Goal: Task Accomplishment & Management: Use online tool/utility

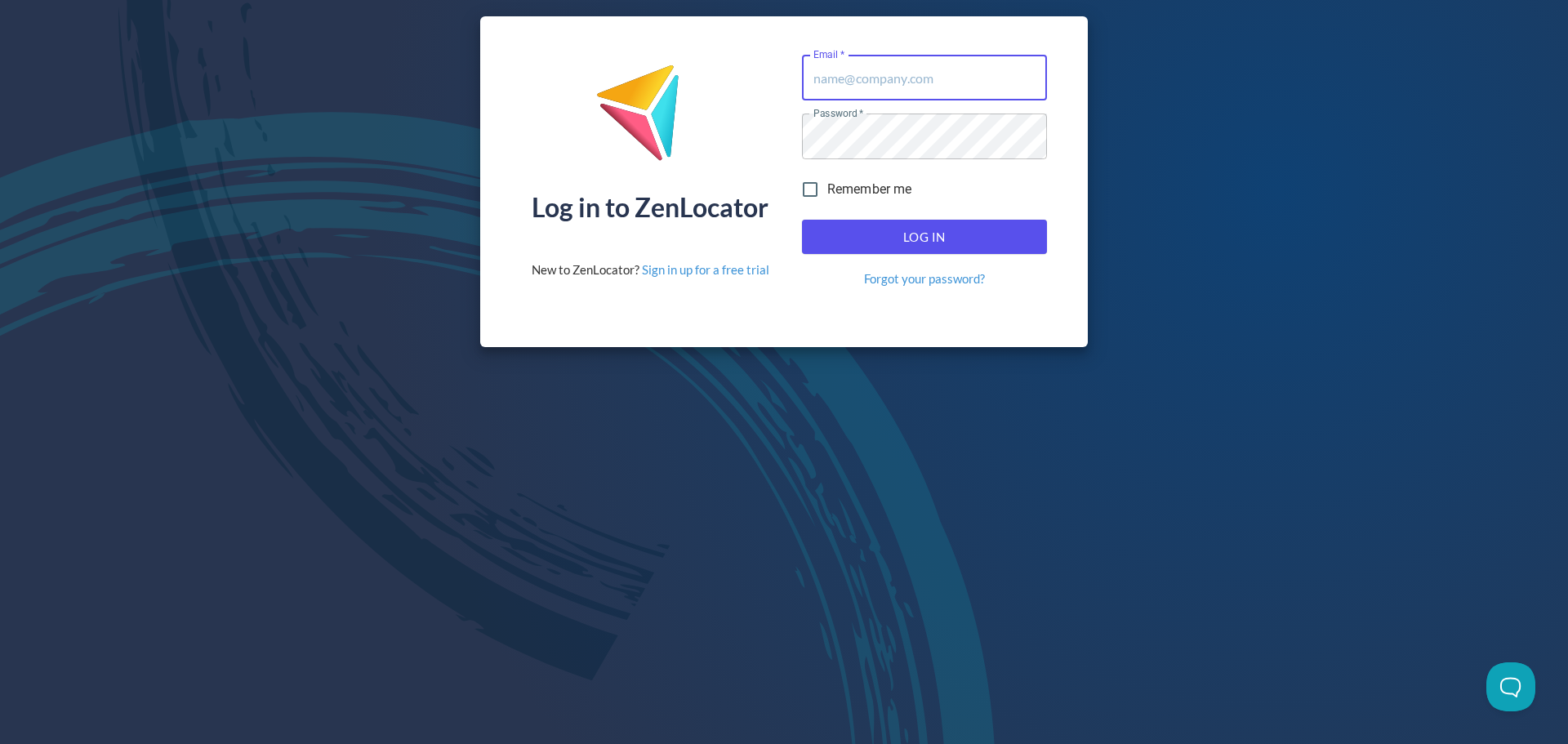
type input "[EMAIL_ADDRESS][DOMAIN_NAME]"
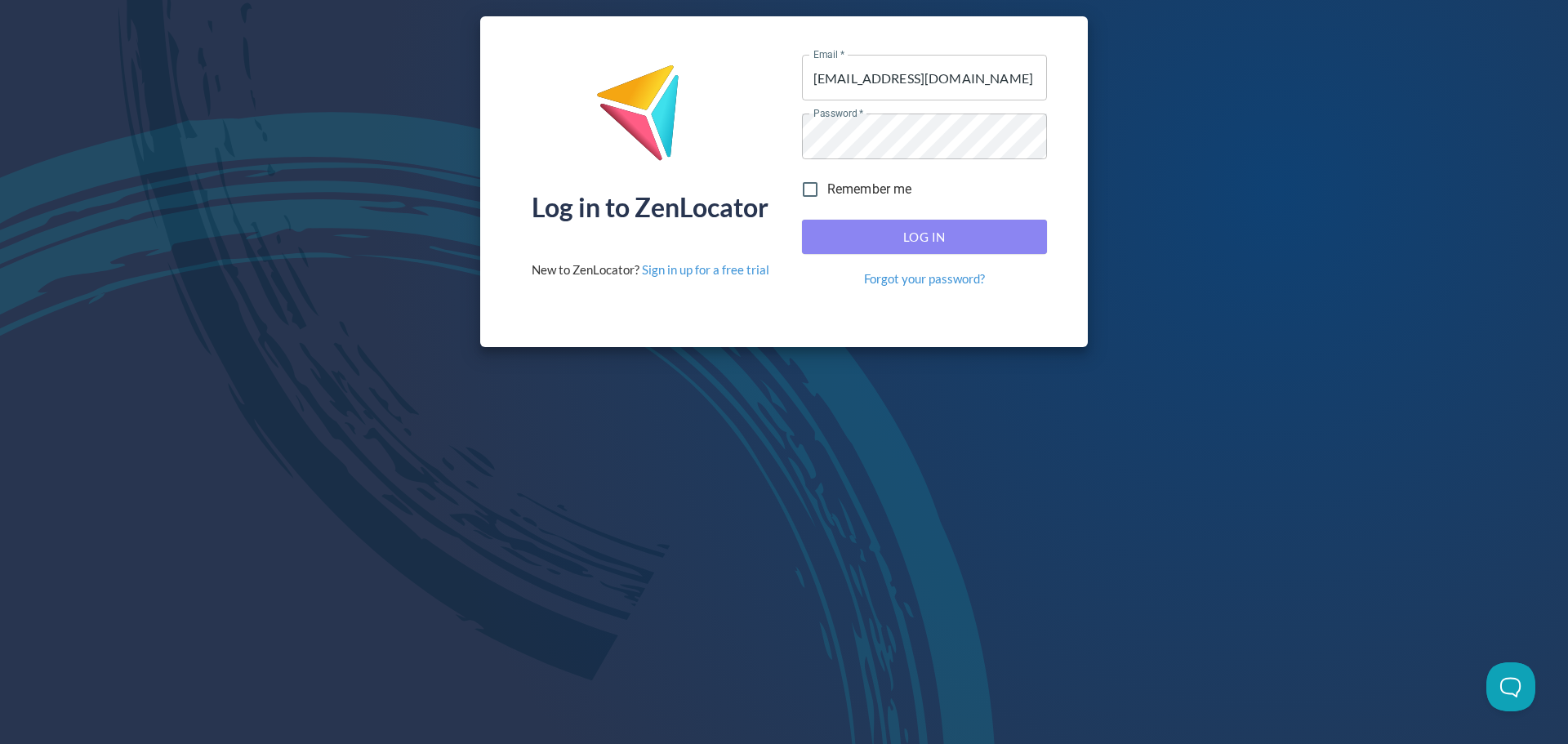
click at [882, 241] on span "Log In" at bounding box center [924, 237] width 209 height 21
click at [873, 229] on span "Log In" at bounding box center [924, 237] width 209 height 21
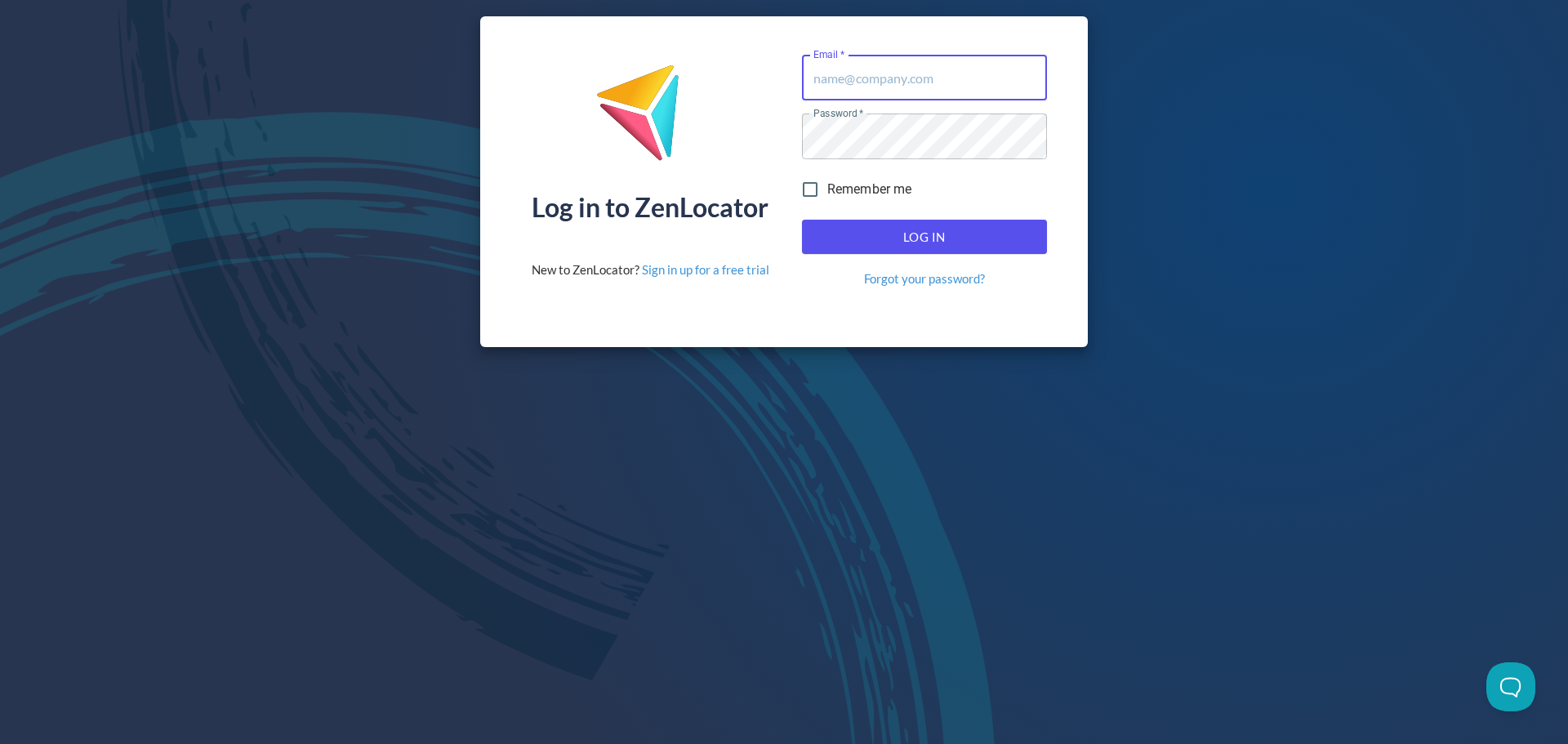
type input "[EMAIL_ADDRESS][DOMAIN_NAME]"
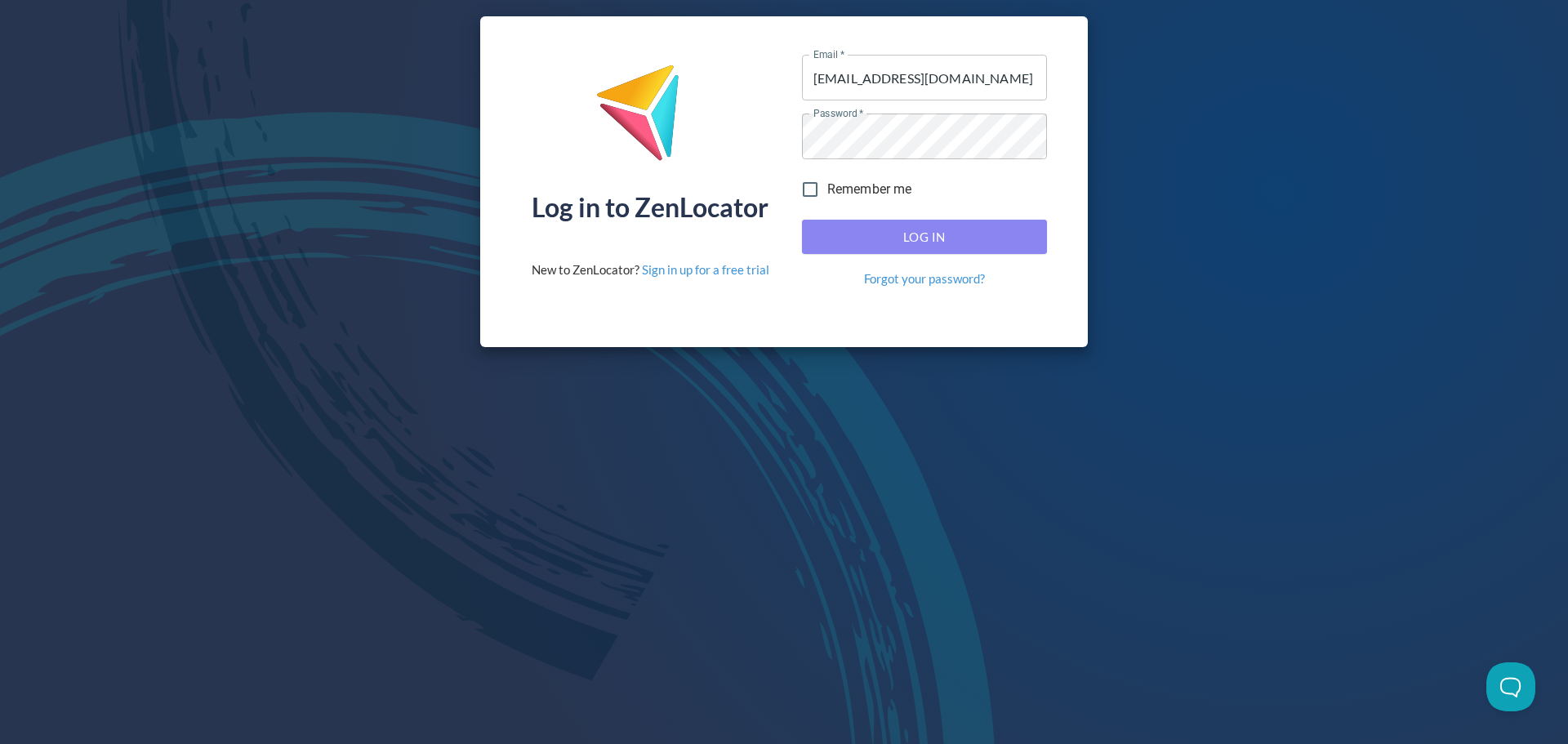
drag, startPoint x: 870, startPoint y: 229, endPoint x: 879, endPoint y: 237, distance: 12.0
click at [870, 228] on span "Log In" at bounding box center [924, 237] width 209 height 21
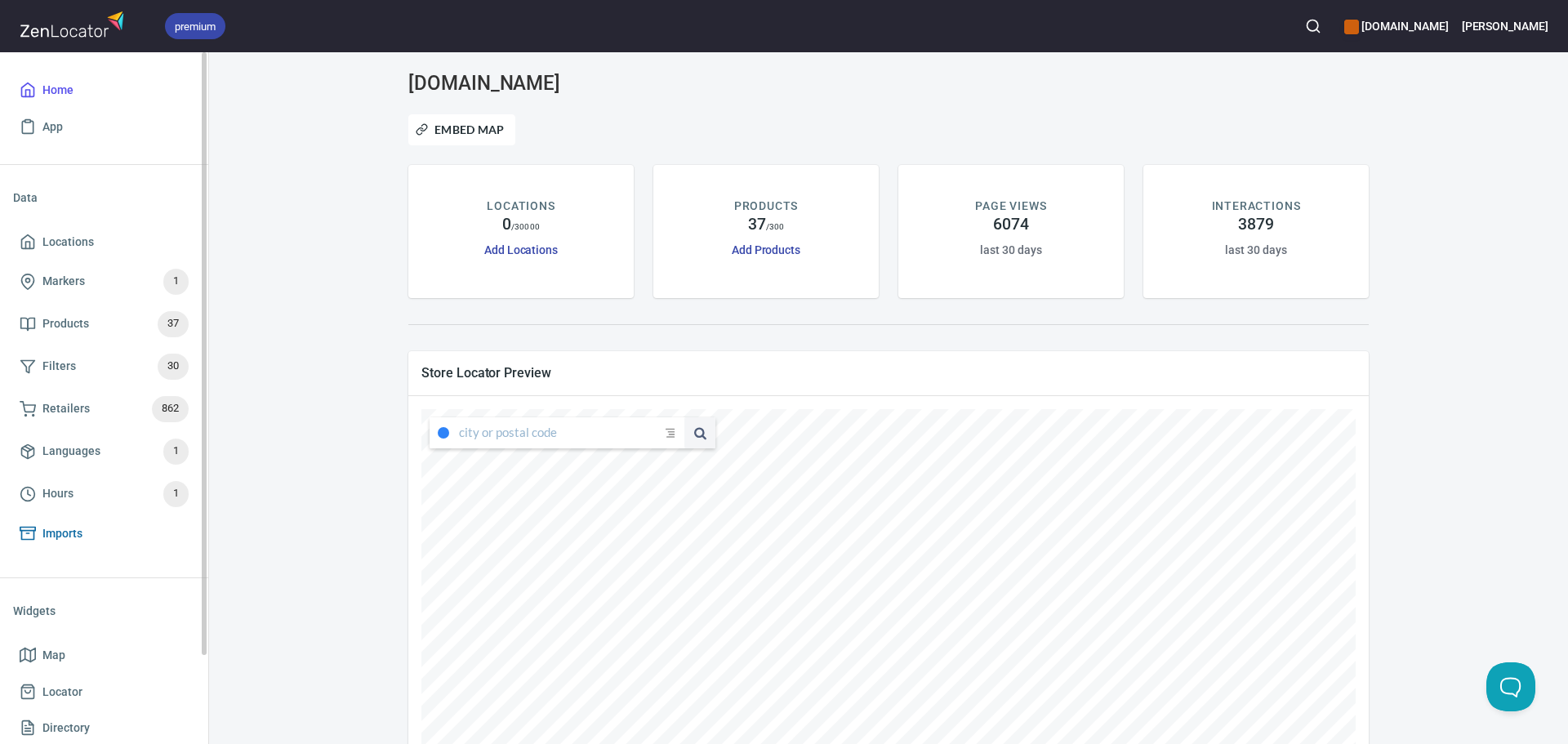
click at [60, 540] on span "Imports" at bounding box center [62, 533] width 40 height 21
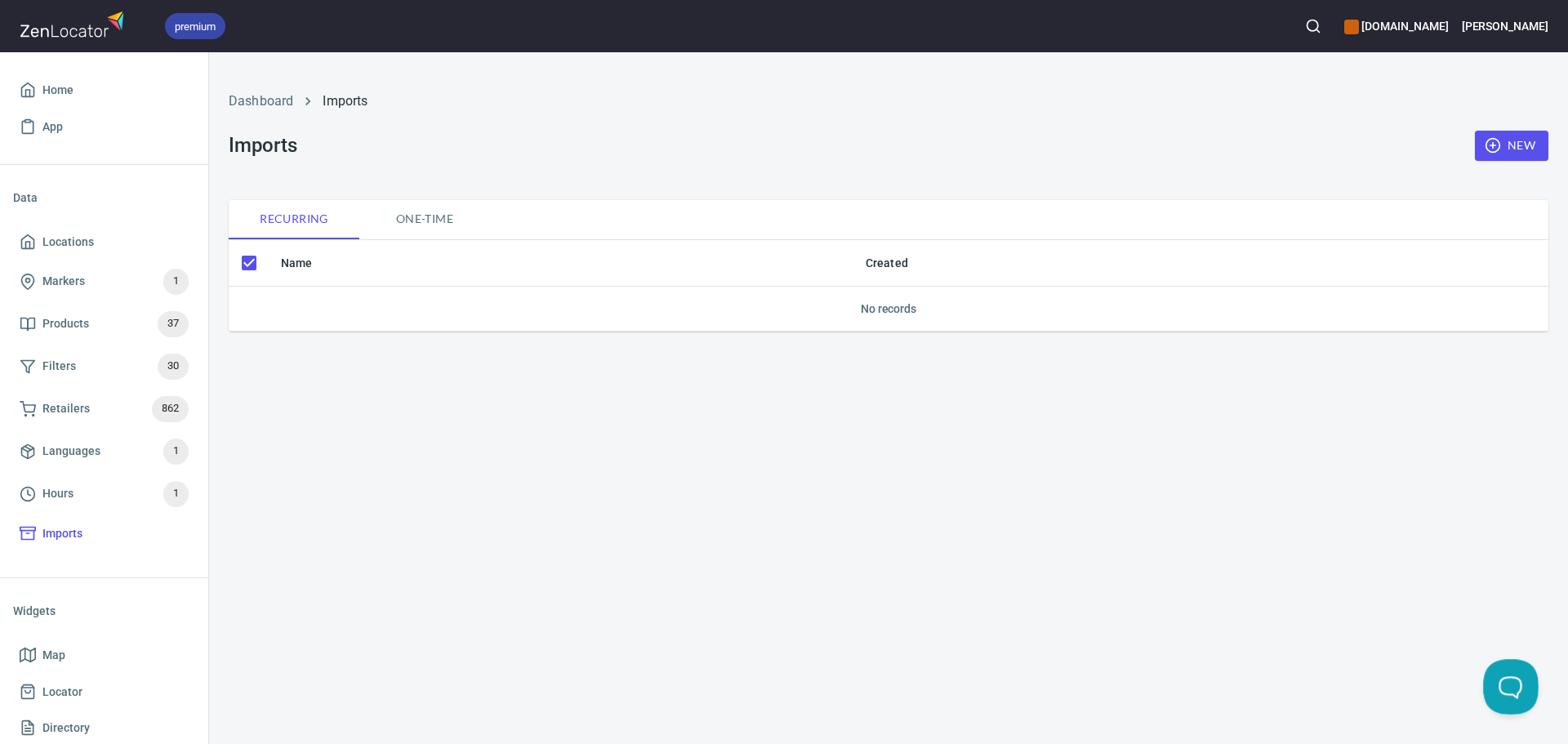
drag, startPoint x: 1493, startPoint y: 684, endPoint x: 1496, endPoint y: 675, distance: 9.5
click at [1494, 684] on button "Open Beacon popover" at bounding box center [1507, 683] width 49 height 49
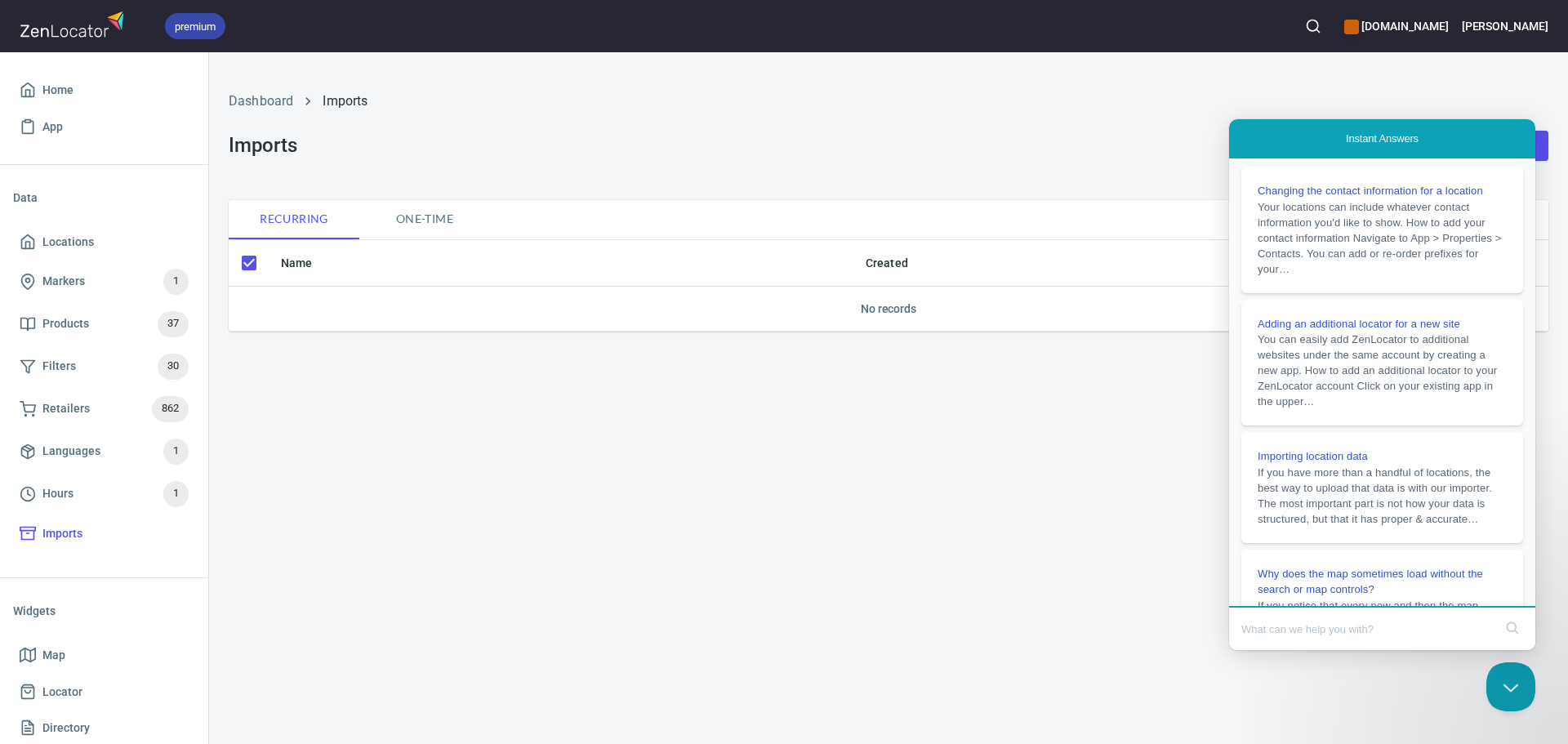
click at [1363, 638] on input "Search Doc articles" at bounding box center [1367, 628] width 251 height 34
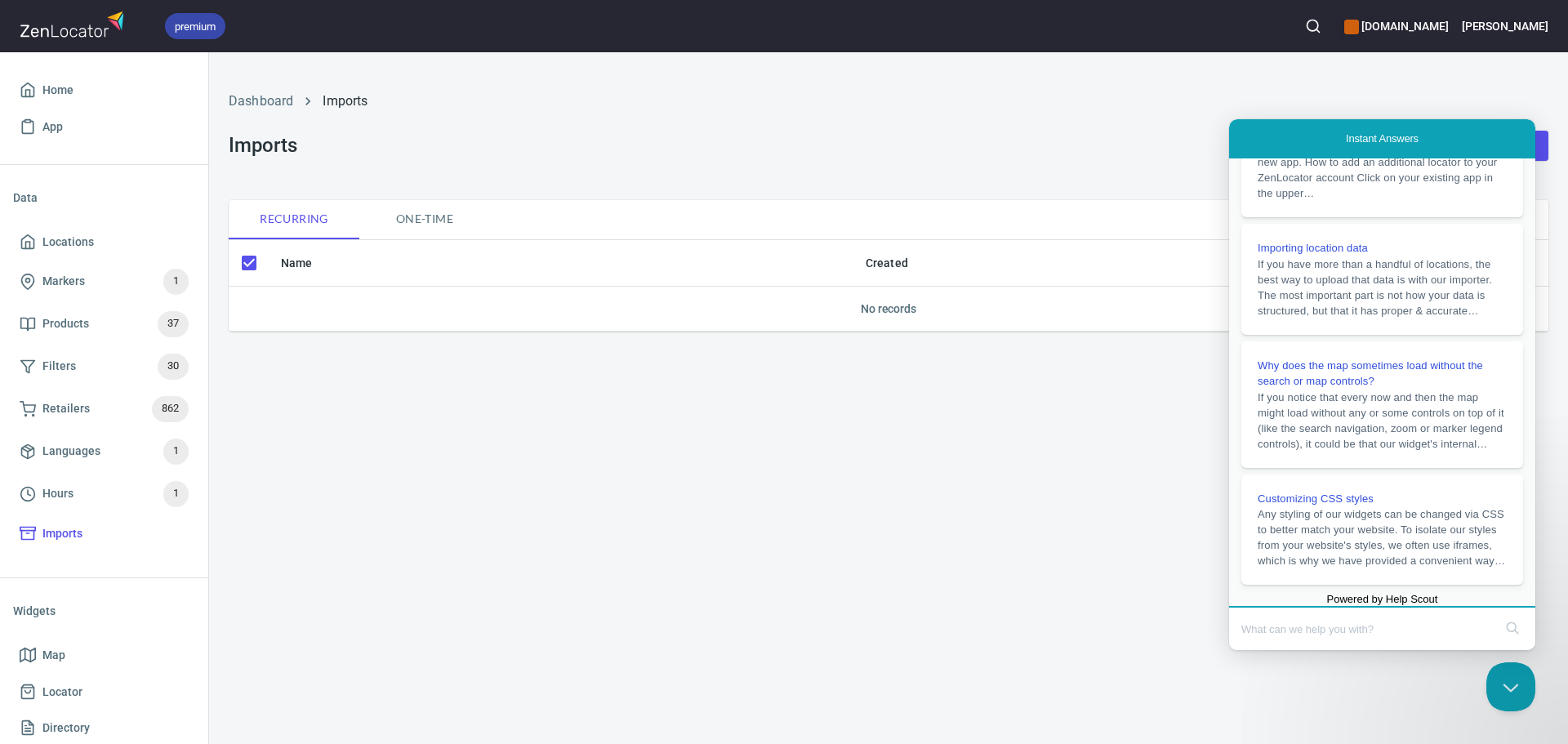
scroll to position [328, 0]
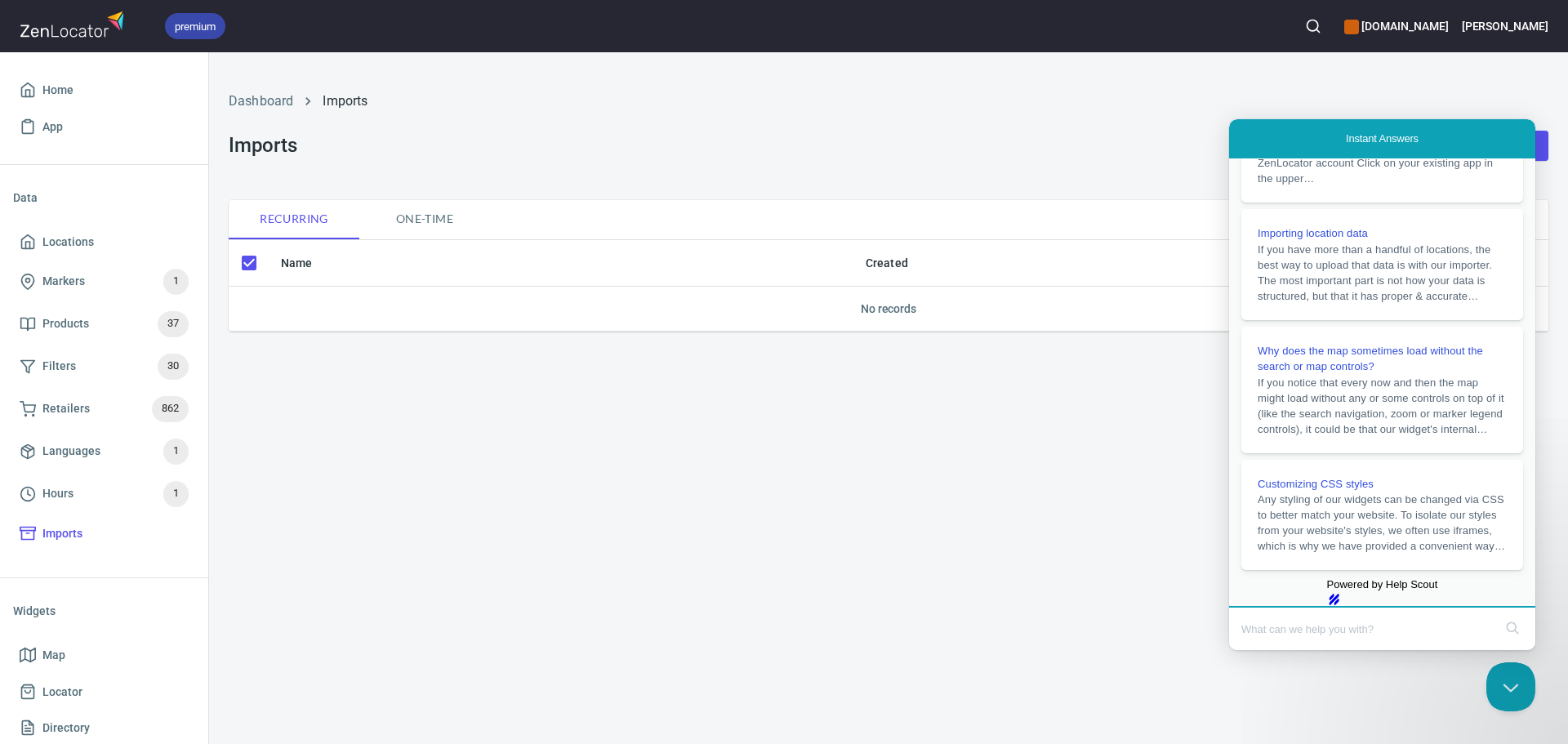
drag, startPoint x: 1318, startPoint y: 623, endPoint x: 2597, endPoint y: 797, distance: 1290.8
click at [1318, 623] on input "Search Doc articles" at bounding box center [1367, 628] width 251 height 34
type input "help"
click button "search" at bounding box center [1513, 628] width 26 height 26
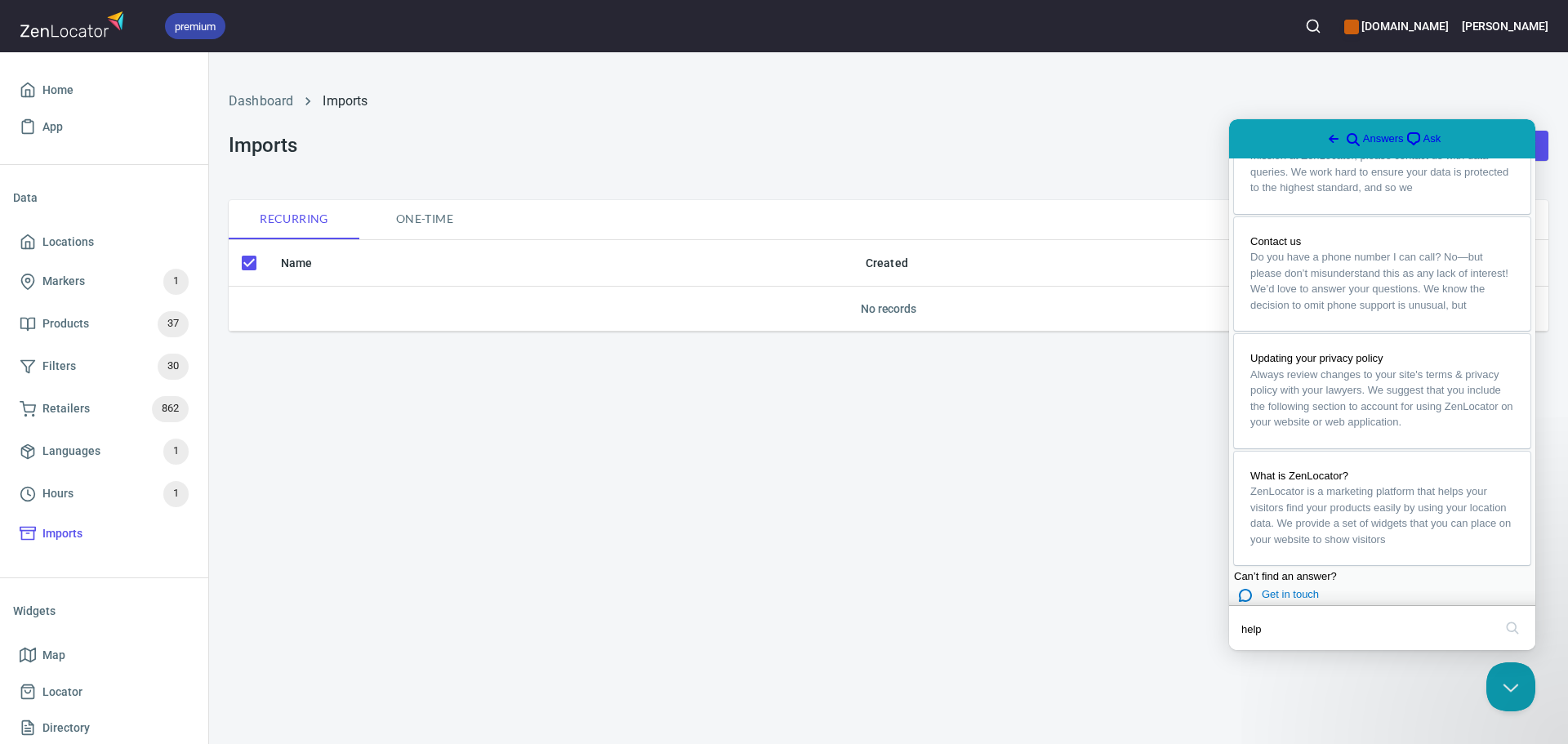
scroll to position [210, 0]
click at [1292, 588] on span "Get in touch" at bounding box center [1289, 594] width 57 height 12
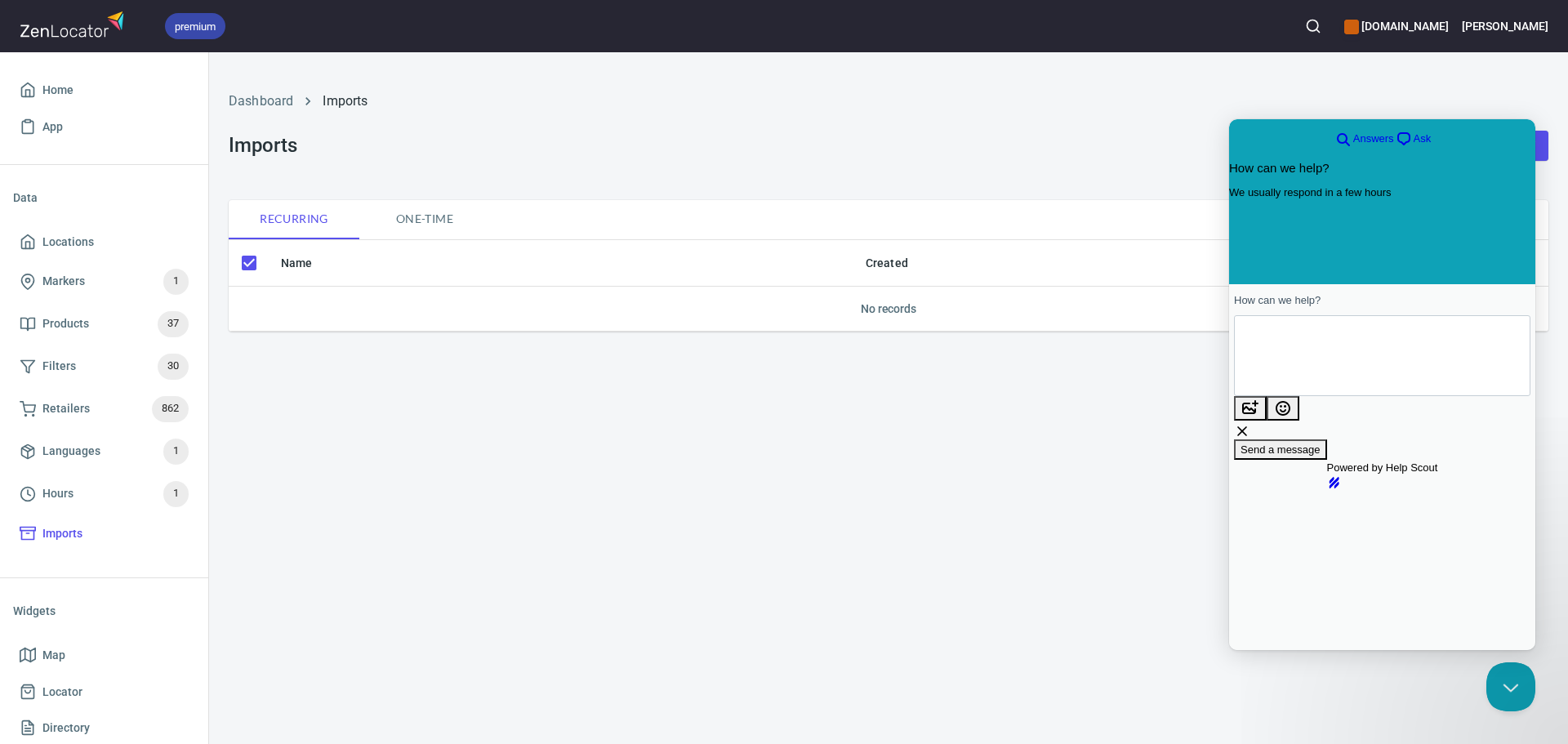
scroll to position [0, 0]
click at [1368, 131] on span "Answers" at bounding box center [1373, 139] width 41 height 17
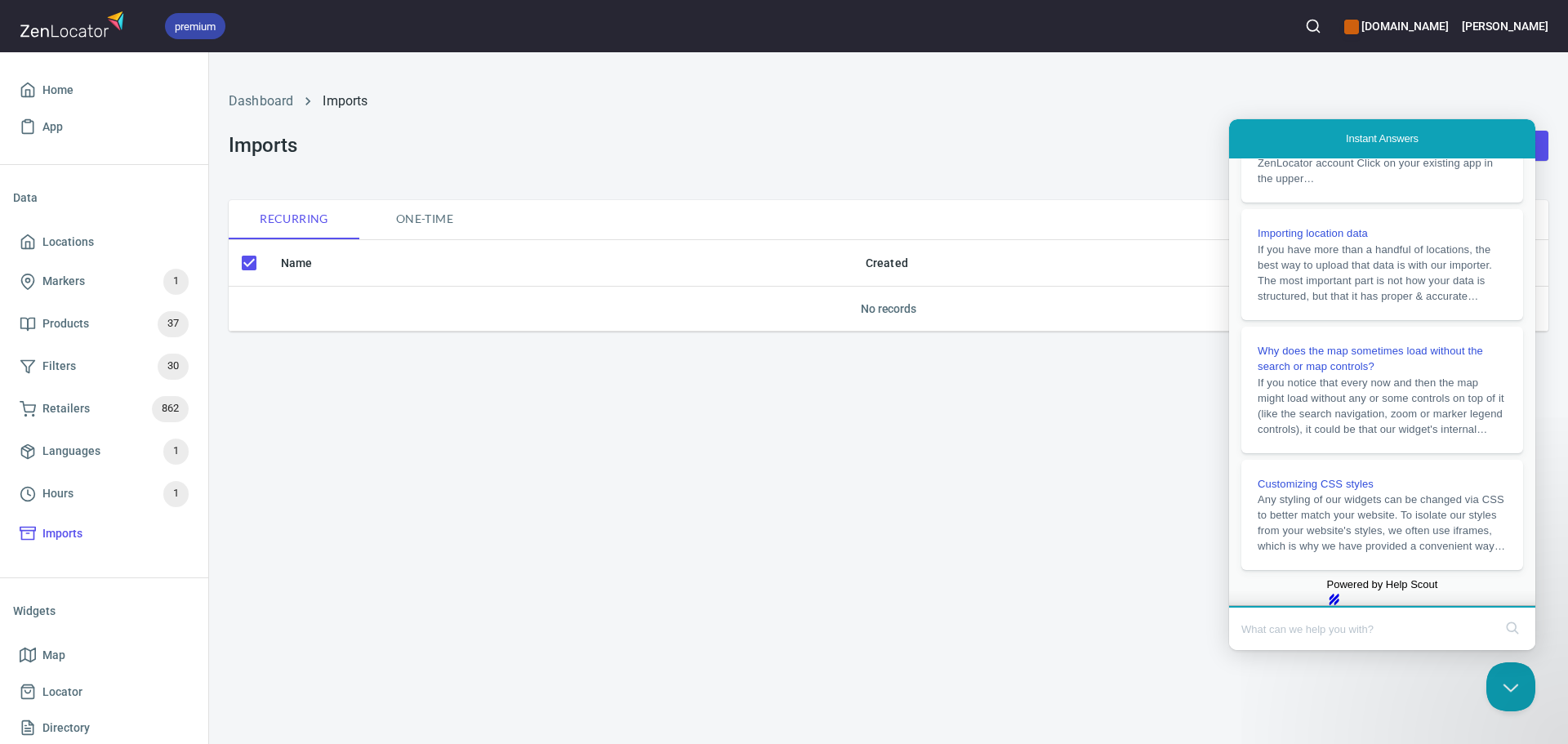
scroll to position [328, 0]
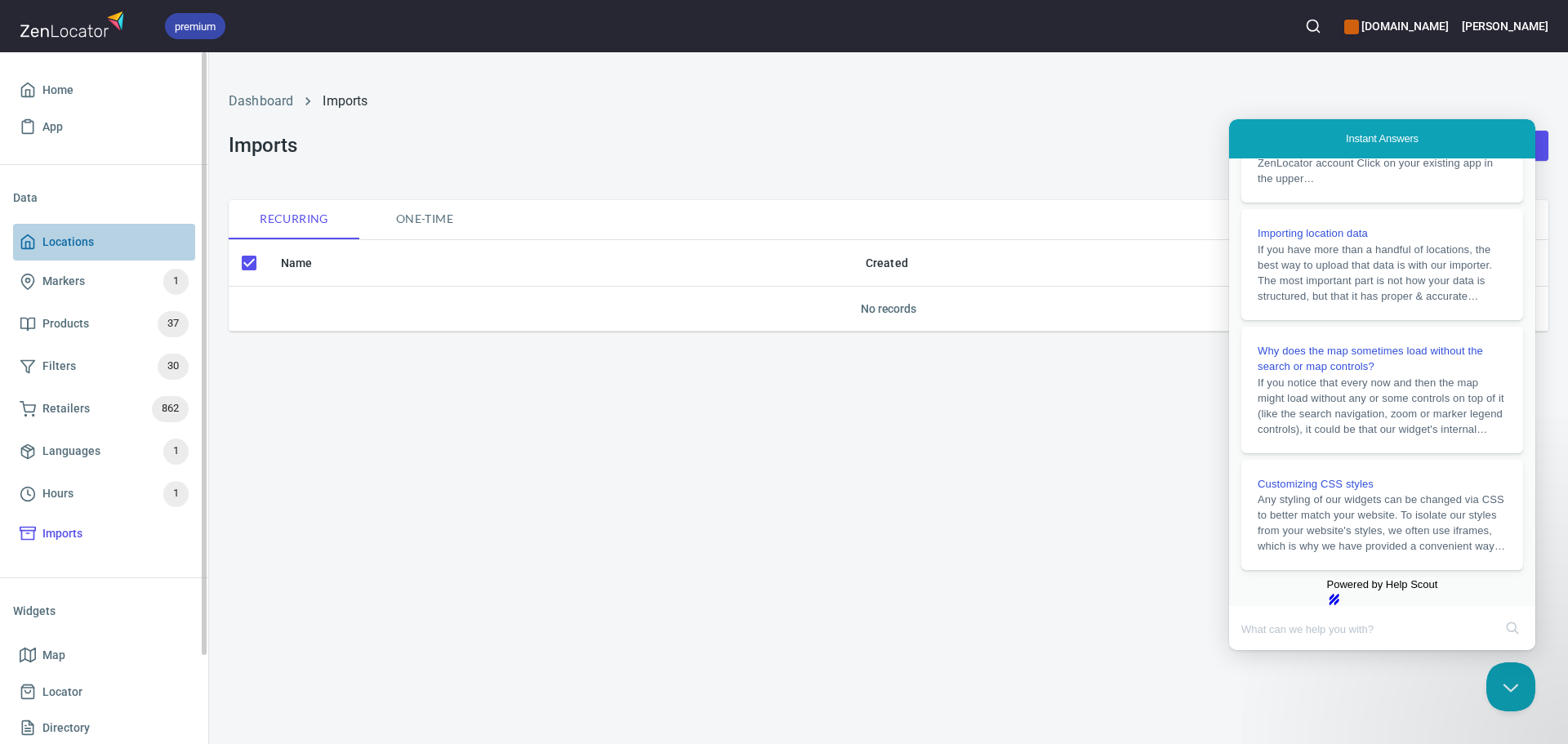
click at [84, 249] on span "Locations" at bounding box center [68, 242] width 51 height 21
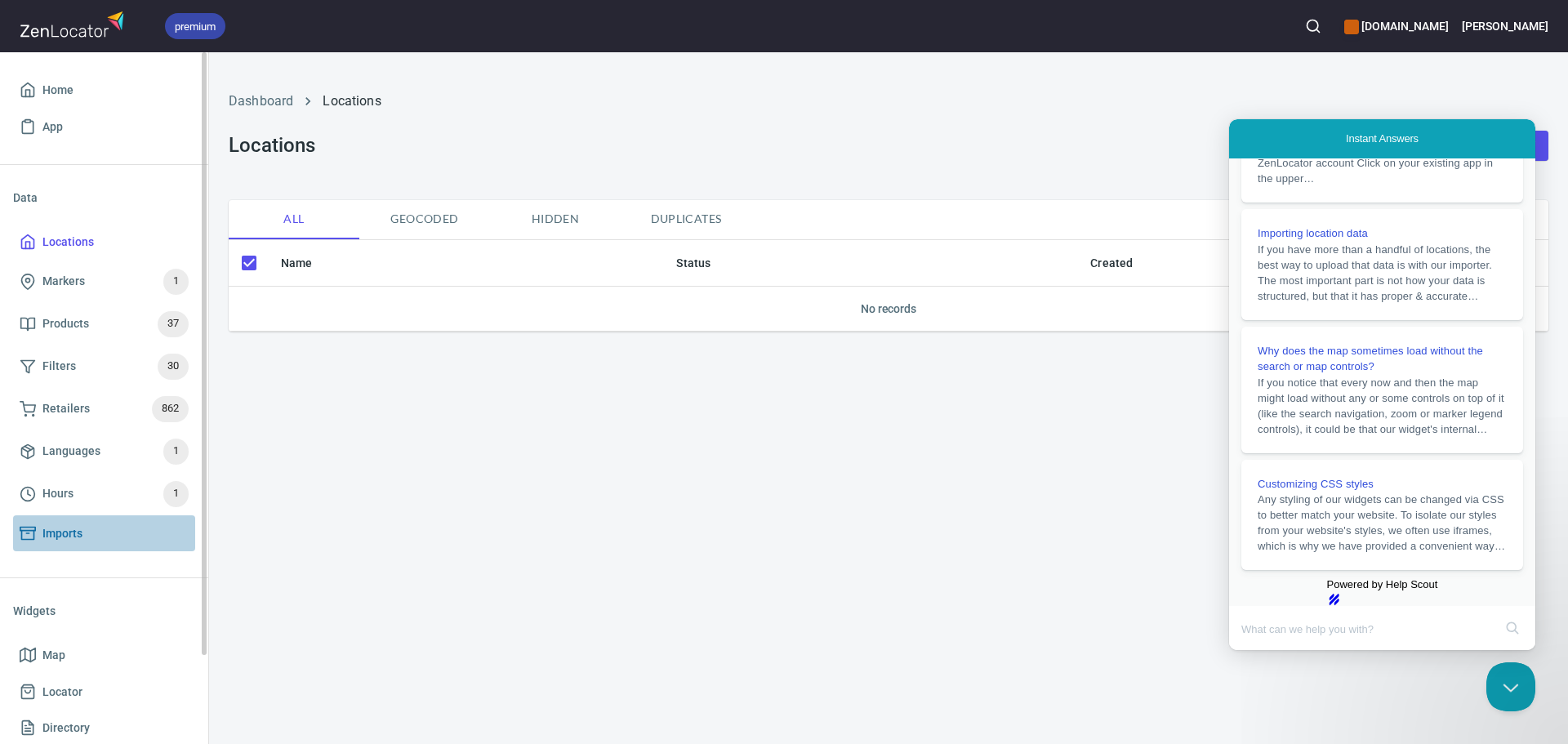
click at [81, 543] on link "Imports" at bounding box center [104, 533] width 182 height 36
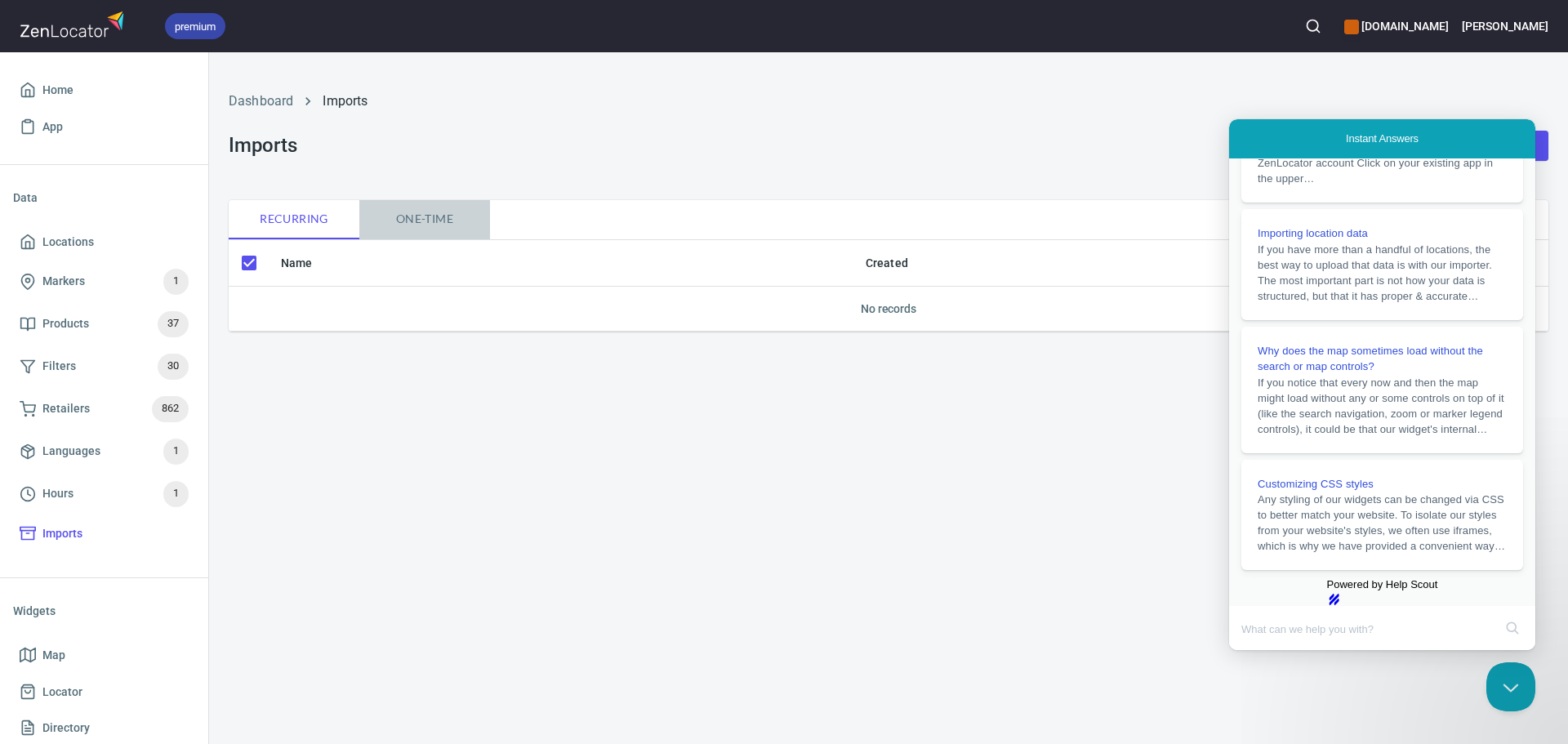
drag, startPoint x: 425, startPoint y: 217, endPoint x: 575, endPoint y: 217, distance: 150.0
click at [426, 217] on span "One-time" at bounding box center [425, 219] width 111 height 21
checkbox input "false"
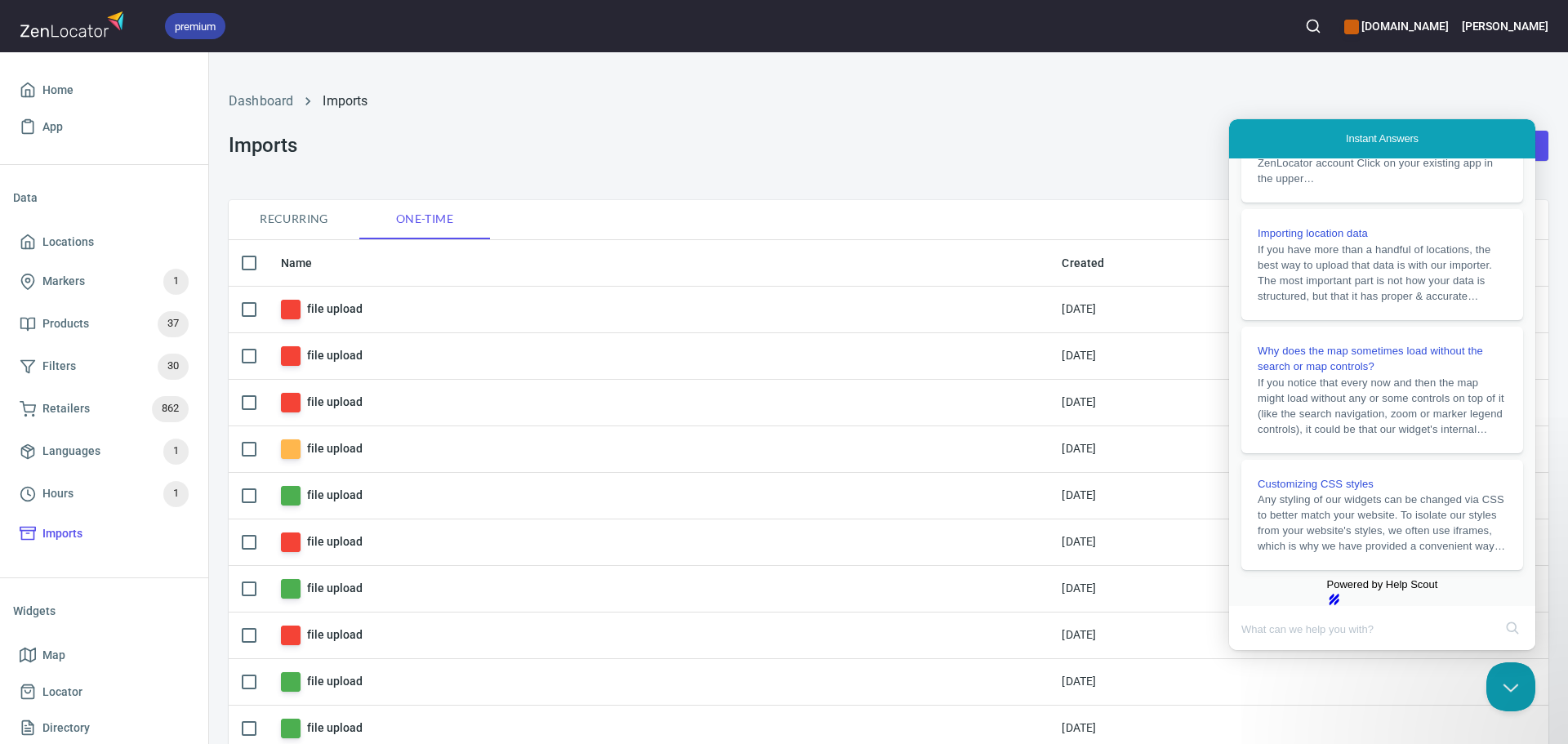
click at [1395, 88] on div "Dashboard Imports" at bounding box center [889, 101] width 1339 height 39
click at [1505, 689] on button "Close Beacon popover" at bounding box center [1507, 683] width 49 height 49
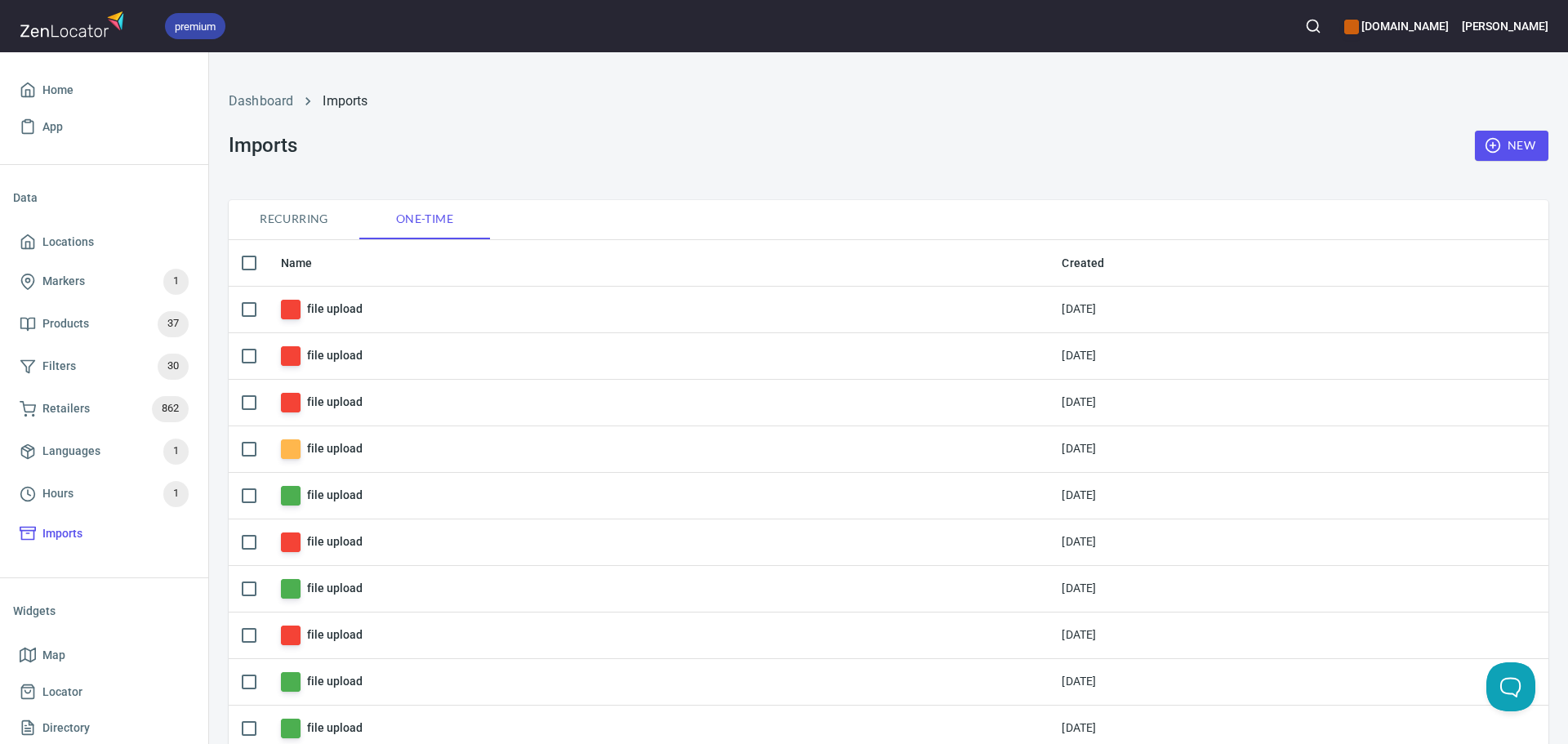
click at [1511, 131] on div "New" at bounding box center [1511, 145] width 93 height 50
click at [1504, 144] on span "New" at bounding box center [1511, 145] width 47 height 21
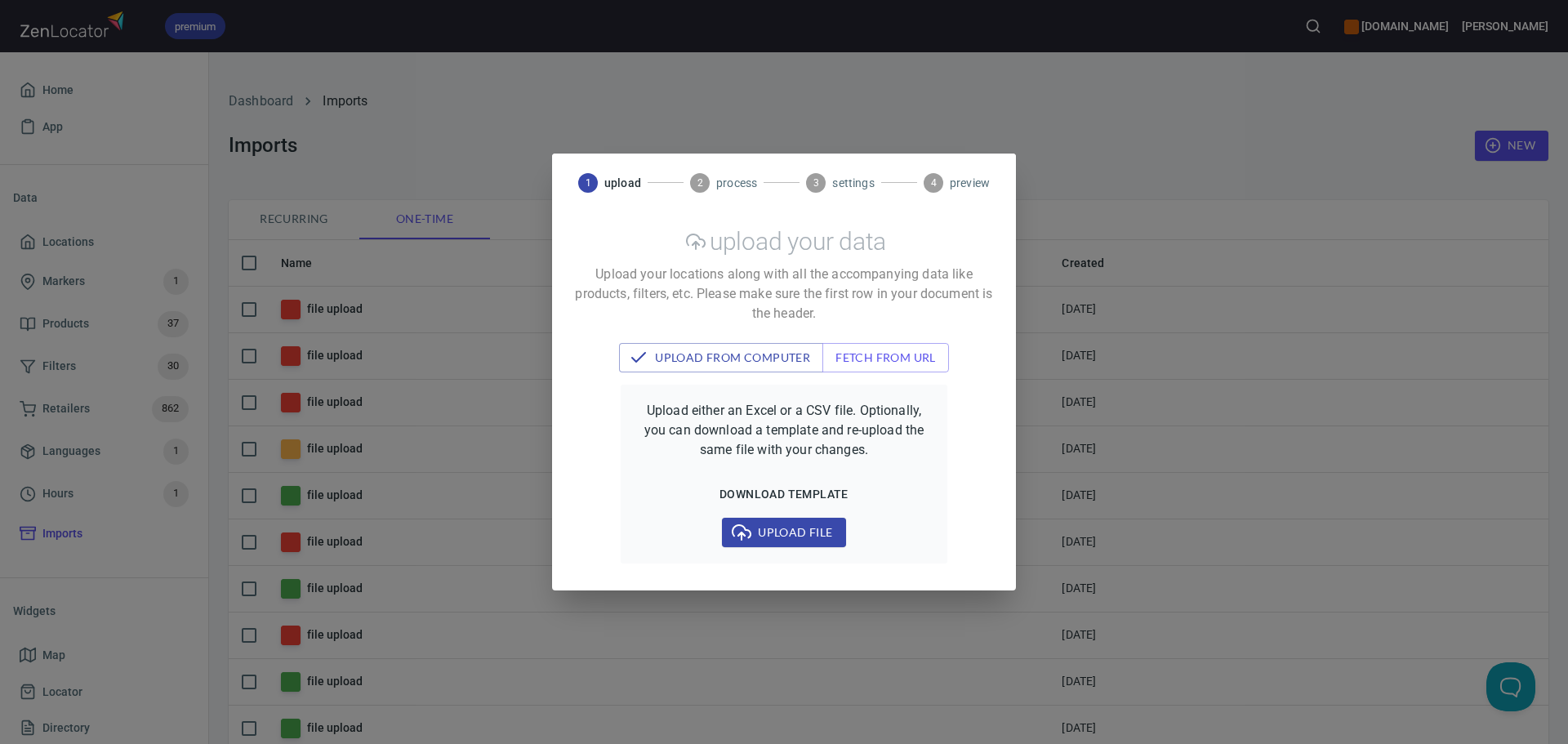
click at [779, 530] on span "Upload file" at bounding box center [784, 532] width 98 height 21
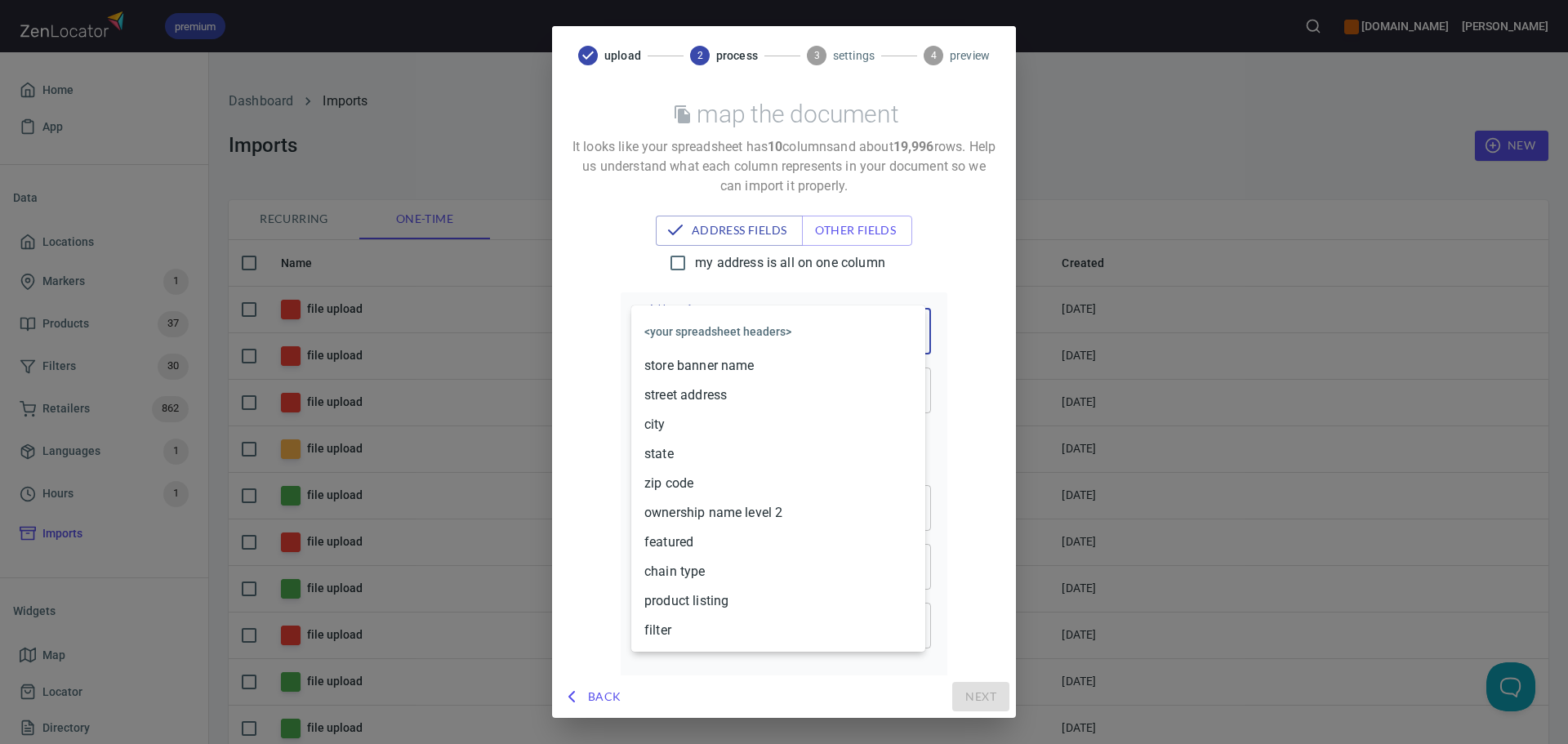
click at [708, 329] on body "premium [DOMAIN_NAME] [PERSON_NAME] Home App Data Locations Markers 1 Products …" at bounding box center [784, 372] width 1568 height 744
click at [716, 365] on li "store banner name" at bounding box center [779, 366] width 294 height 30
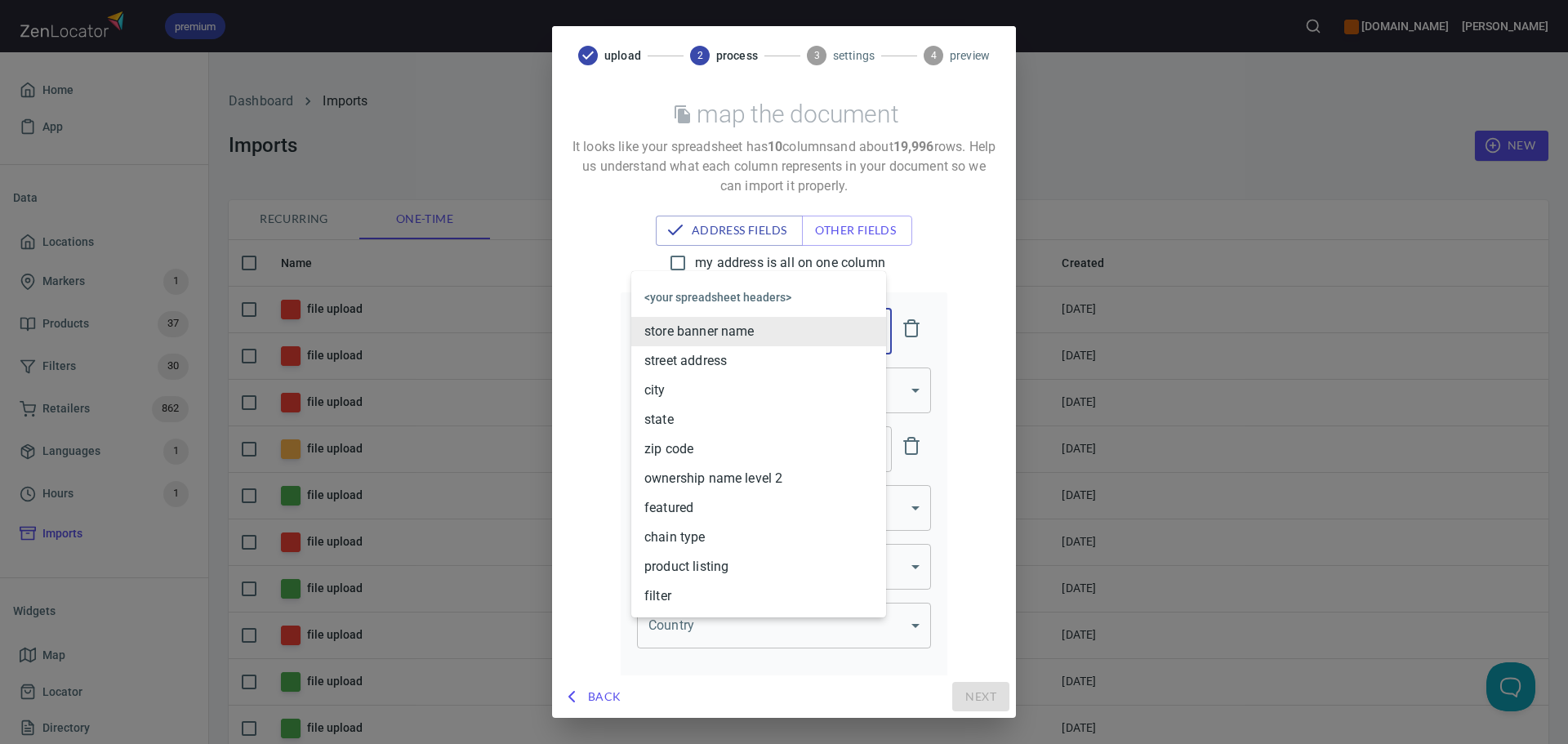
click at [683, 341] on body "premium [DOMAIN_NAME] [PERSON_NAME] Home App Data Locations Markers 1 Products …" at bounding box center [784, 372] width 1568 height 744
click at [687, 357] on li "street address" at bounding box center [759, 361] width 255 height 30
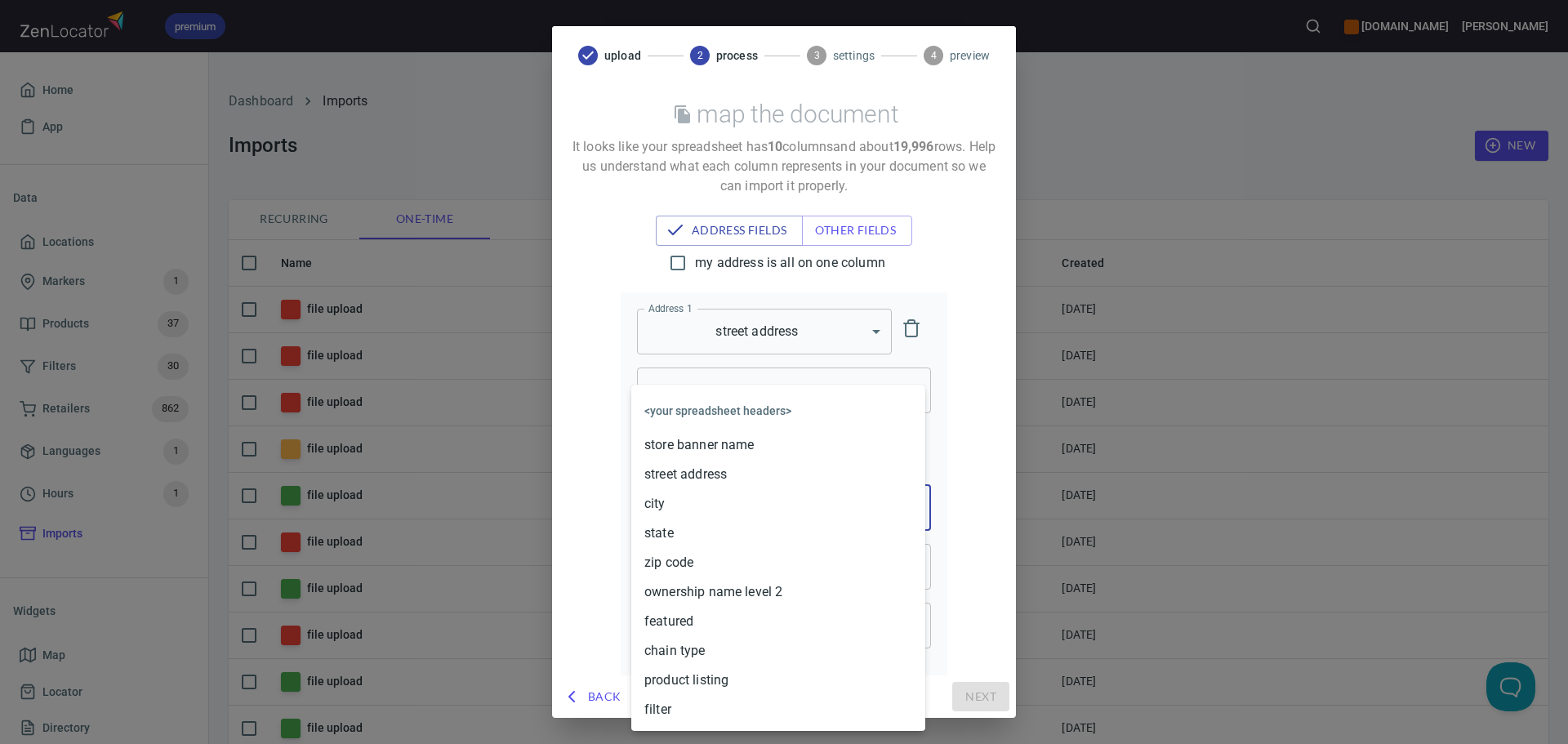
click at [711, 484] on body "premium [DOMAIN_NAME] [PERSON_NAME] Home App Data Locations Markers 1 Products …" at bounding box center [784, 372] width 1568 height 744
click at [688, 530] on li "state" at bounding box center [779, 533] width 294 height 30
click at [712, 567] on body "premium [DOMAIN_NAME] [PERSON_NAME] Home App Data Locations Markers 1 Products …" at bounding box center [784, 372] width 1568 height 744
click at [711, 570] on li "zip code" at bounding box center [779, 563] width 294 height 30
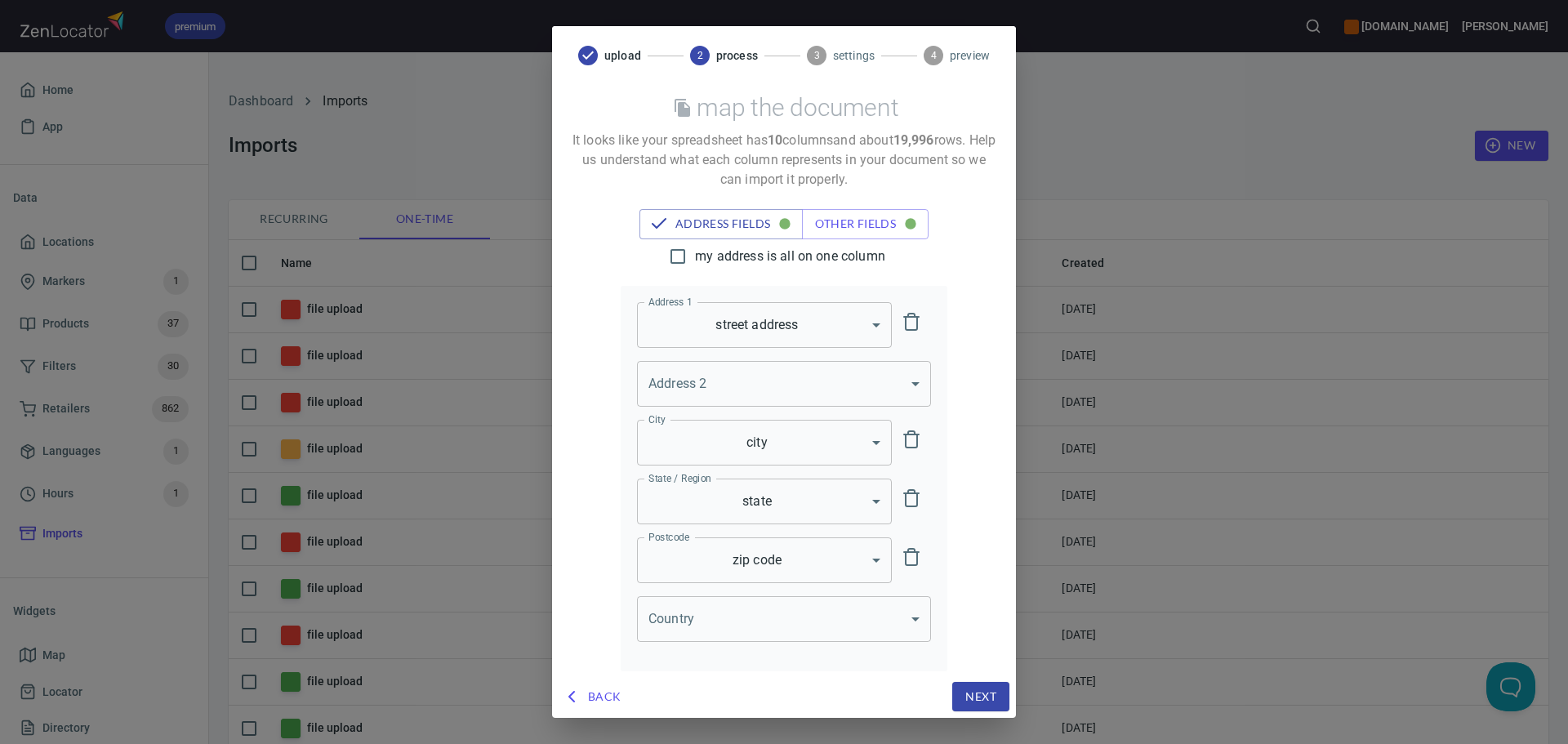
scroll to position [9, 0]
click at [846, 222] on span "other fields" at bounding box center [865, 222] width 101 height 21
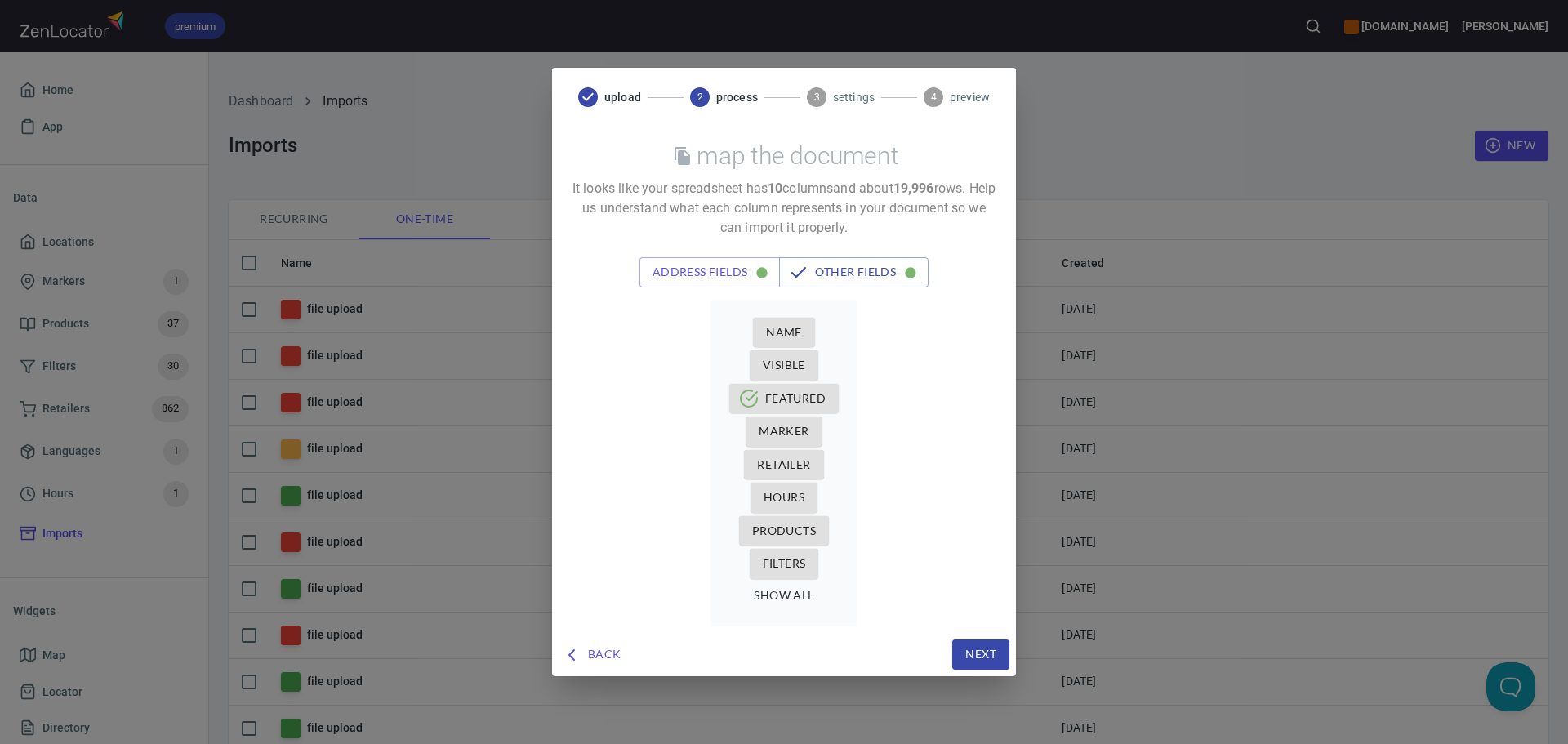
click at [774, 331] on span "Name" at bounding box center [784, 332] width 36 height 21
click at [820, 343] on div "Name" at bounding box center [784, 332] width 112 height 34
click at [762, 333] on button "Name" at bounding box center [784, 332] width 62 height 31
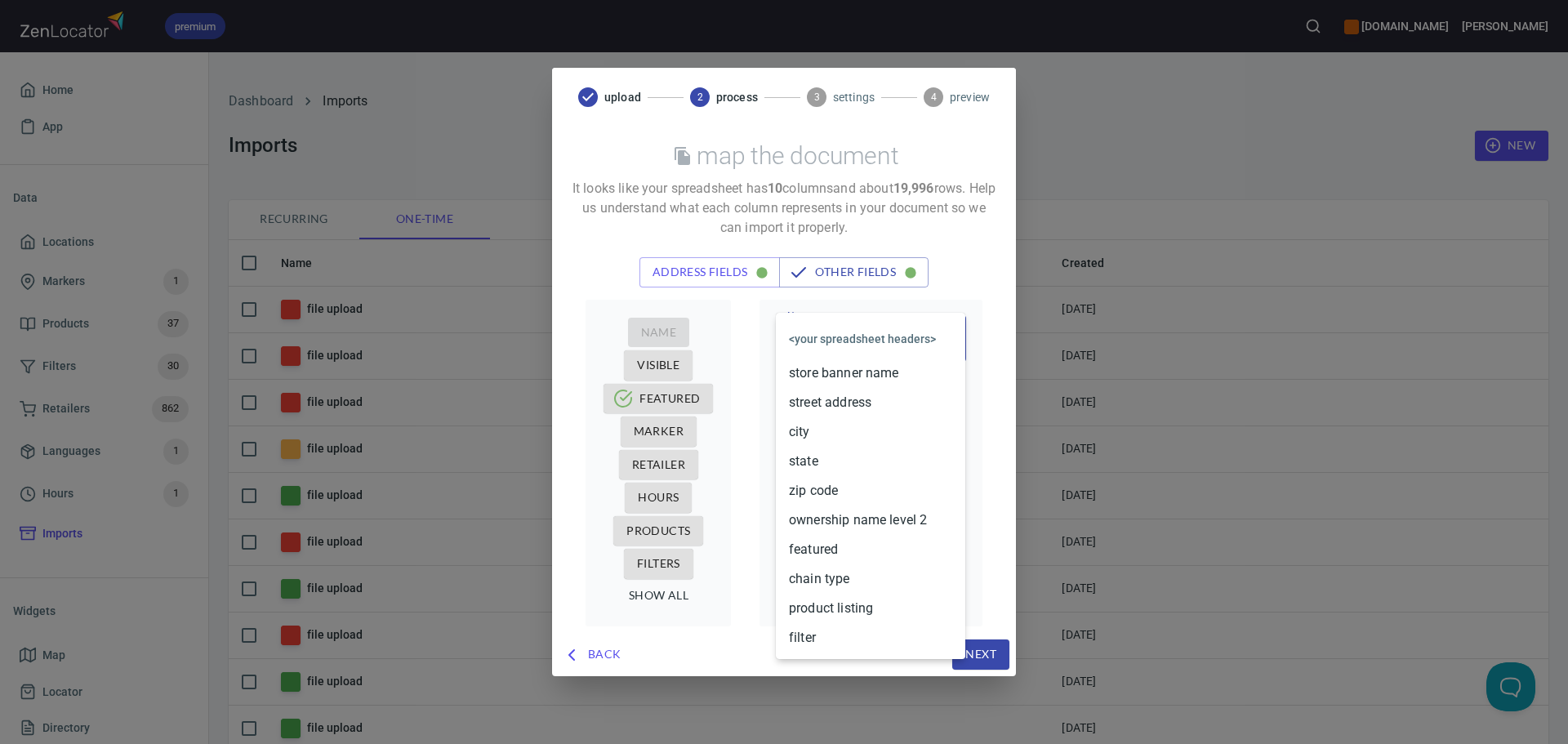
drag, startPoint x: 851, startPoint y: 338, endPoint x: 864, endPoint y: 393, distance: 56.5
click at [852, 339] on body "premium [DOMAIN_NAME] [PERSON_NAME] Home App Data Locations Markers 1 Products …" at bounding box center [784, 372] width 1568 height 744
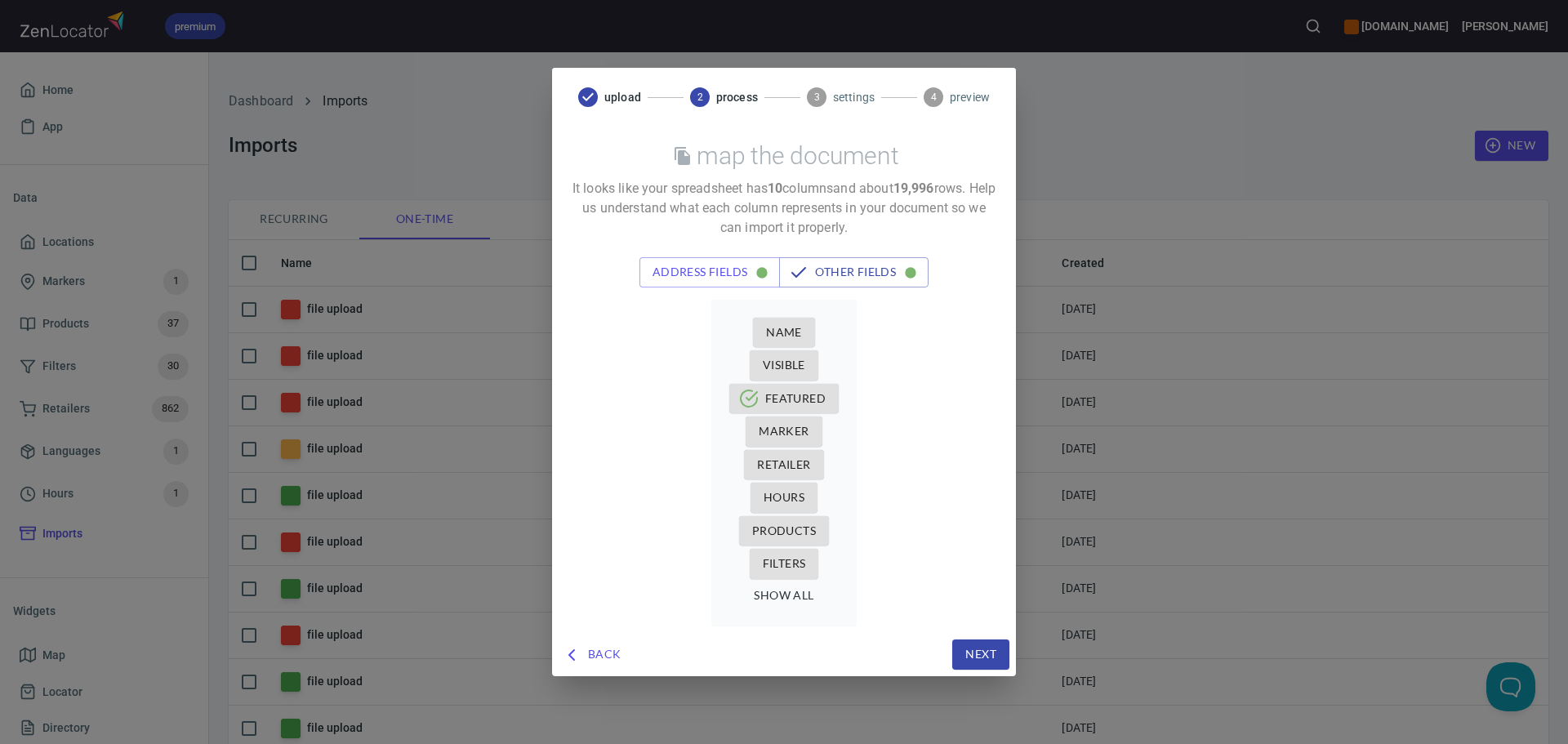
click at [835, 379] on div "Visible" at bounding box center [784, 365] width 112 height 34
click at [789, 338] on span "Name" at bounding box center [784, 332] width 36 height 21
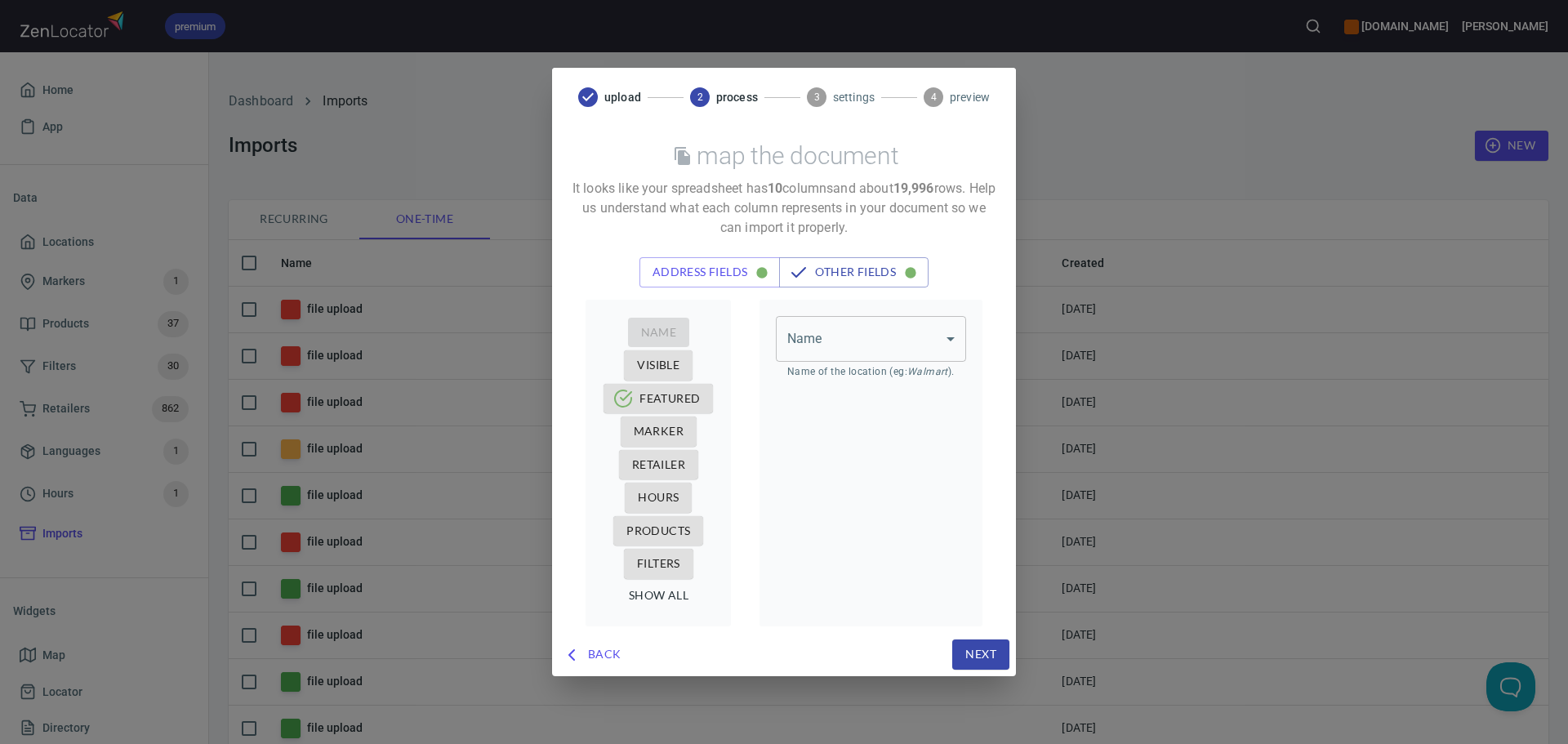
click at [861, 346] on body "premium [DOMAIN_NAME] [PERSON_NAME] Home App Data Locations Markers 1 Products …" at bounding box center [784, 372] width 1568 height 744
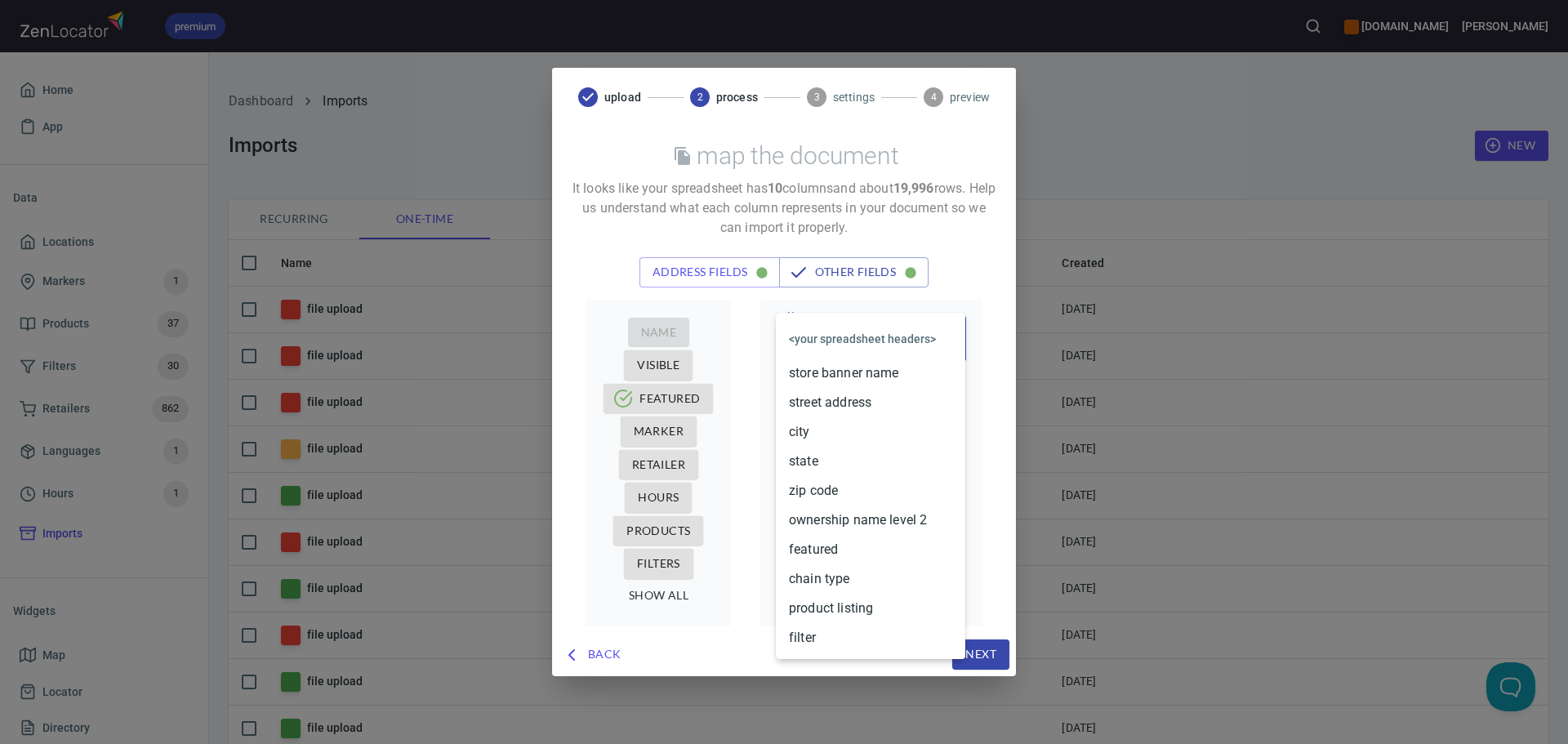
click at [830, 371] on li "store banner name" at bounding box center [870, 374] width 189 height 30
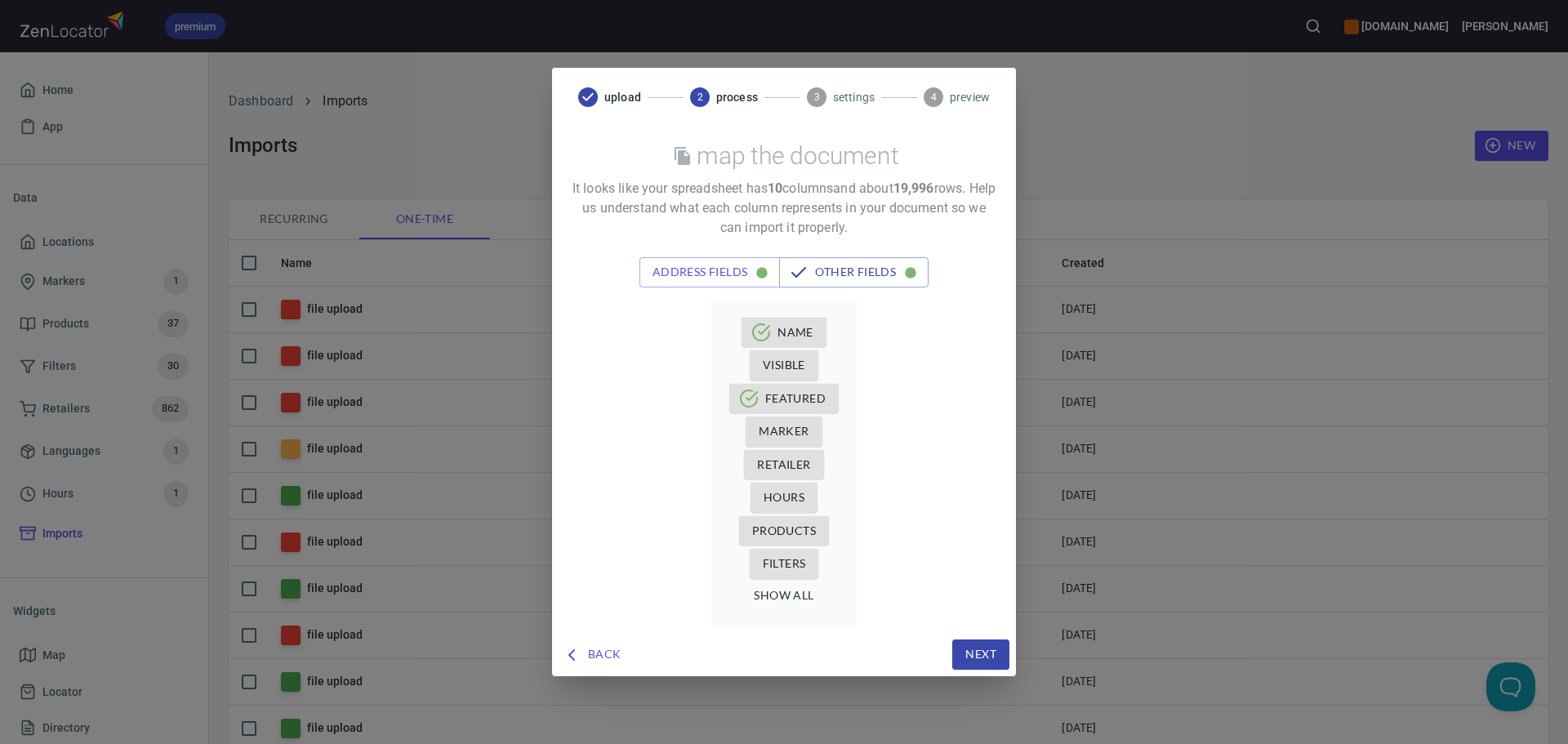
click at [784, 457] on span "Retailer" at bounding box center [784, 465] width 53 height 21
click at [854, 351] on div "Name Visible Featured Marker Retailer Hours Products Filters show all" at bounding box center [784, 464] width 145 height 327
click at [779, 463] on span "Retailer" at bounding box center [784, 465] width 53 height 21
click at [760, 461] on span "Retailer" at bounding box center [784, 465] width 53 height 21
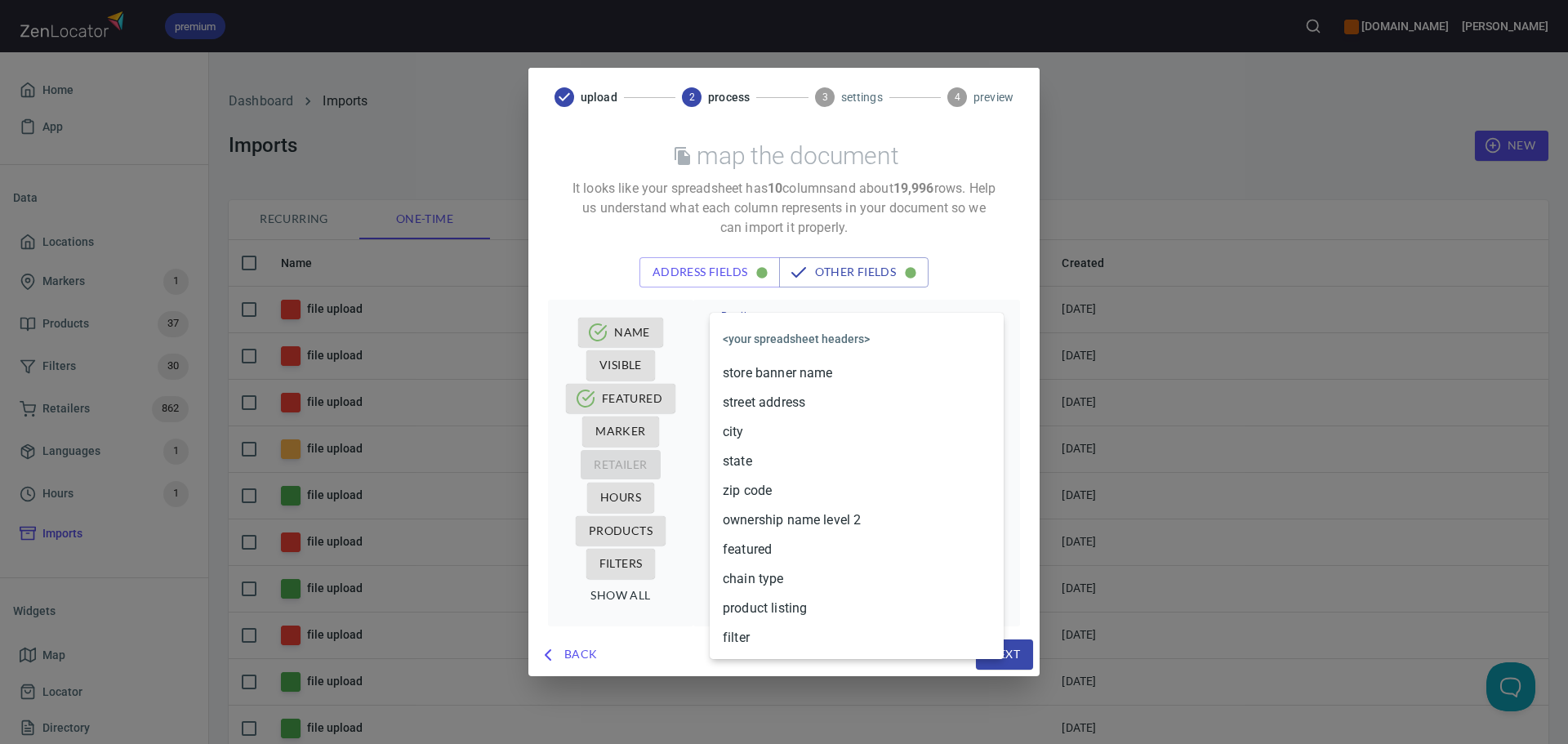
click at [785, 327] on body "premium [DOMAIN_NAME] [PERSON_NAME] Home App Data Locations Markers 1 Products …" at bounding box center [784, 372] width 1568 height 744
click at [779, 513] on li "ownership name level 2" at bounding box center [857, 521] width 294 height 30
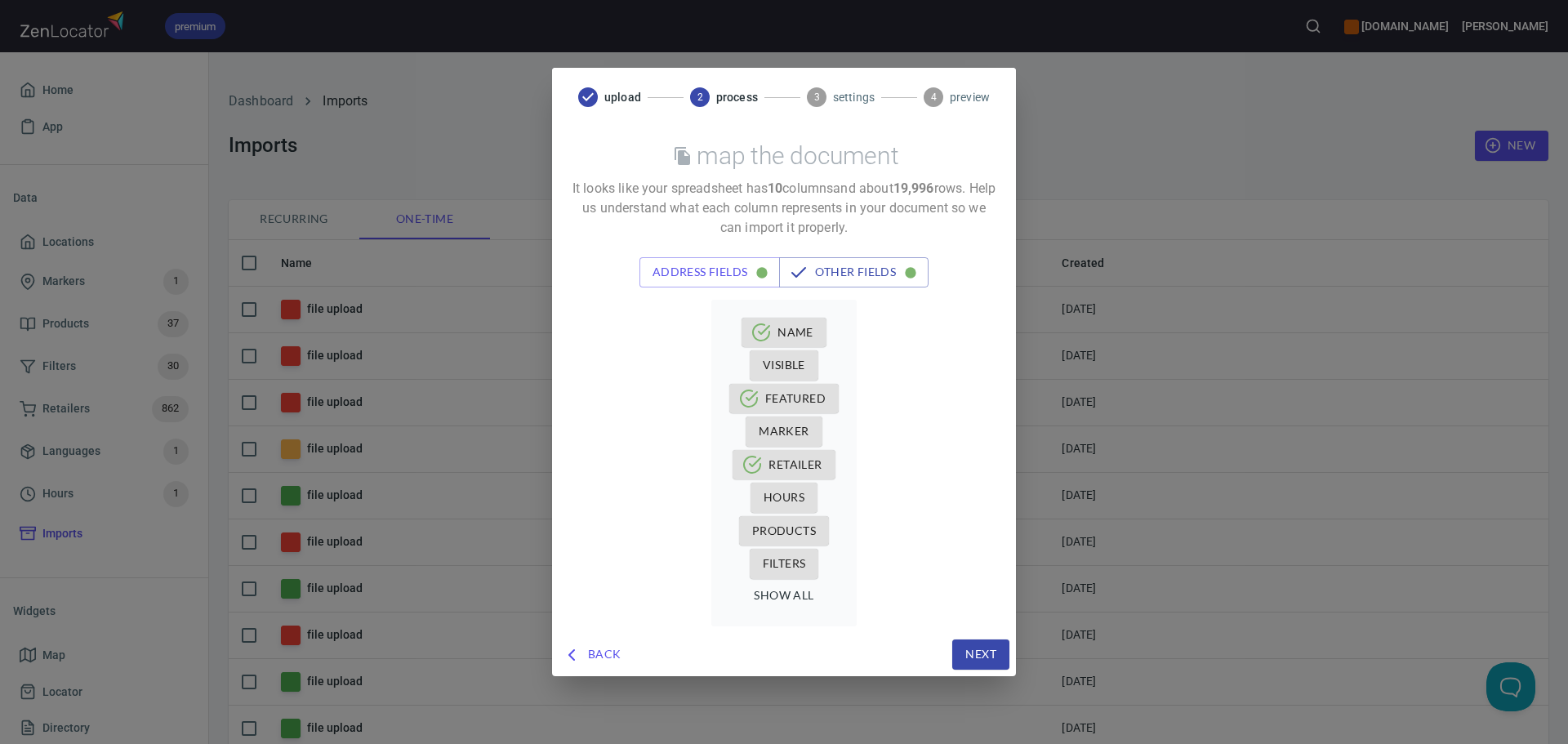
click at [790, 533] on span "Products" at bounding box center [784, 531] width 64 height 21
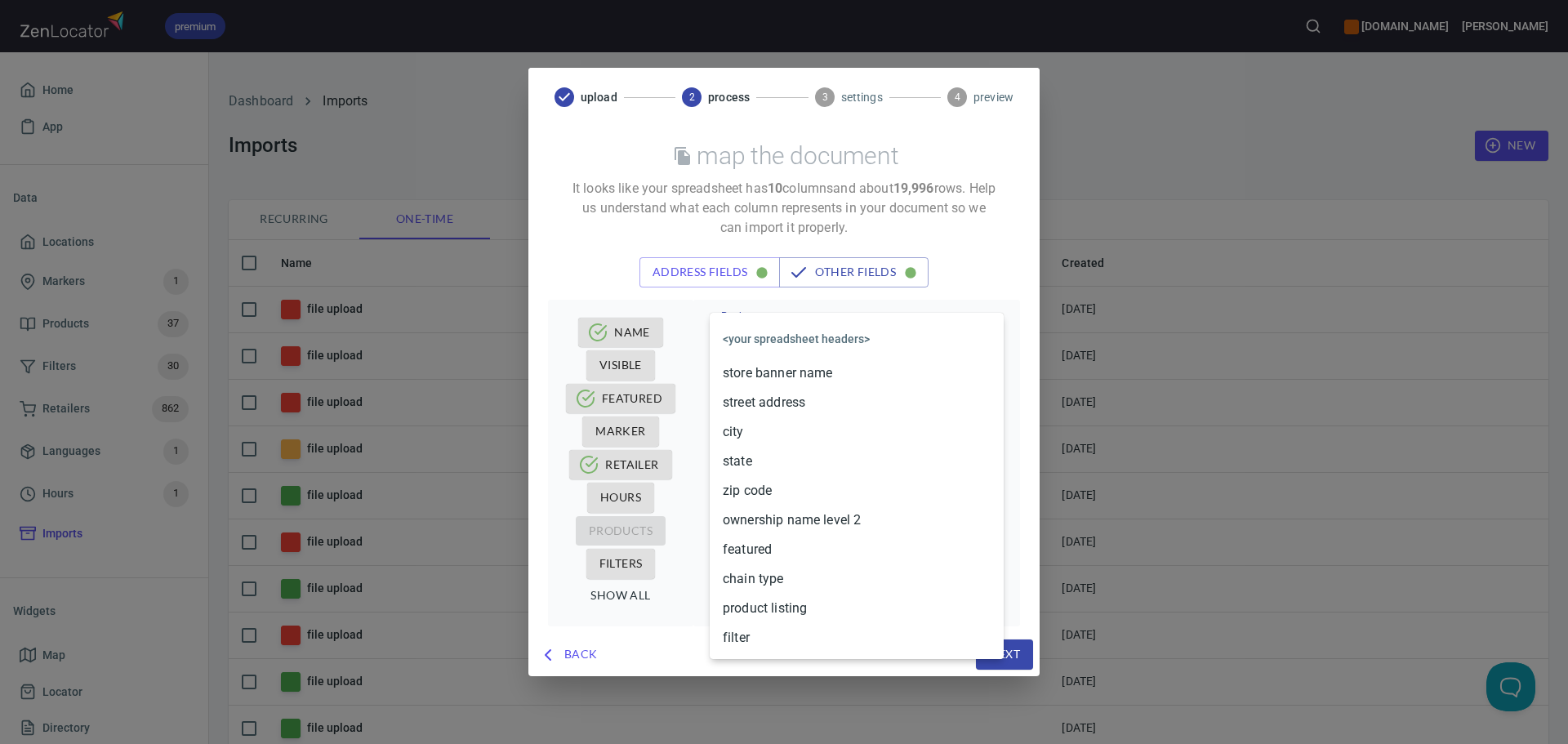
drag, startPoint x: 844, startPoint y: 330, endPoint x: 839, endPoint y: 463, distance: 133.1
click at [844, 331] on body "premium [DOMAIN_NAME] [PERSON_NAME] Home App Data Locations Markers 1 Products …" at bounding box center [784, 372] width 1568 height 744
click at [784, 602] on li "product listing" at bounding box center [857, 608] width 294 height 30
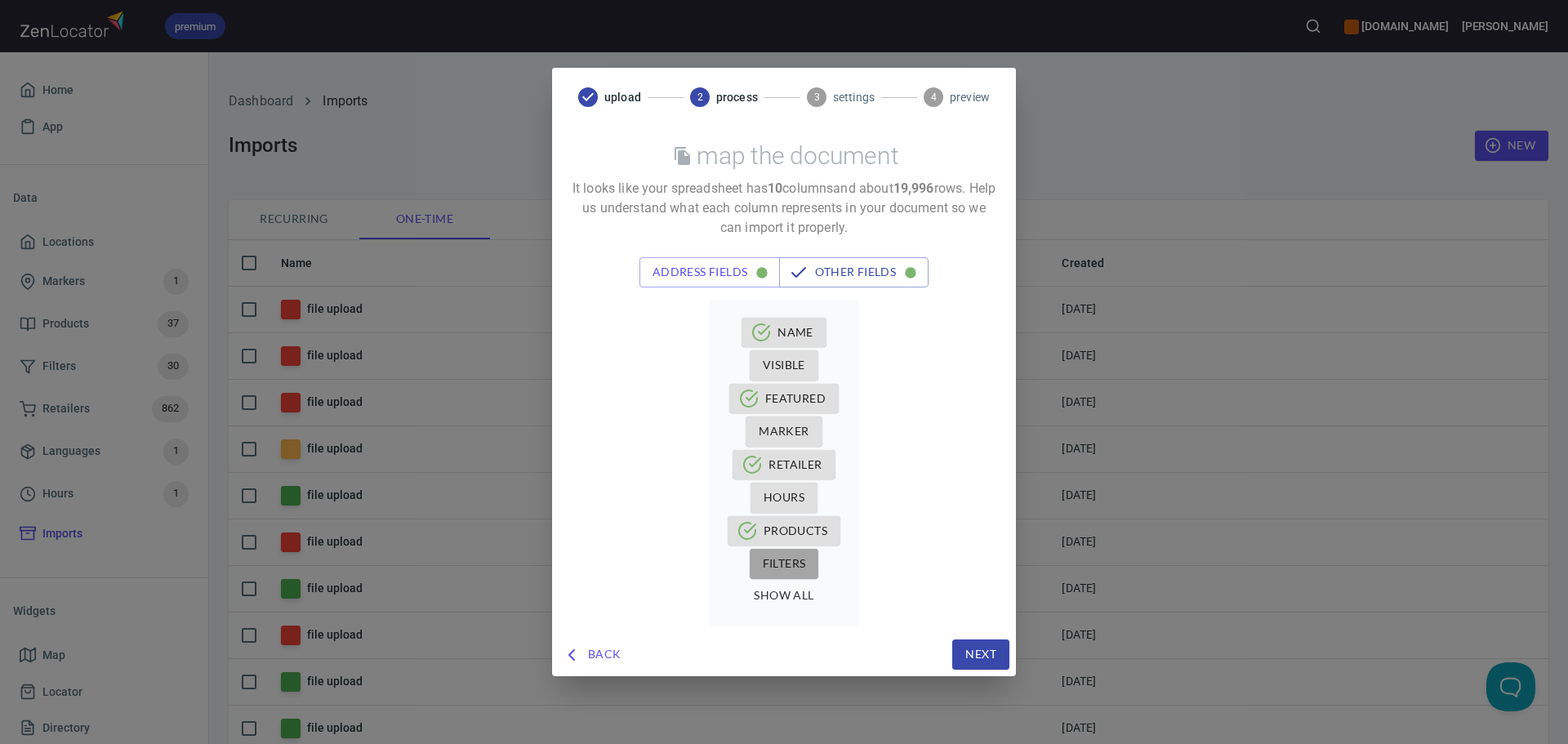
click at [790, 563] on span "Filters" at bounding box center [784, 564] width 43 height 21
drag, startPoint x: 853, startPoint y: 328, endPoint x: 855, endPoint y: 374, distance: 46.0
click at [854, 331] on div "Name Visible Featured Marker Retailer Hours Products Filters show all" at bounding box center [784, 464] width 149 height 327
click at [764, 575] on button "Filters" at bounding box center [784, 564] width 69 height 31
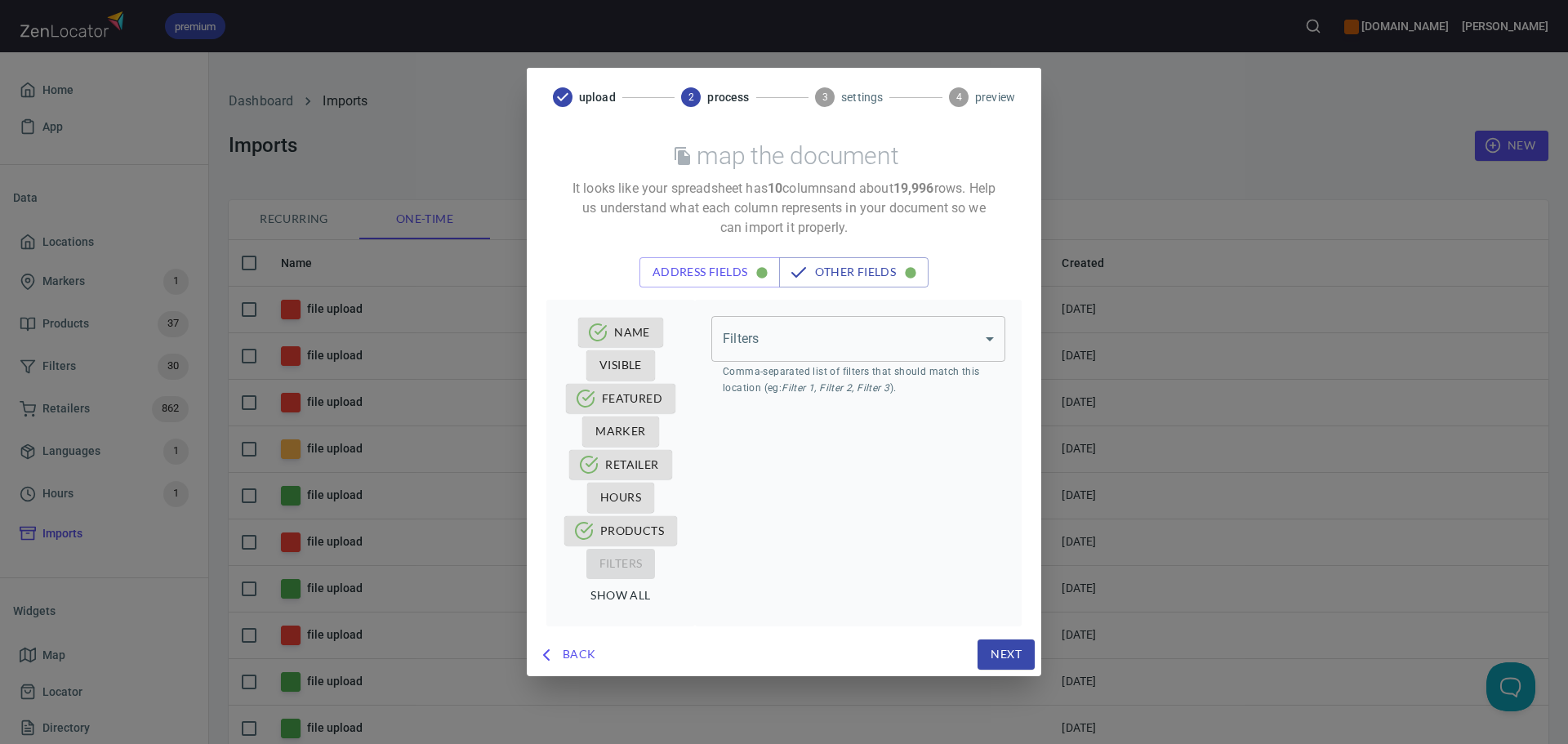
click at [830, 334] on body "premium [DOMAIN_NAME] [PERSON_NAME] Home App Data Locations Markers 1 Products …" at bounding box center [784, 372] width 1568 height 744
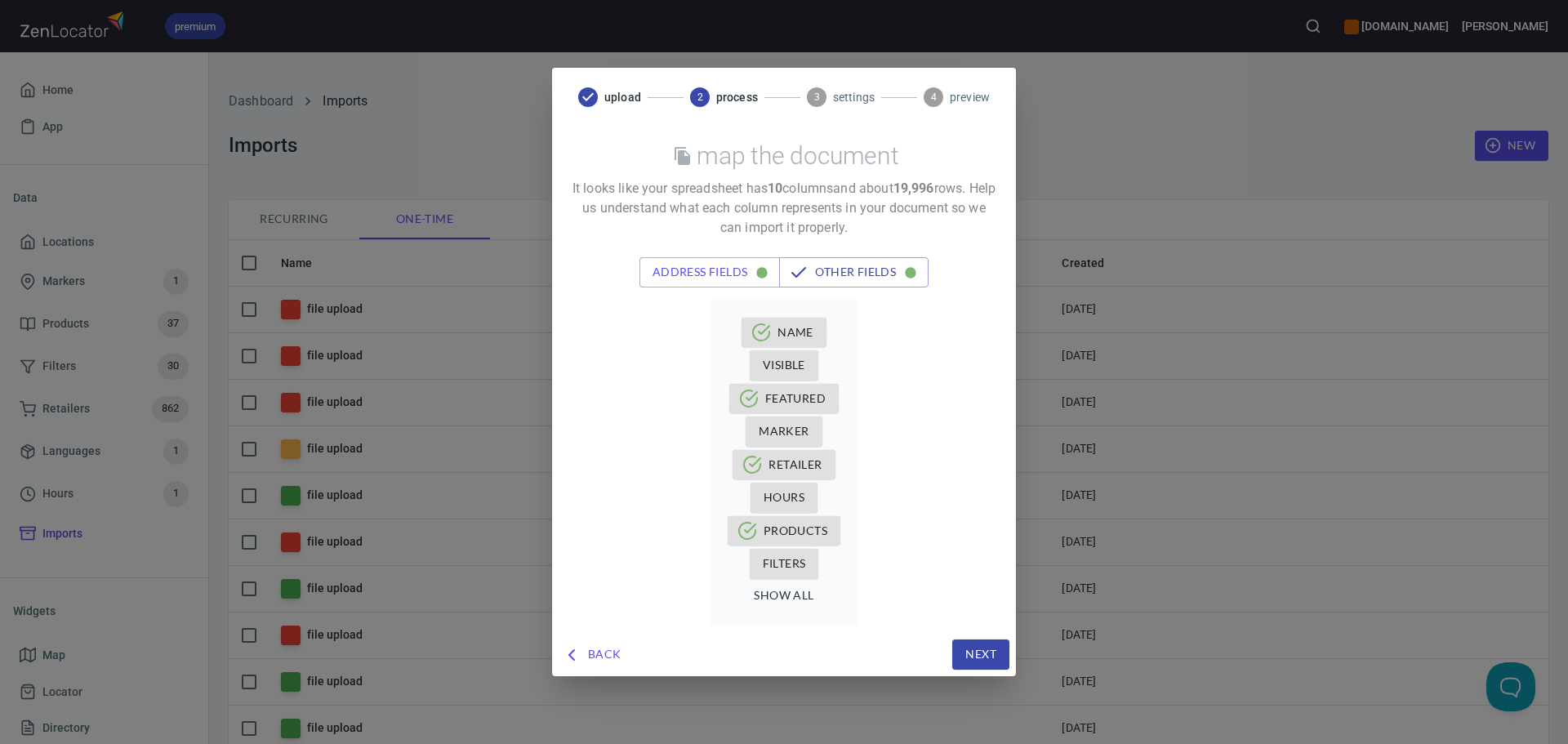
drag, startPoint x: 899, startPoint y: 527, endPoint x: 919, endPoint y: 603, distance: 78.6
click at [902, 532] on div "Name Visible Featured Marker Retailer Hours Products Filters show all" at bounding box center [784, 457] width 425 height 340
click at [965, 647] on span "Next" at bounding box center [981, 654] width 31 height 21
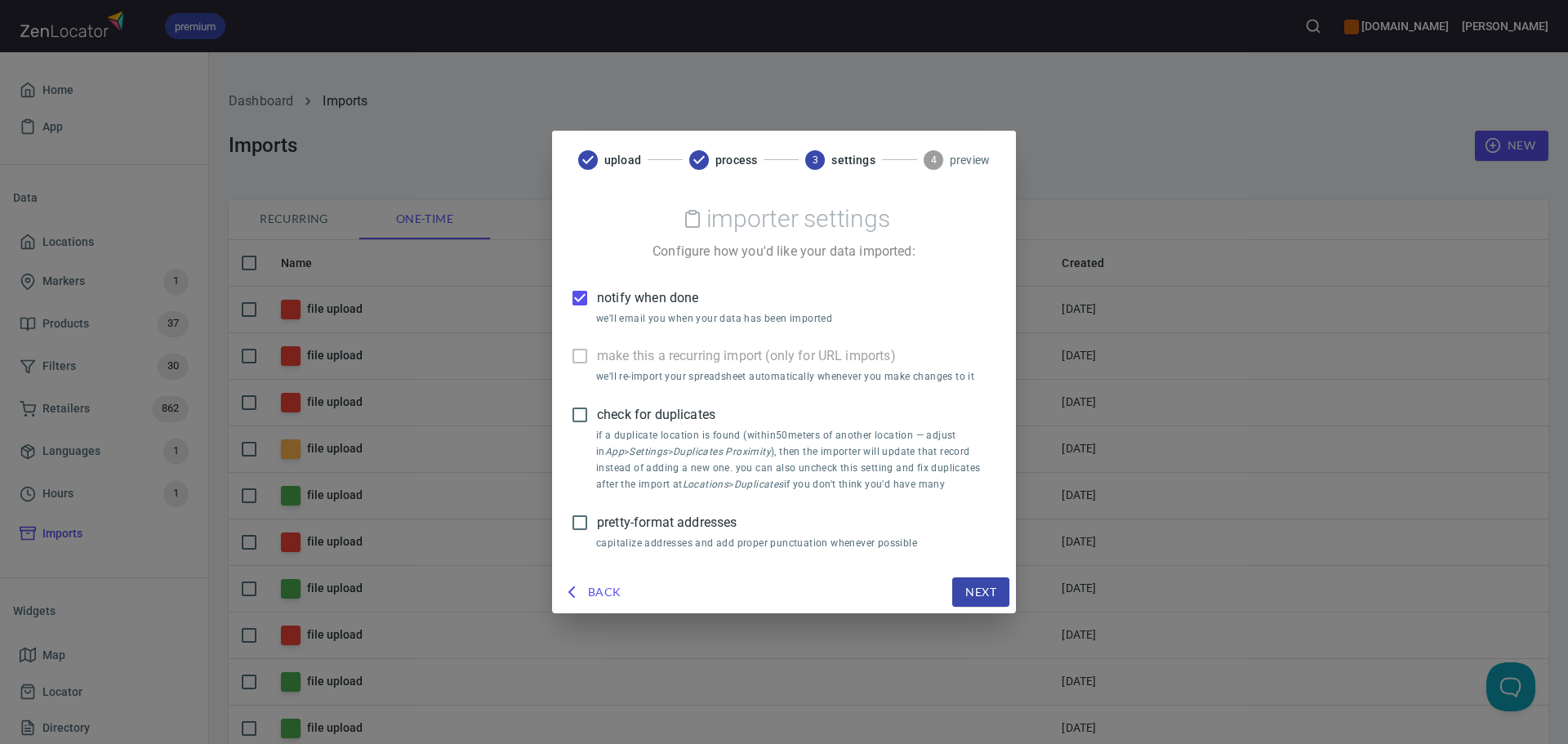
click at [628, 284] on label "notify when done" at bounding box center [773, 298] width 421 height 34
click at [597, 284] on input "notify when done" at bounding box center [579, 298] width 34 height 34
click at [648, 516] on span "pretty-format addresses" at bounding box center [666, 522] width 140 height 20
click at [597, 516] on input "pretty-format addresses" at bounding box center [579, 522] width 34 height 34
click at [967, 582] on span "Next" at bounding box center [981, 592] width 31 height 21
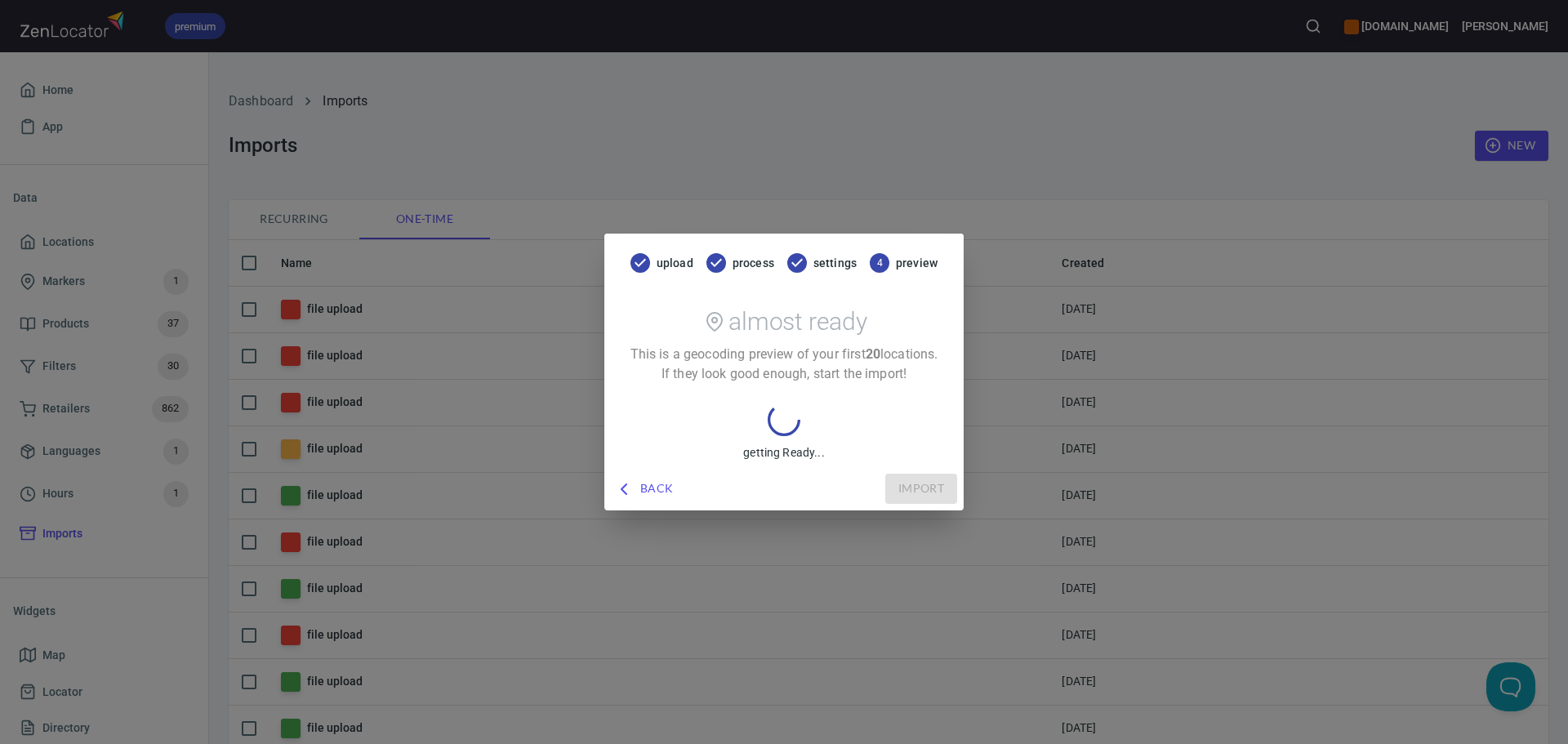
click at [813, 382] on p "This is a geocoding preview of your first 20 locations. If they look good enoug…" at bounding box center [784, 364] width 320 height 39
click at [655, 488] on span "Back" at bounding box center [646, 489] width 56 height 21
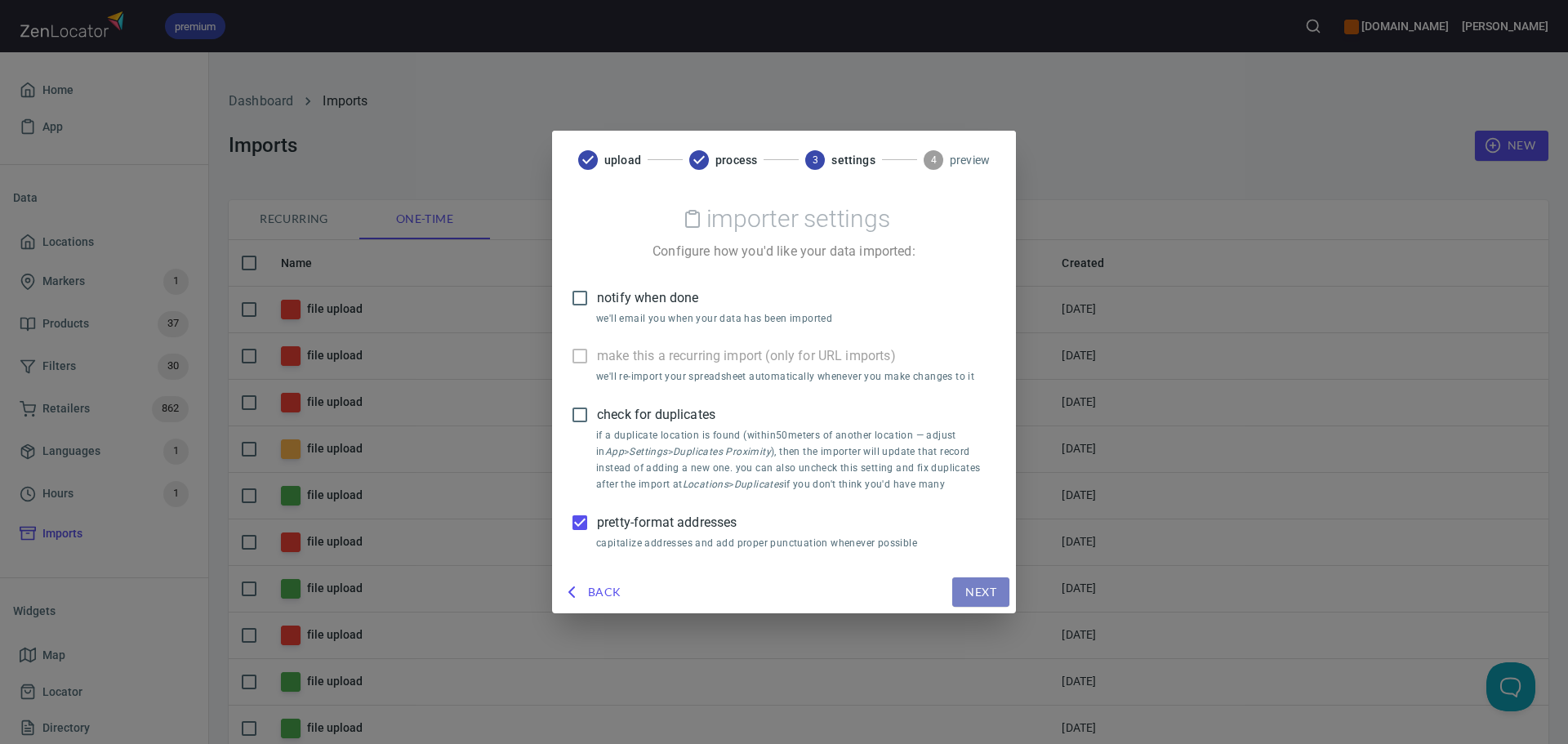
click at [984, 584] on span "Next" at bounding box center [981, 592] width 31 height 21
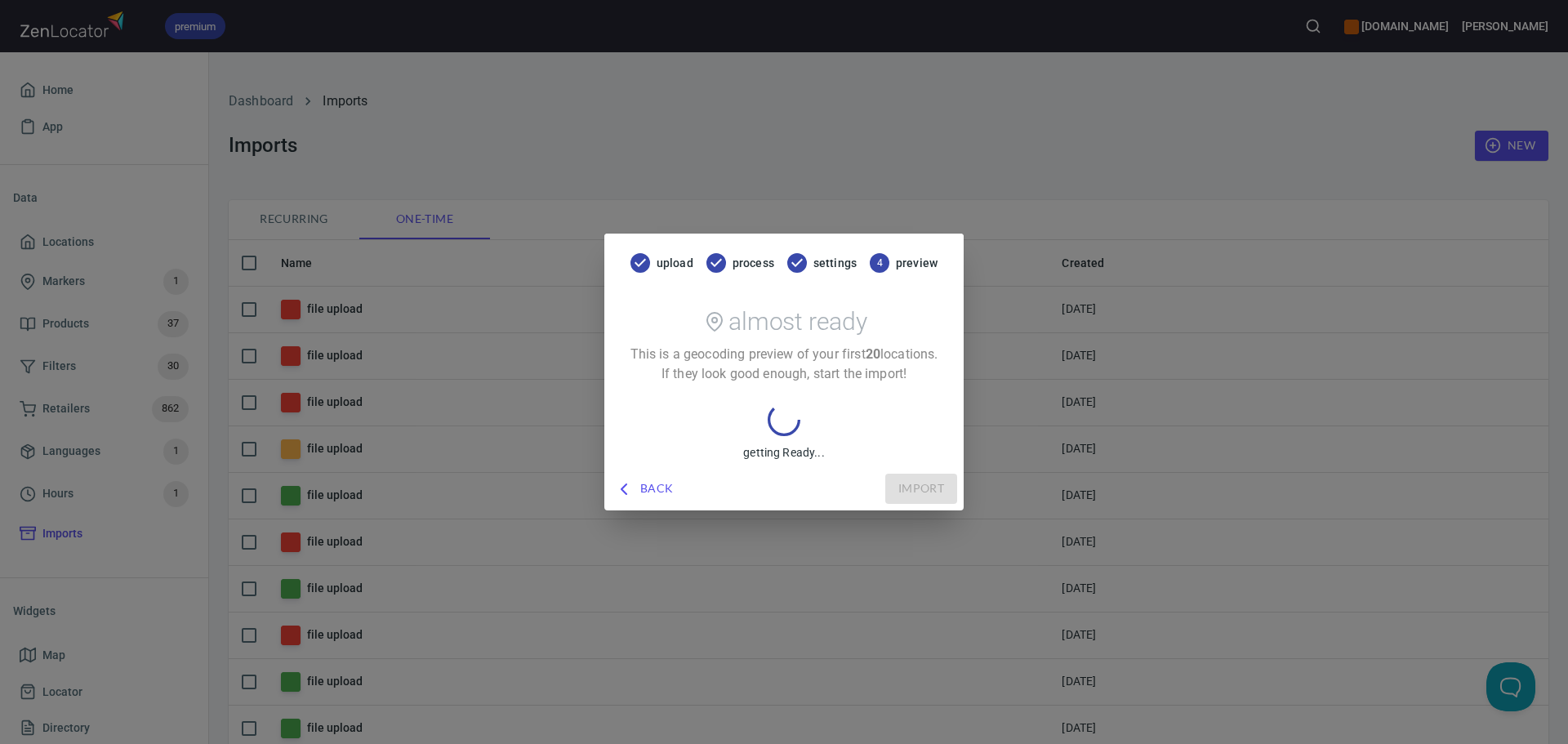
click at [794, 375] on p "This is a geocoding preview of your first 20 locations. If they look good enoug…" at bounding box center [784, 364] width 320 height 39
drag, startPoint x: 743, startPoint y: 438, endPoint x: 889, endPoint y: 483, distance: 152.8
click at [745, 440] on div "getting Ready..." at bounding box center [784, 432] width 320 height 57
click at [889, 483] on div "Back Import" at bounding box center [784, 489] width 346 height 31
click at [899, 483] on div "Back Import" at bounding box center [784, 489] width 346 height 31
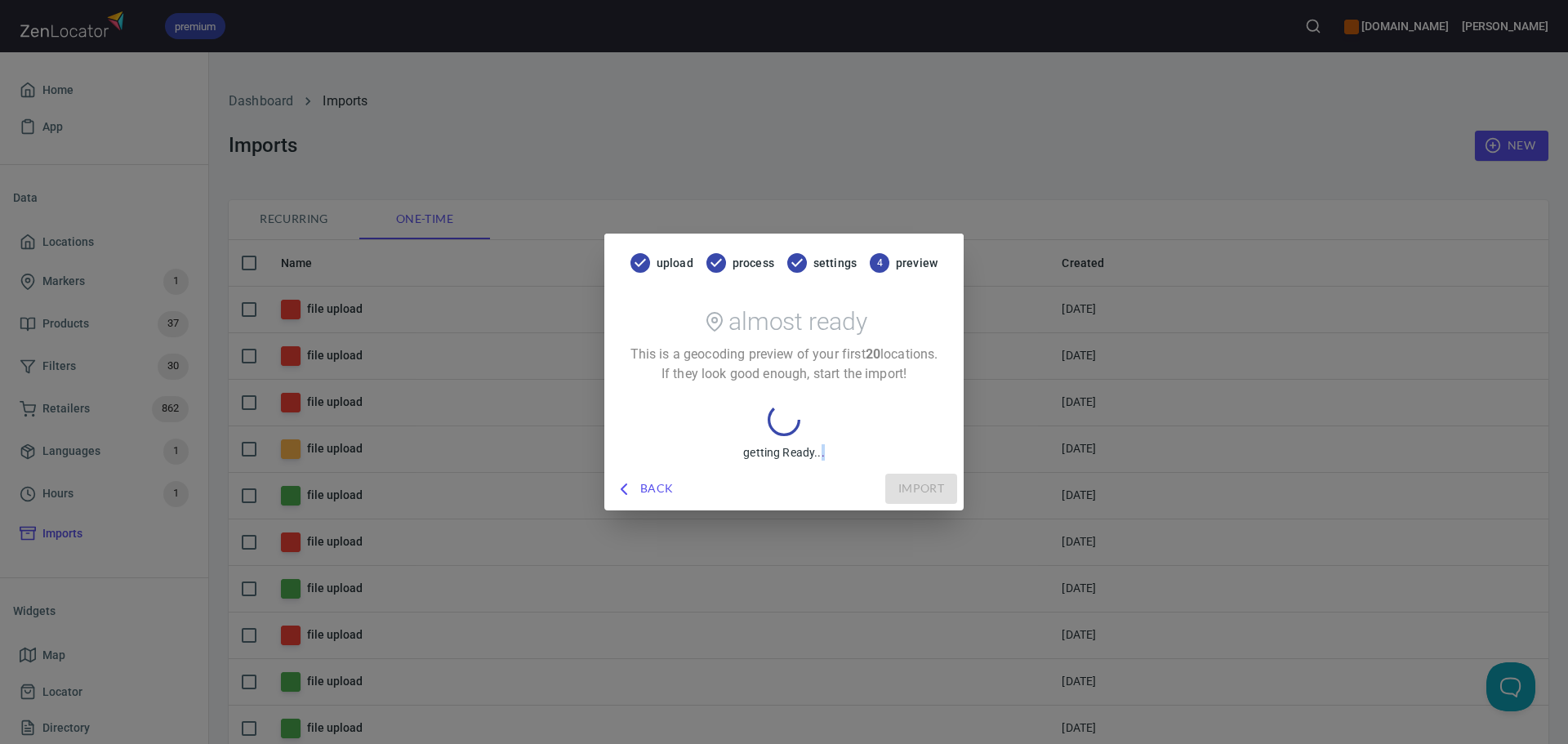
click at [899, 483] on div "Back Import" at bounding box center [784, 489] width 346 height 31
click at [657, 489] on span "Back" at bounding box center [646, 489] width 56 height 21
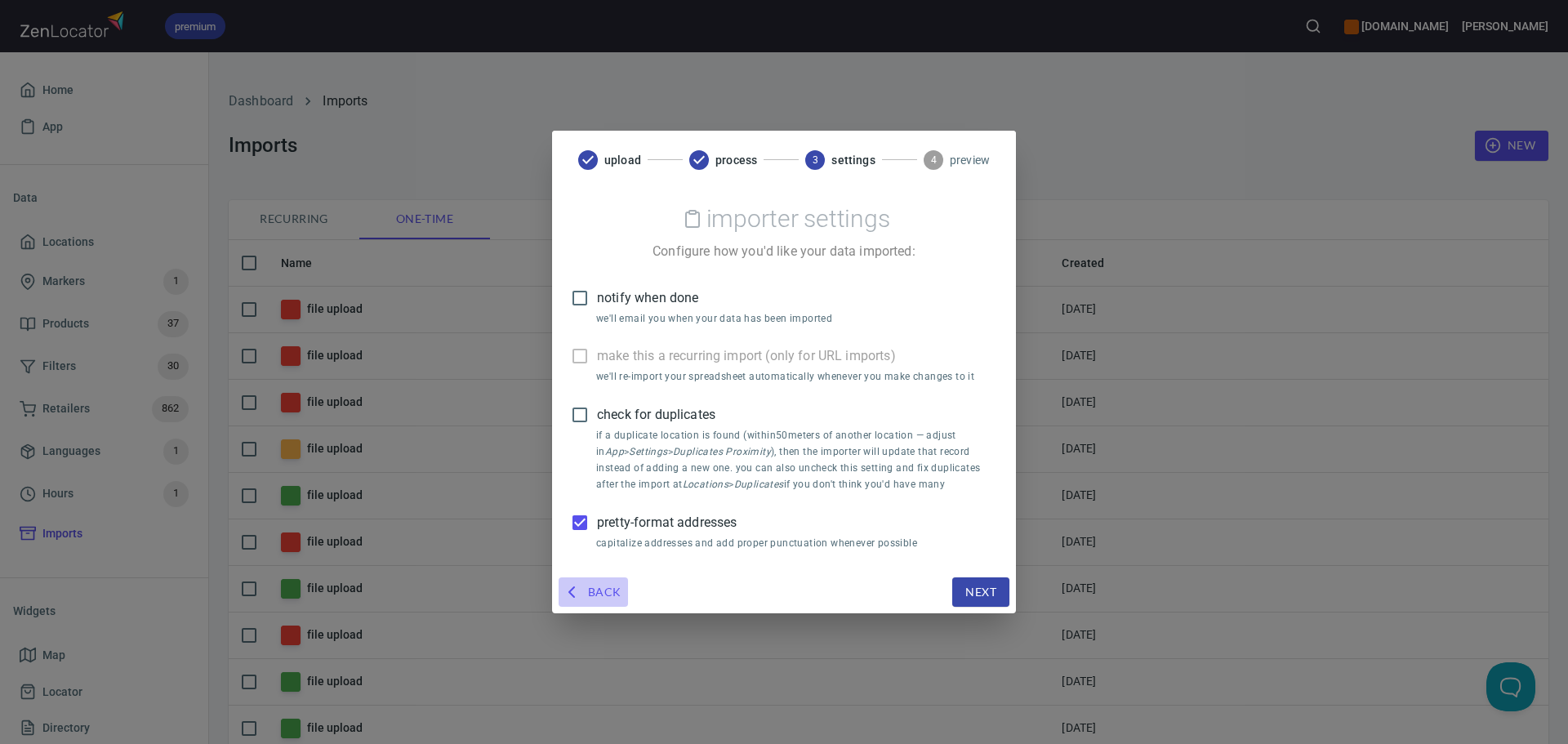
click at [609, 591] on span "Back" at bounding box center [593, 592] width 56 height 21
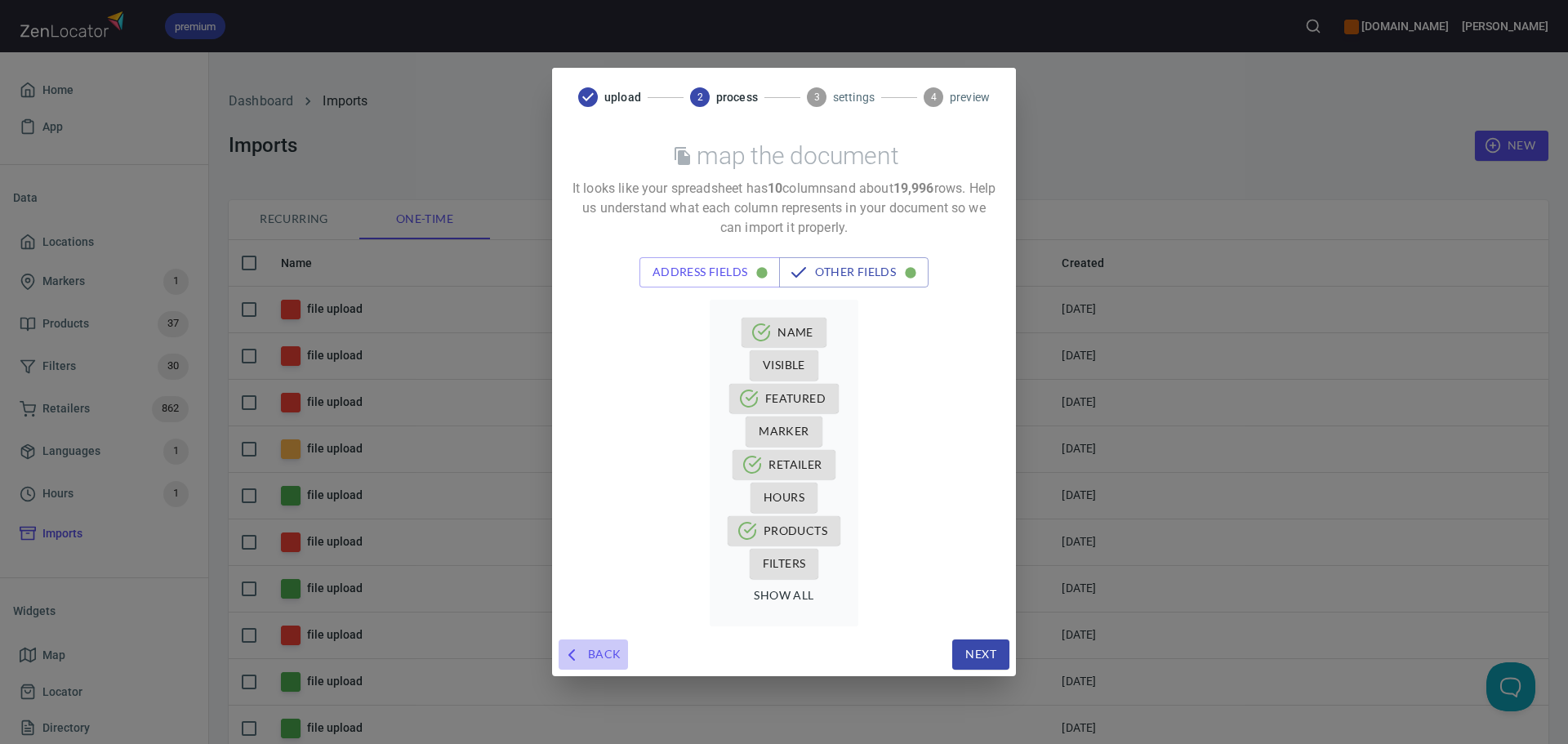
click at [611, 655] on span "Back" at bounding box center [593, 654] width 56 height 21
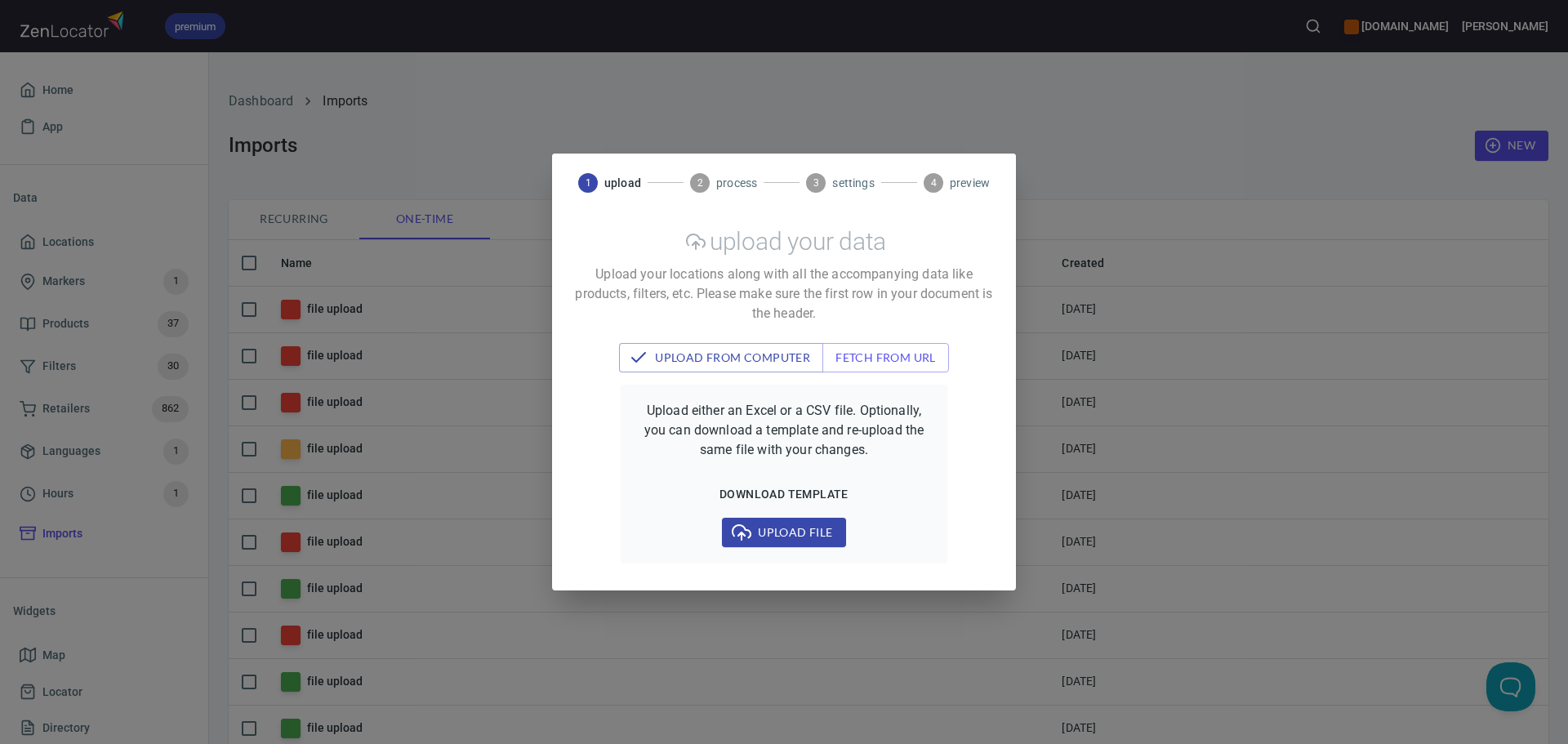
drag, startPoint x: 1125, startPoint y: 126, endPoint x: 1030, endPoint y: 117, distance: 95.4
click at [1122, 126] on div "1 upload 2 process 3 settings 4 preview upload your data Upload your locations …" at bounding box center [784, 372] width 1568 height 744
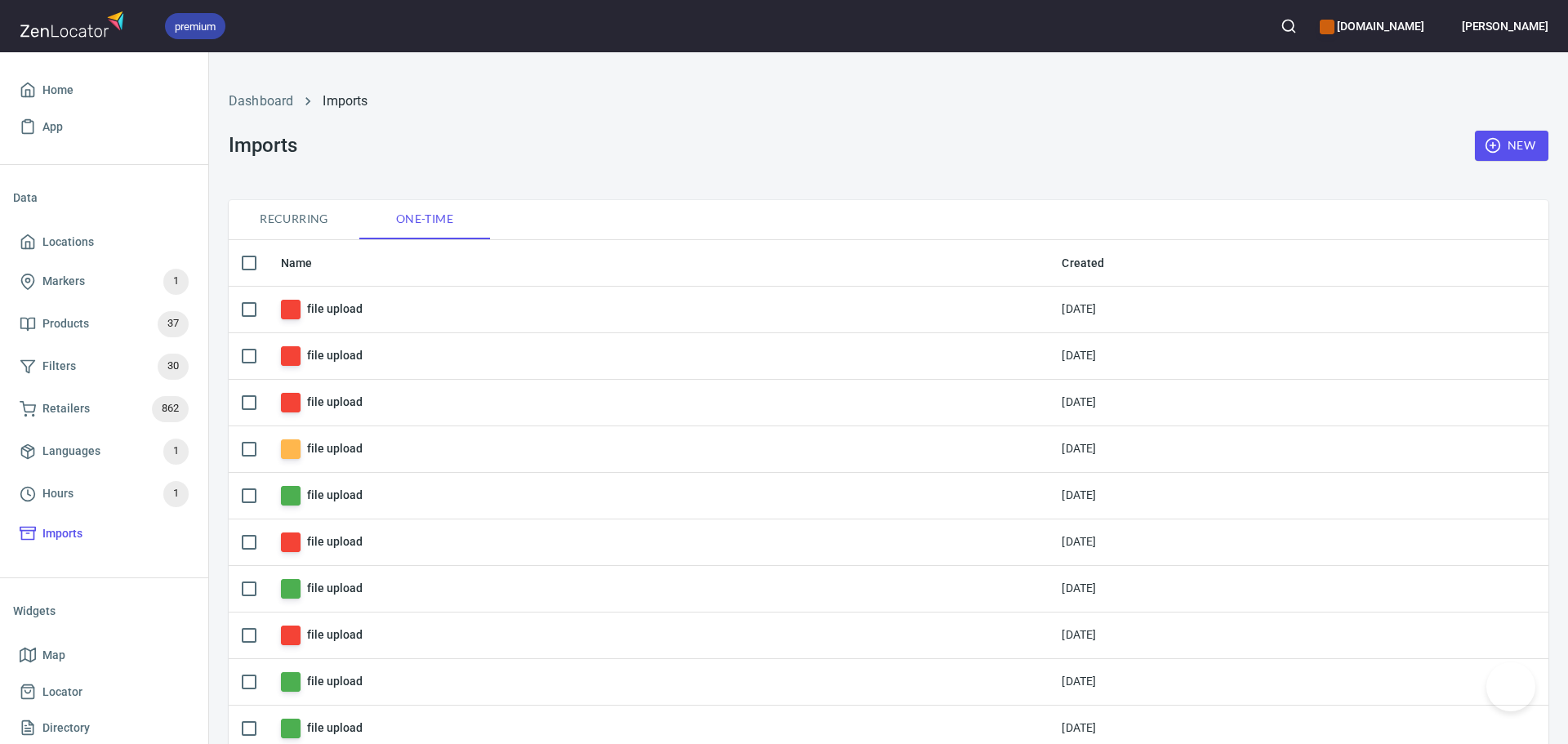
checkbox input "false"
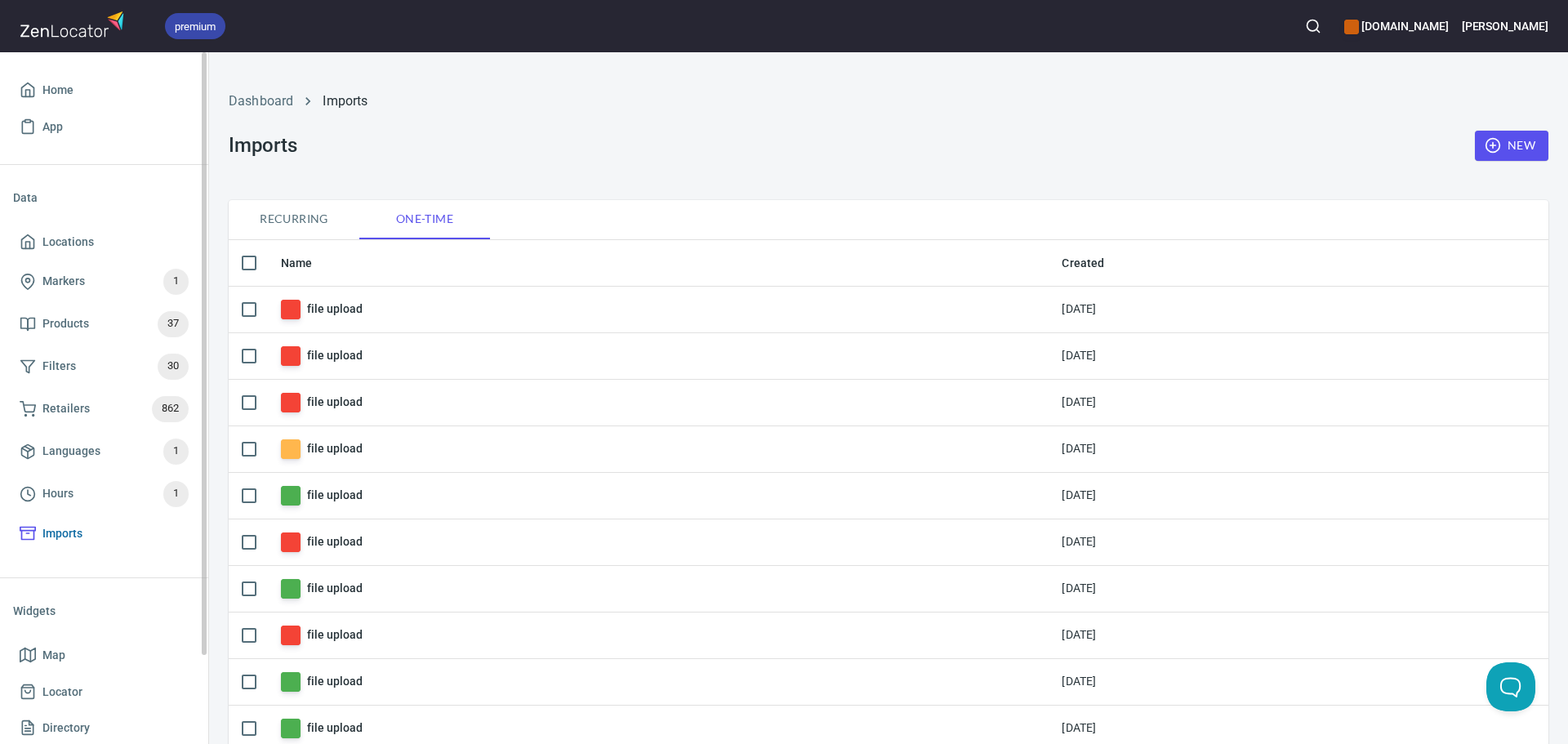
drag, startPoint x: 62, startPoint y: 530, endPoint x: 49, endPoint y: 537, distance: 14.8
click at [62, 530] on span "Imports" at bounding box center [62, 533] width 40 height 21
click at [1485, 148] on icon "button" at bounding box center [1493, 145] width 17 height 17
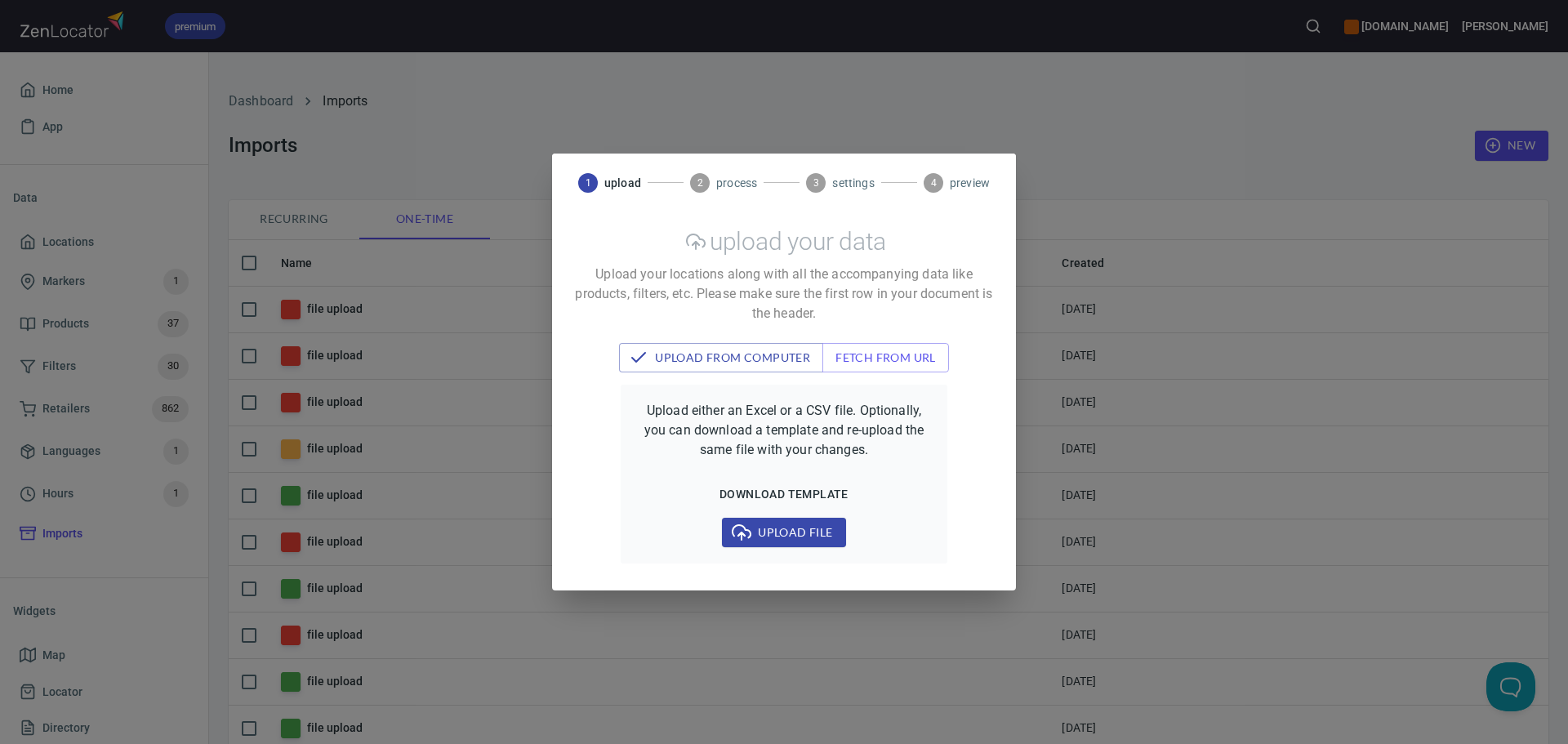
click at [765, 518] on button "Upload file" at bounding box center [783, 532] width 123 height 31
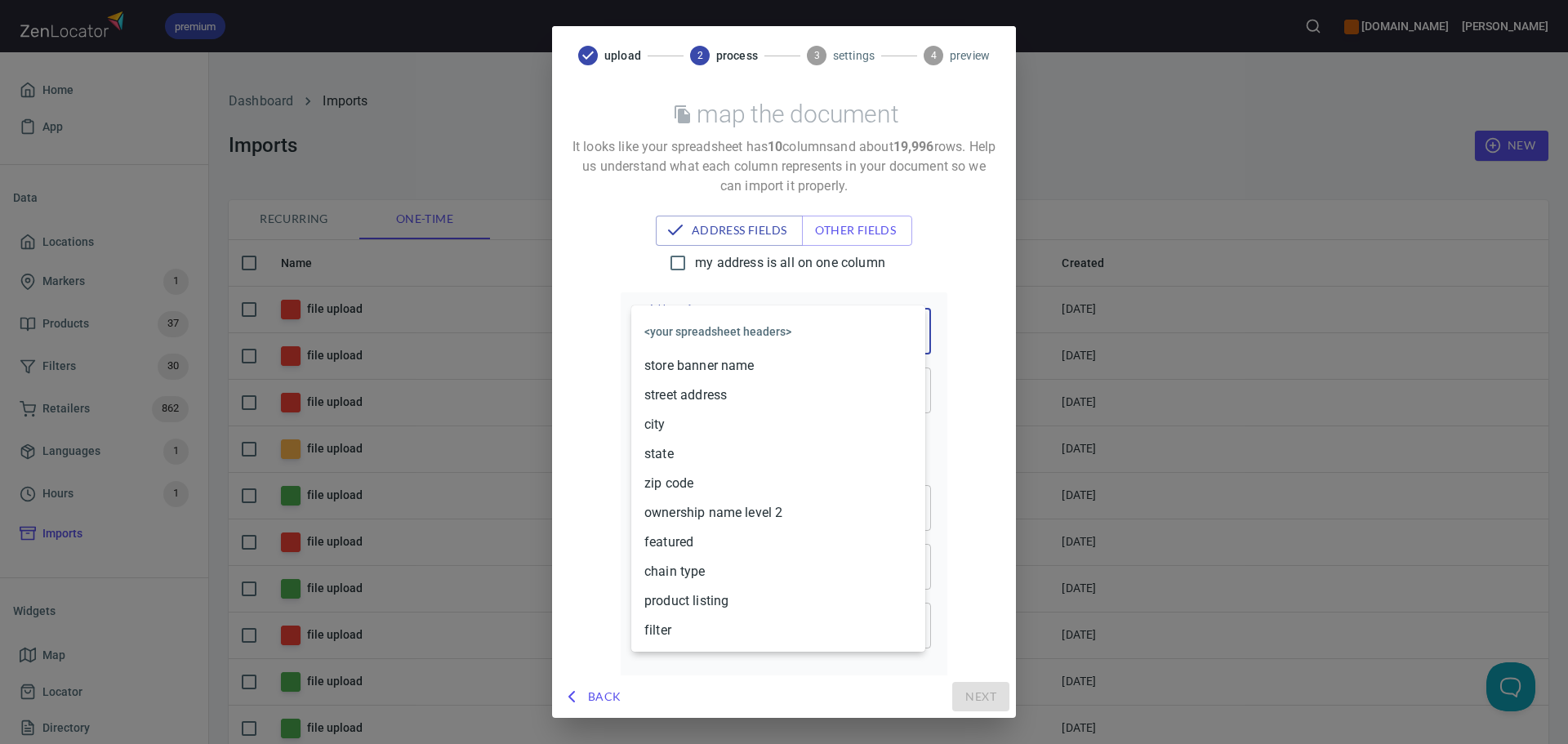
click at [710, 322] on body "premium [DOMAIN_NAME] [PERSON_NAME] Home App Data Locations Markers 1 Products …" at bounding box center [784, 372] width 1568 height 744
click at [727, 330] on body "premium [DOMAIN_NAME] [PERSON_NAME] Home App Data Locations Markers 1 Products …" at bounding box center [784, 372] width 1568 height 744
click at [704, 402] on li "street address" at bounding box center [779, 395] width 294 height 30
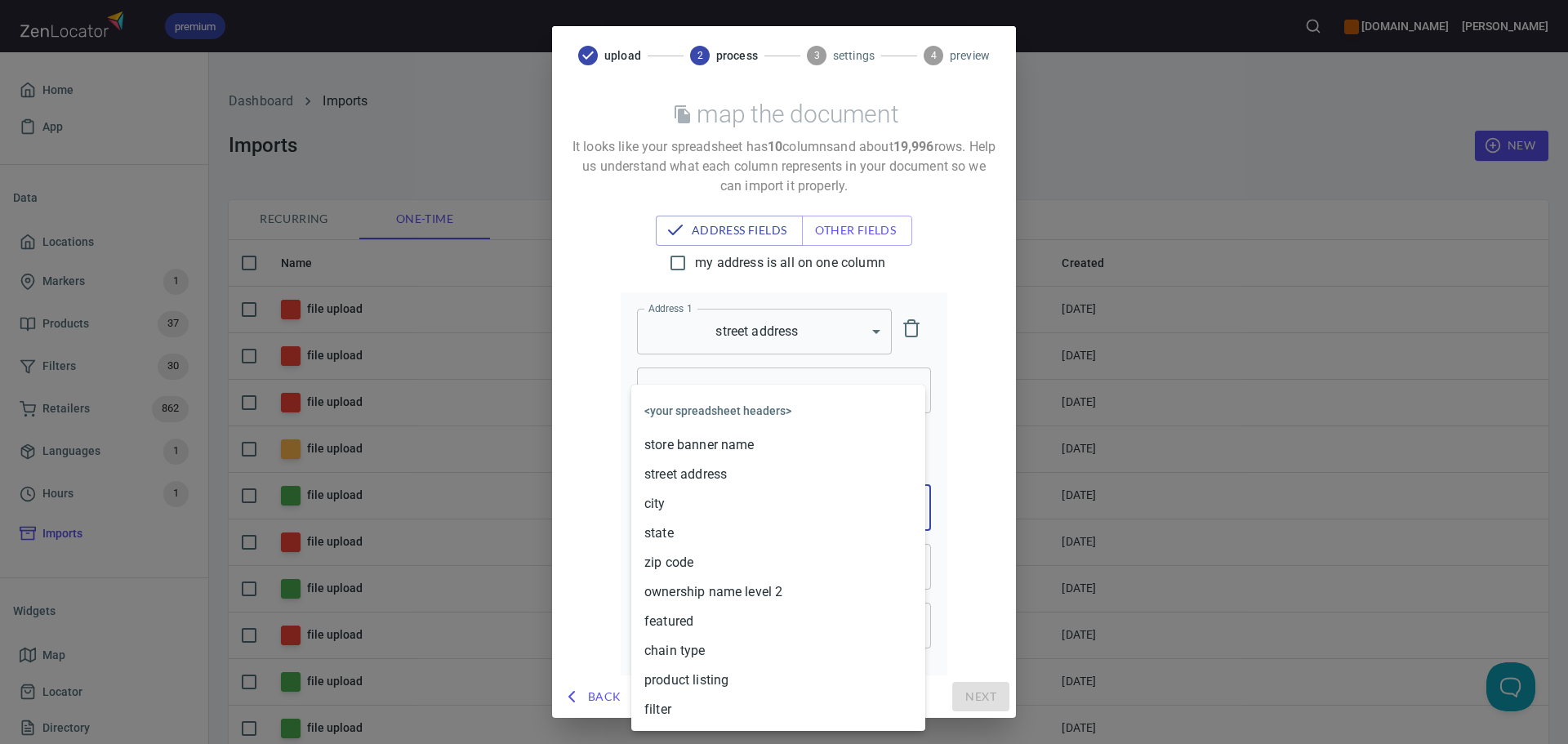
click at [713, 506] on body "premium [DOMAIN_NAME] [PERSON_NAME] Home App Data Locations Markers 1 Products …" at bounding box center [784, 372] width 1568 height 744
click at [684, 533] on li "state" at bounding box center [779, 533] width 294 height 30
click at [729, 560] on body "premium [DOMAIN_NAME] [PERSON_NAME] Home App Data Locations Markers 1 Products …" at bounding box center [784, 372] width 1568 height 744
click at [680, 567] on body "premium [DOMAIN_NAME] [PERSON_NAME] Home App Data Locations Markers 1 Products …" at bounding box center [784, 372] width 1568 height 744
click at [684, 567] on li "zip code" at bounding box center [779, 563] width 294 height 30
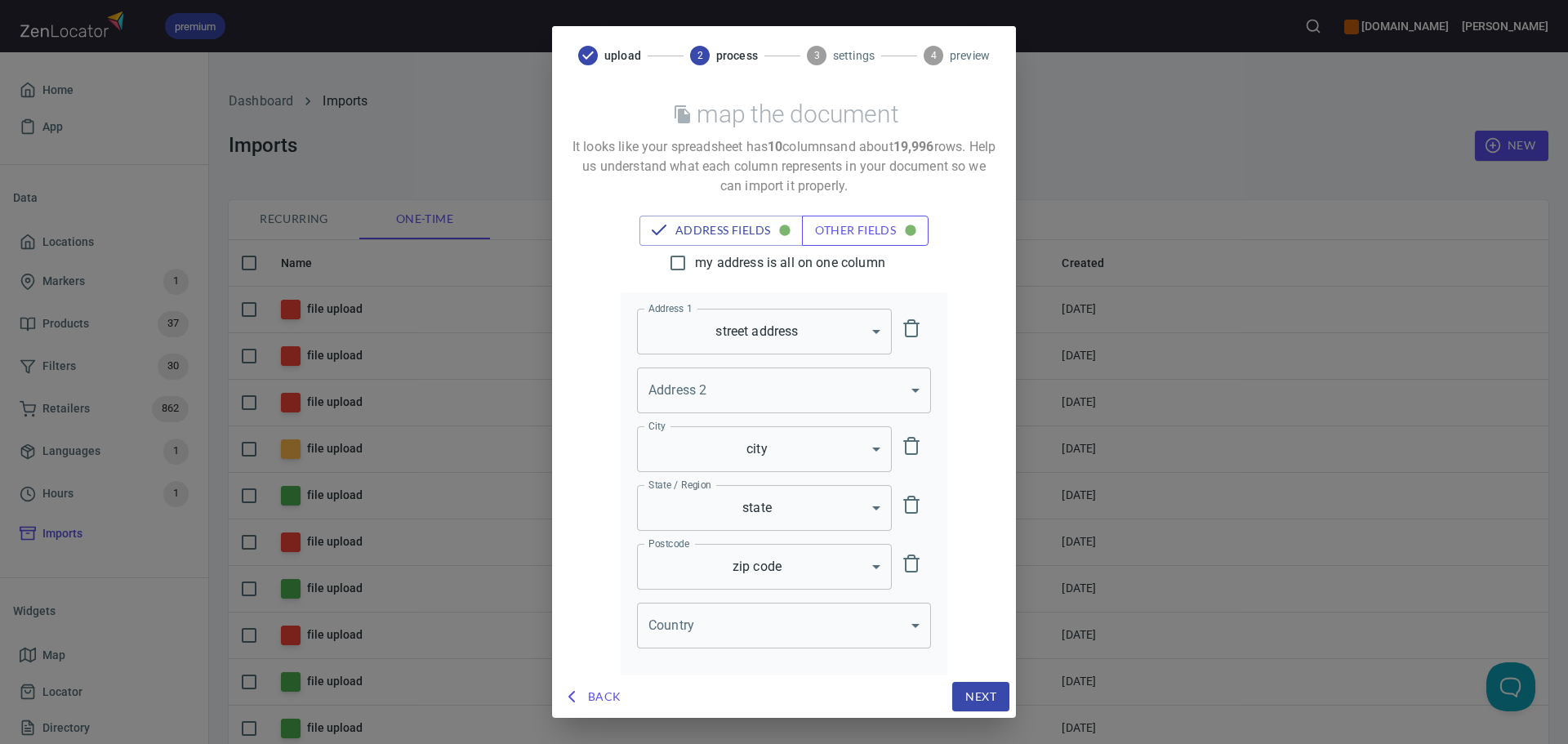
click at [818, 236] on span "other fields" at bounding box center [865, 231] width 101 height 21
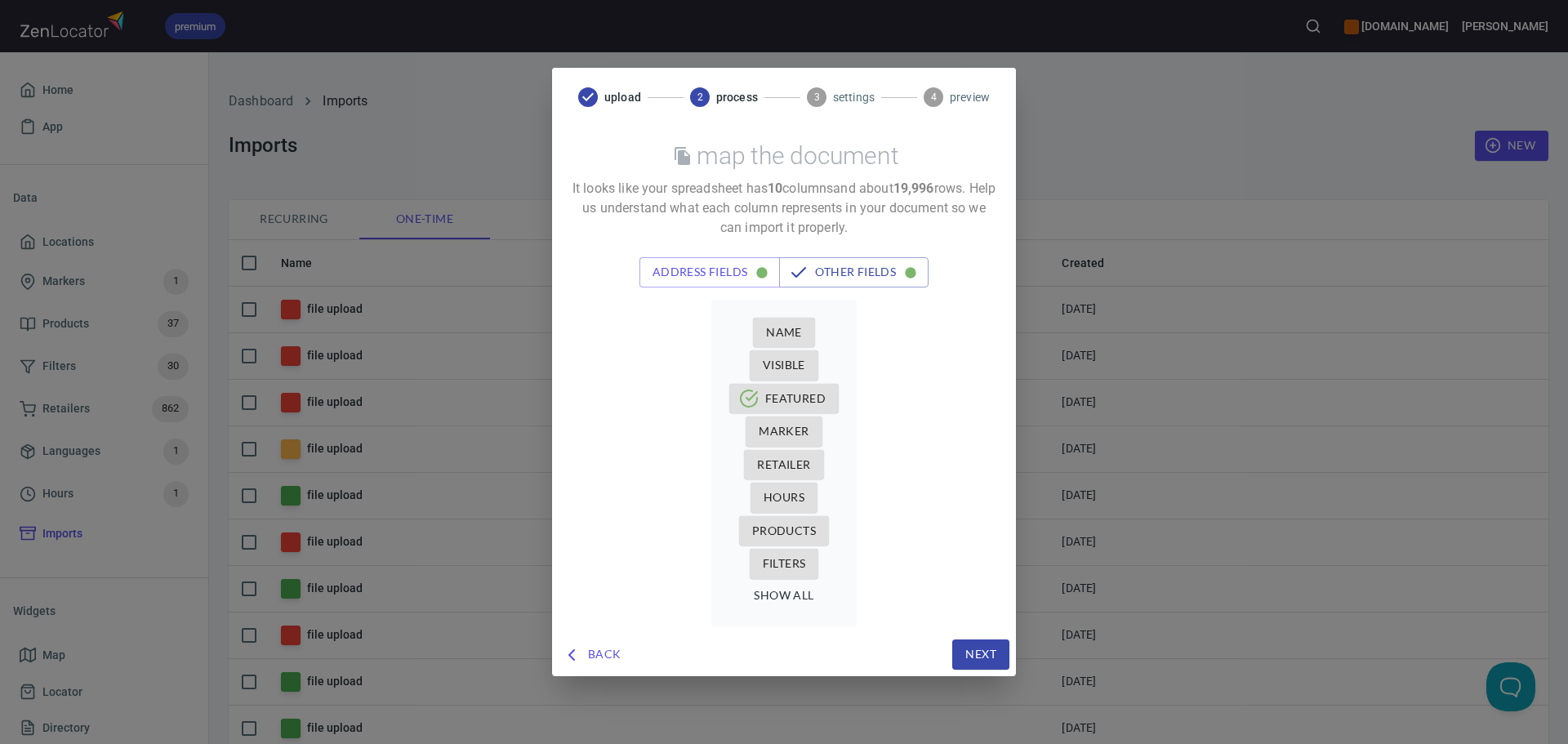
click at [783, 325] on span "Name" at bounding box center [784, 332] width 36 height 21
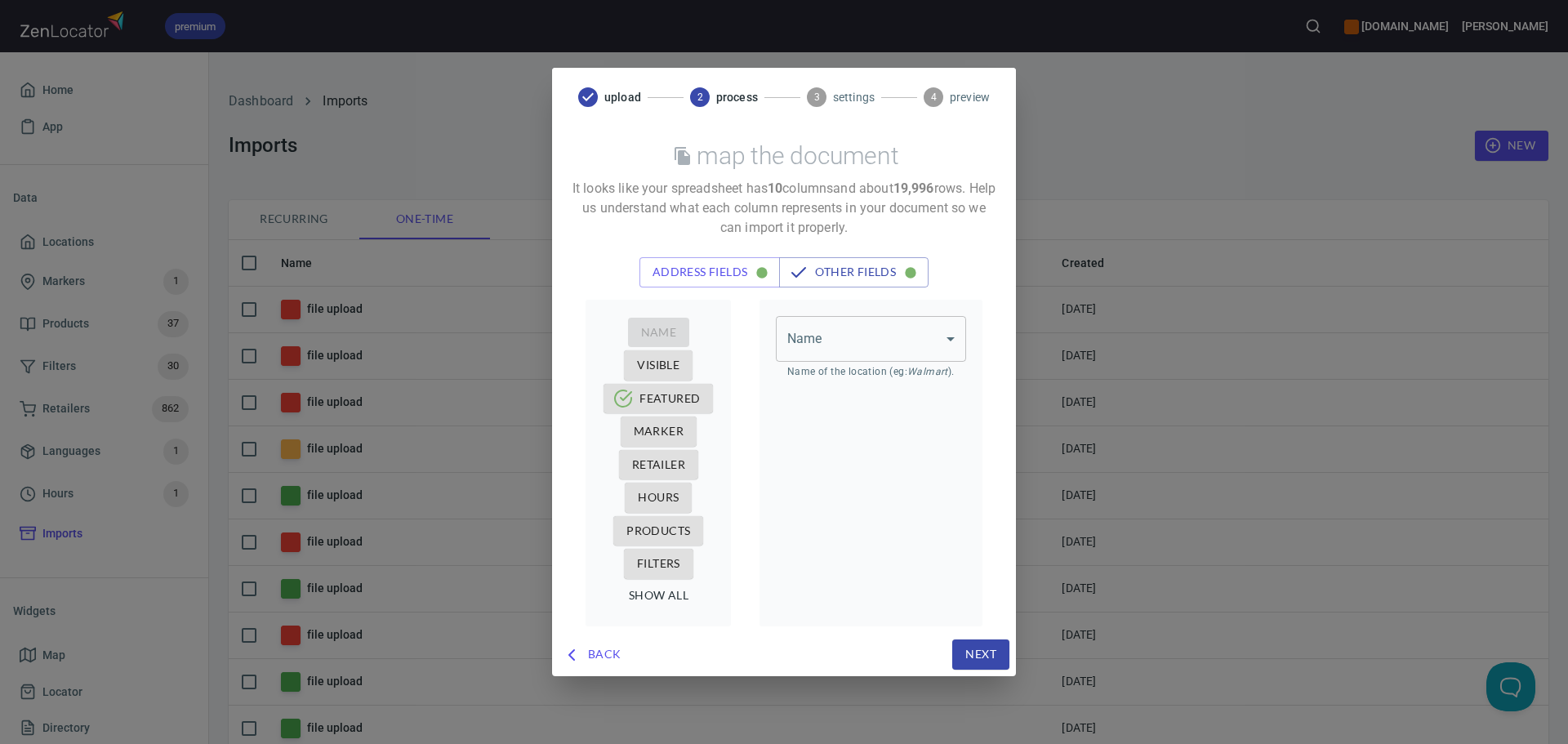
click at [788, 340] on body "premium [DOMAIN_NAME] [PERSON_NAME] Home App Data Locations Markers 1 Products …" at bounding box center [784, 372] width 1568 height 744
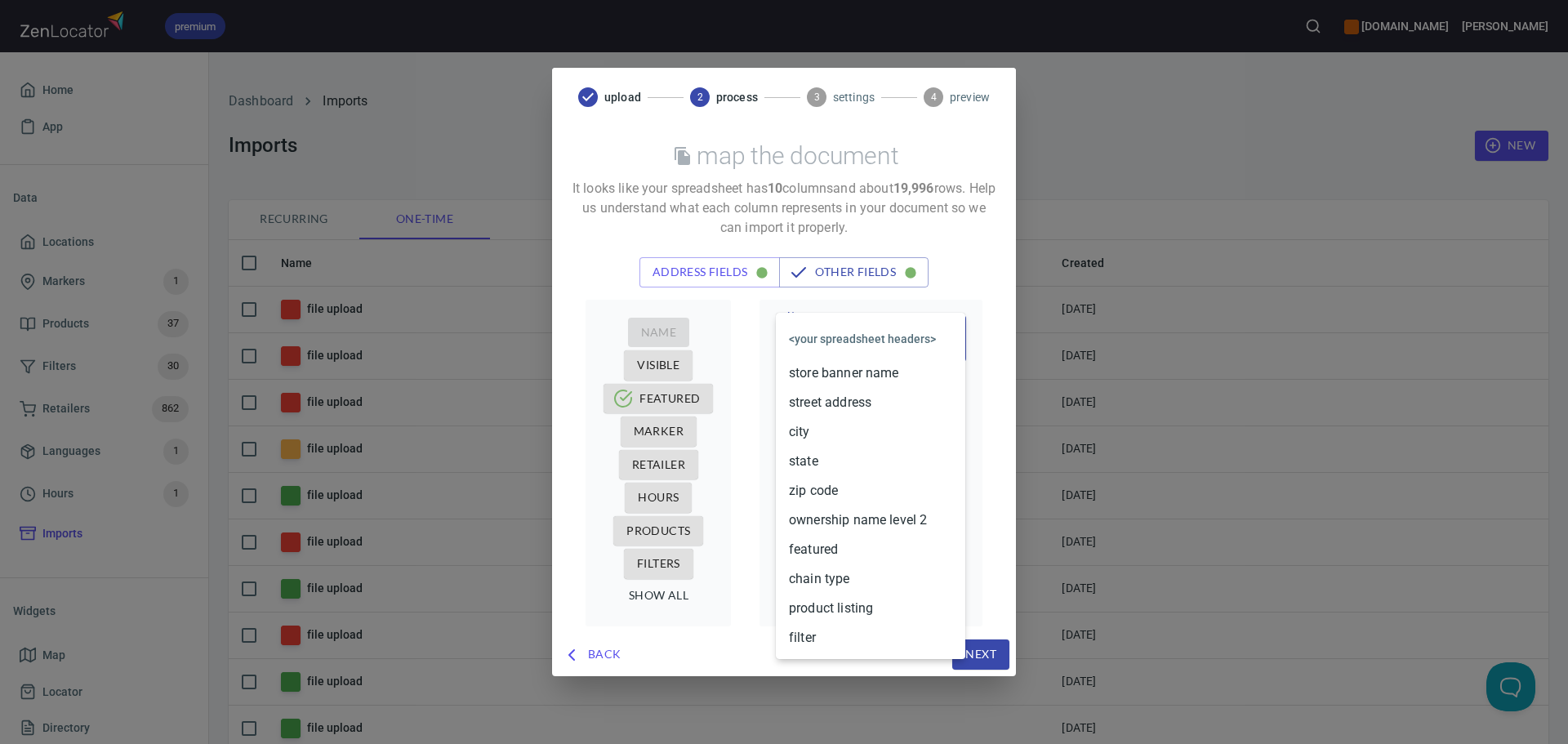
click at [846, 381] on li "store banner name" at bounding box center [870, 374] width 189 height 30
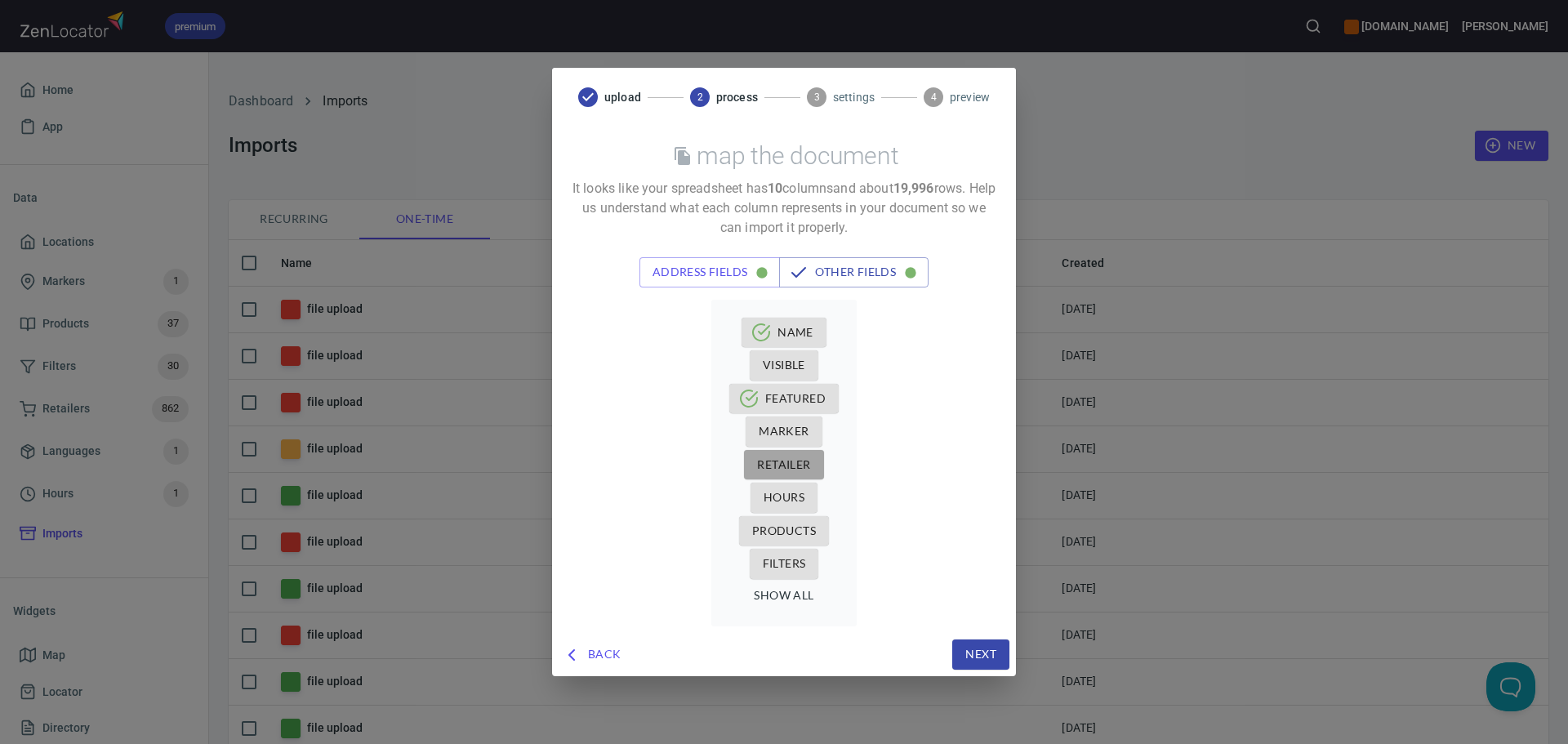
click at [789, 458] on span "Retailer" at bounding box center [784, 465] width 53 height 21
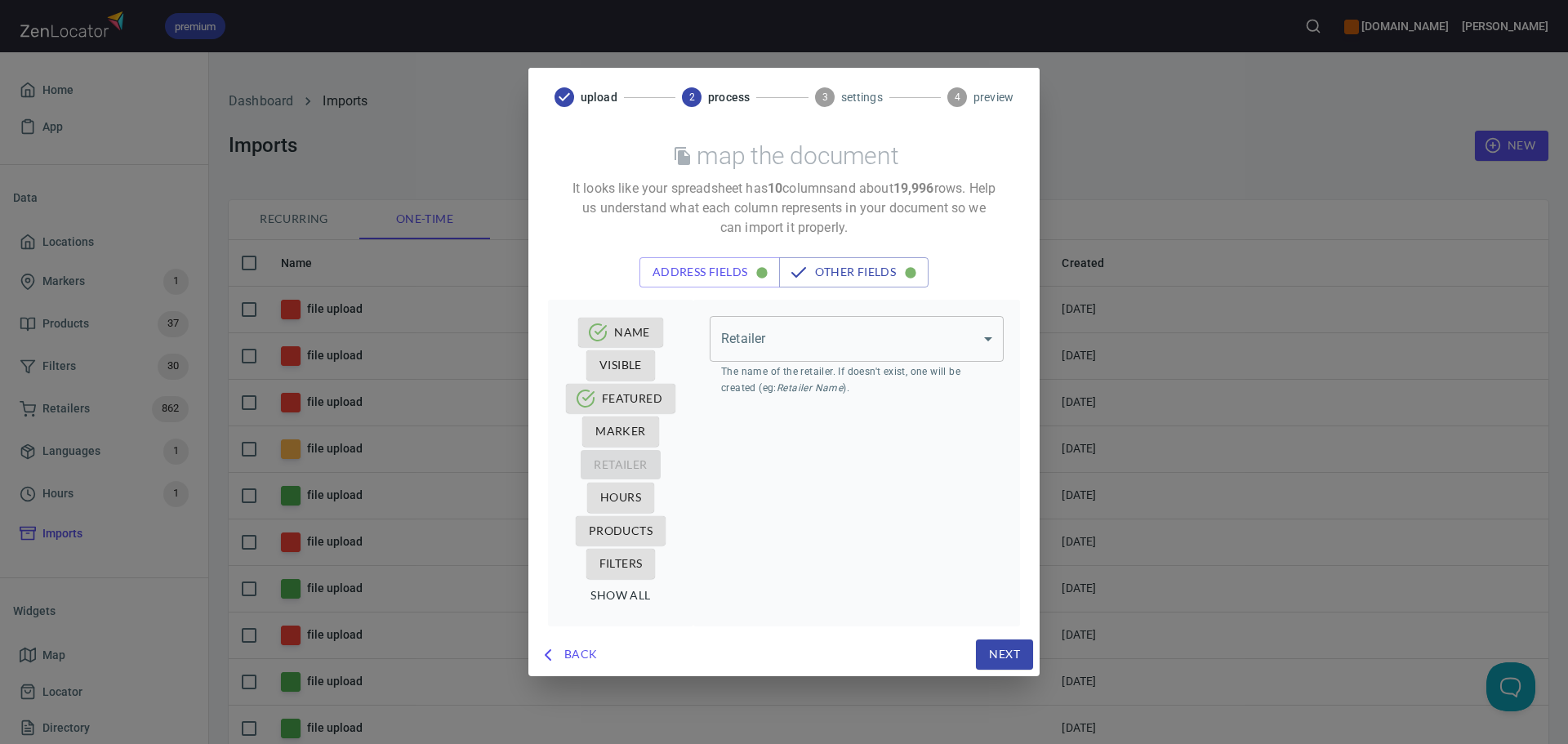
click at [849, 346] on body "premium [DOMAIN_NAME] [PERSON_NAME] Home App Data Locations Markers 1 Products …" at bounding box center [784, 372] width 1568 height 744
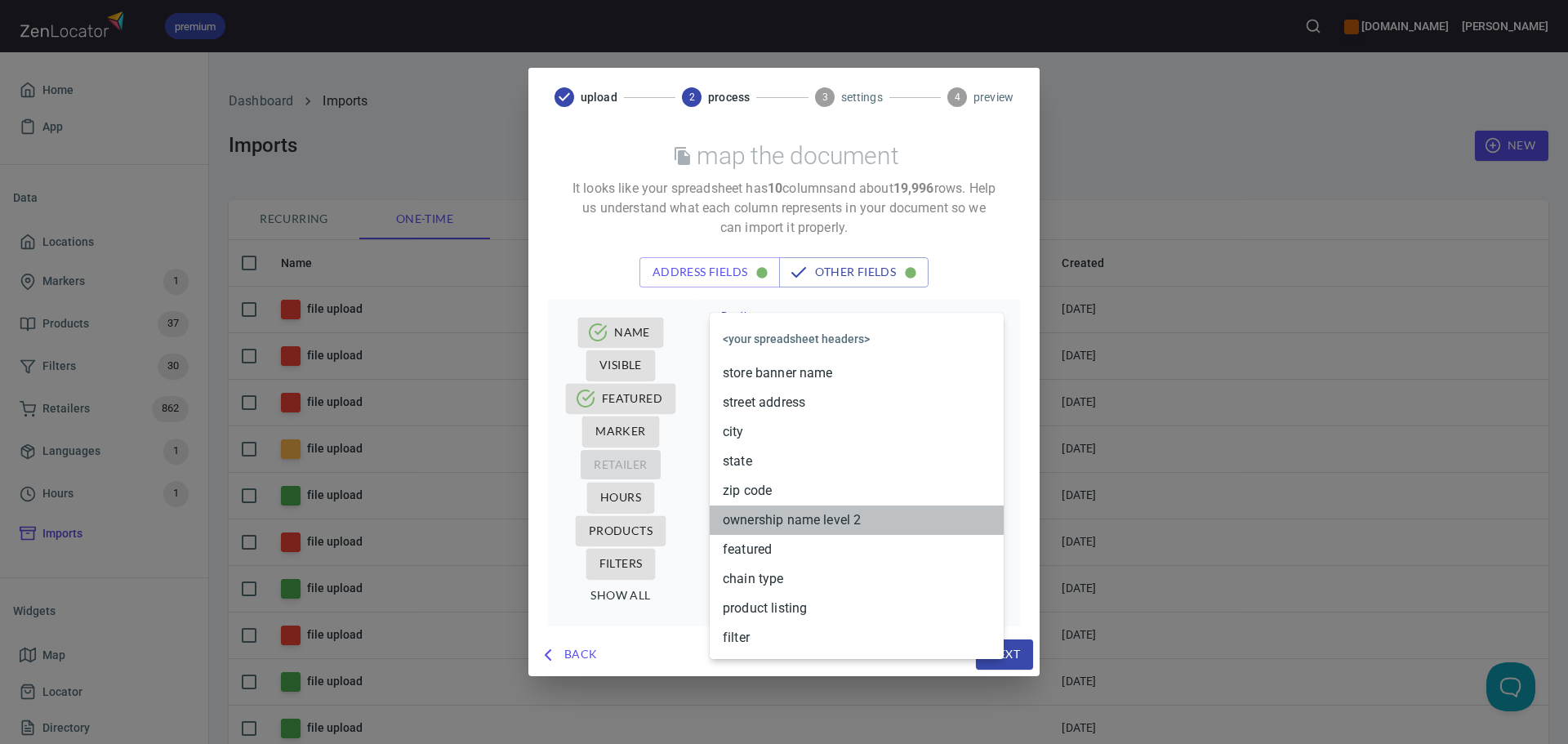
click at [766, 524] on li "ownership name level 2" at bounding box center [857, 521] width 294 height 30
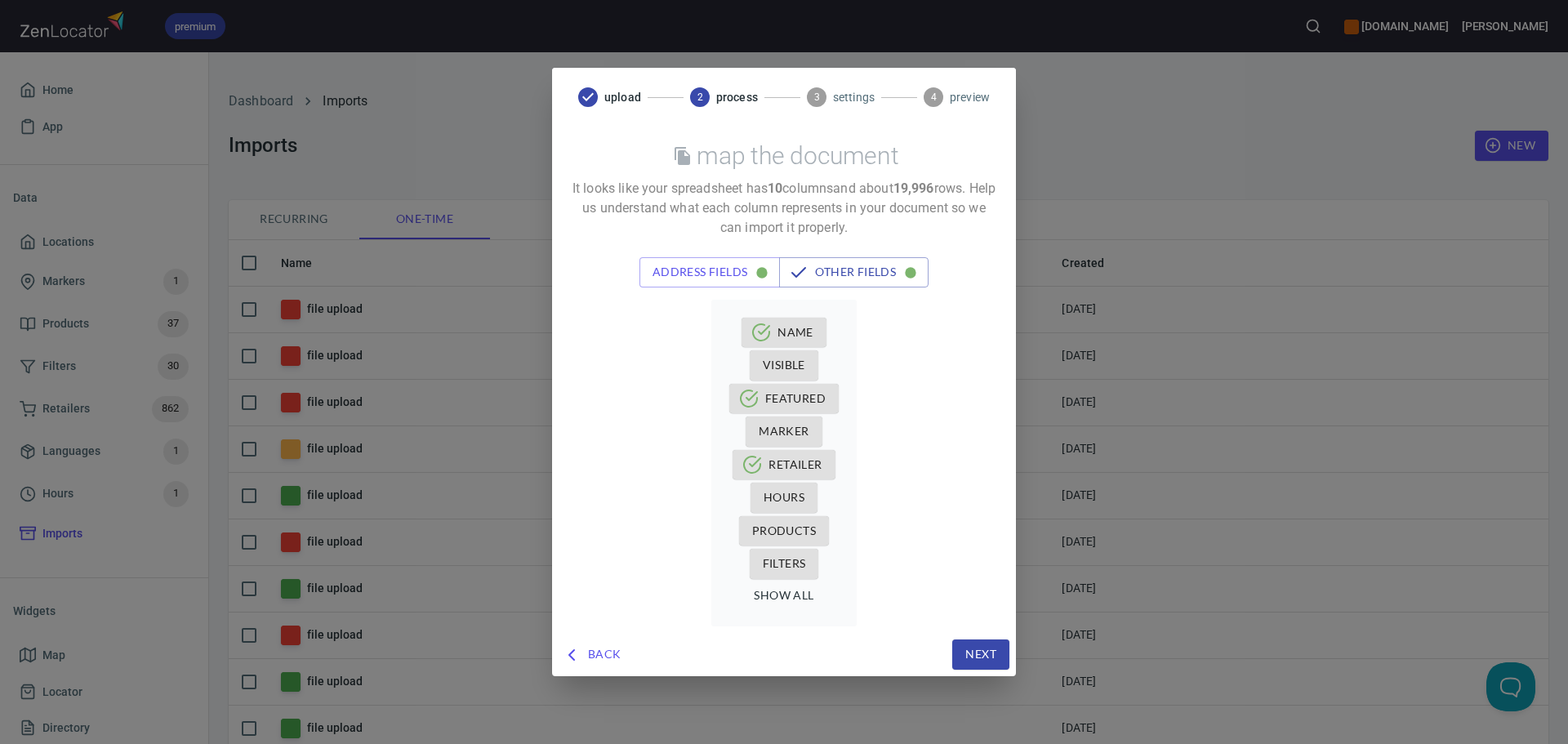
click at [738, 530] on span "Products" at bounding box center [784, 529] width 93 height 15
click at [752, 527] on span "Products" at bounding box center [784, 531] width 64 height 21
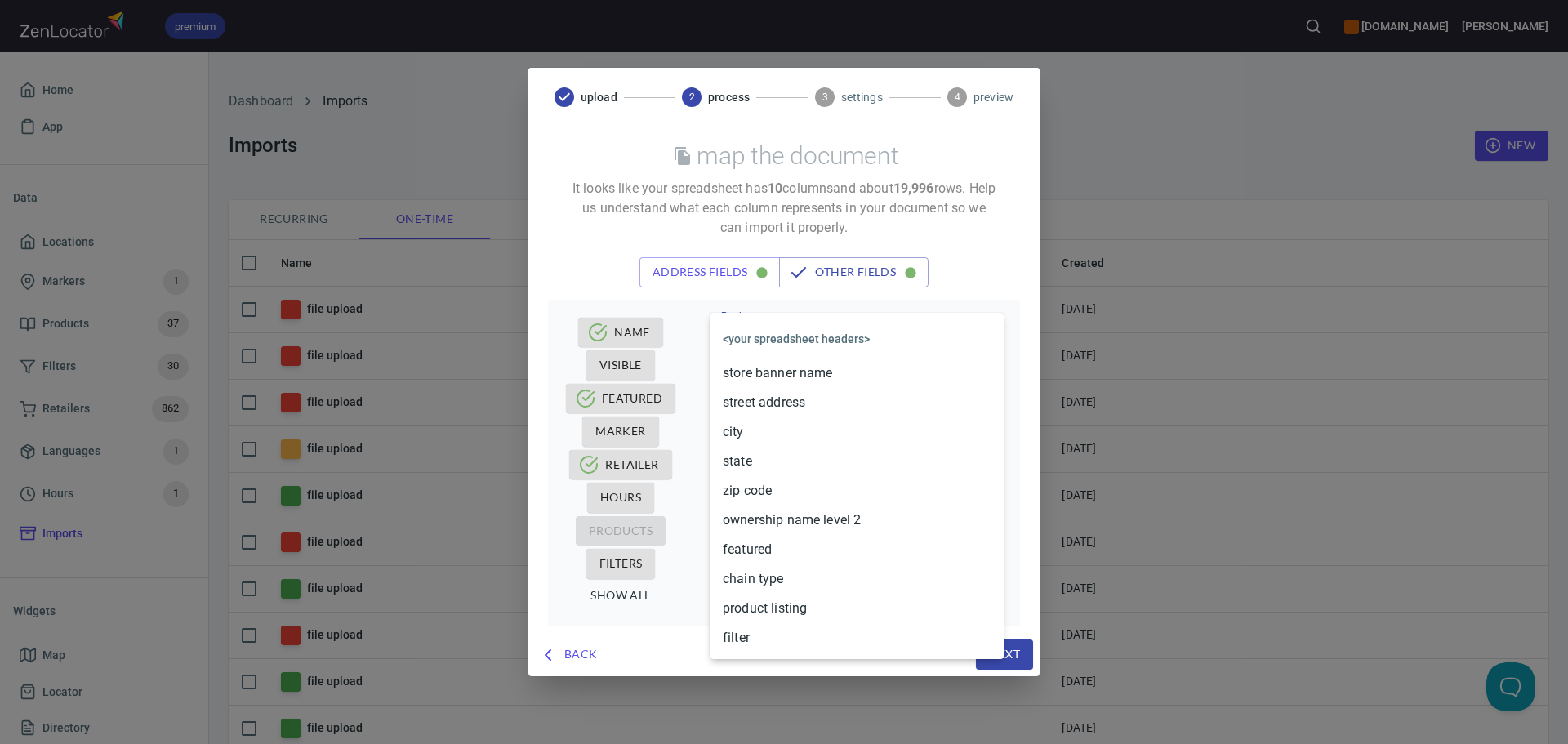
click at [827, 334] on body "premium [DOMAIN_NAME] [PERSON_NAME] Home App Data Locations Markers 1 Products …" at bounding box center [784, 372] width 1568 height 744
click at [770, 609] on li "product listing" at bounding box center [857, 608] width 294 height 30
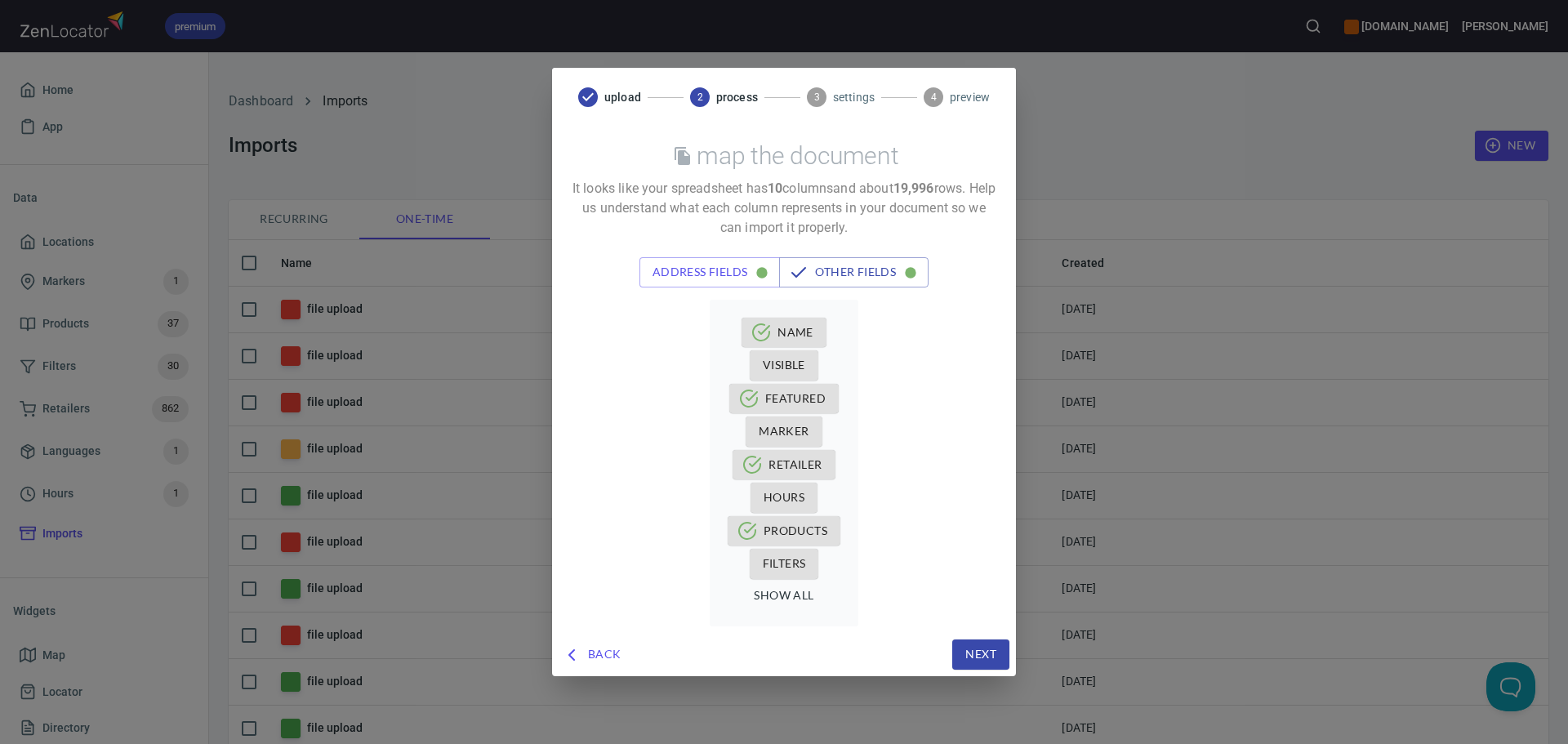
click at [746, 571] on div "Filters" at bounding box center [784, 564] width 116 height 34
click at [790, 558] on span "Filters" at bounding box center [784, 564] width 43 height 21
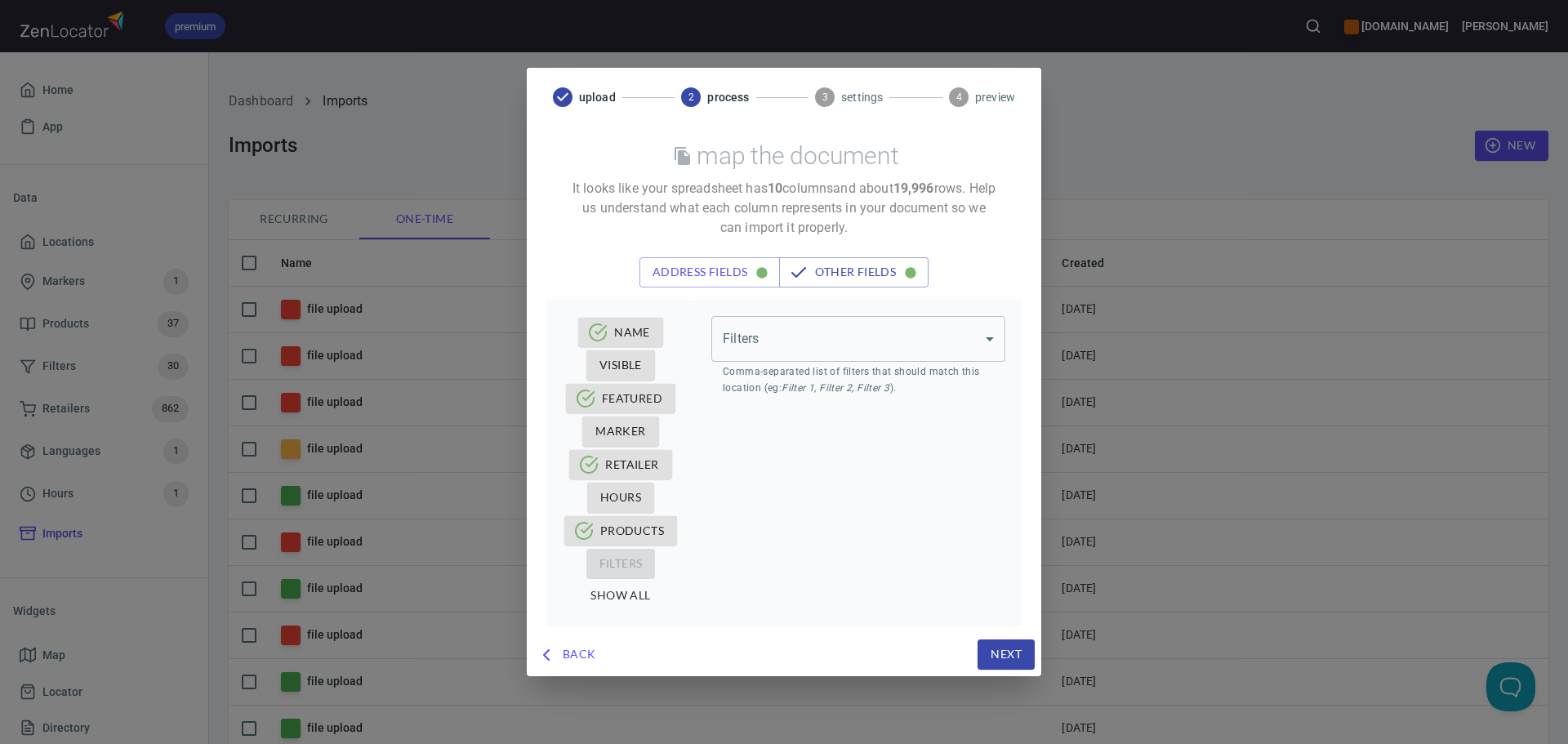
click at [852, 348] on body "premium [DOMAIN_NAME] [PERSON_NAME] Home App Data Locations Markers 1 Products …" at bounding box center [784, 372] width 1568 height 744
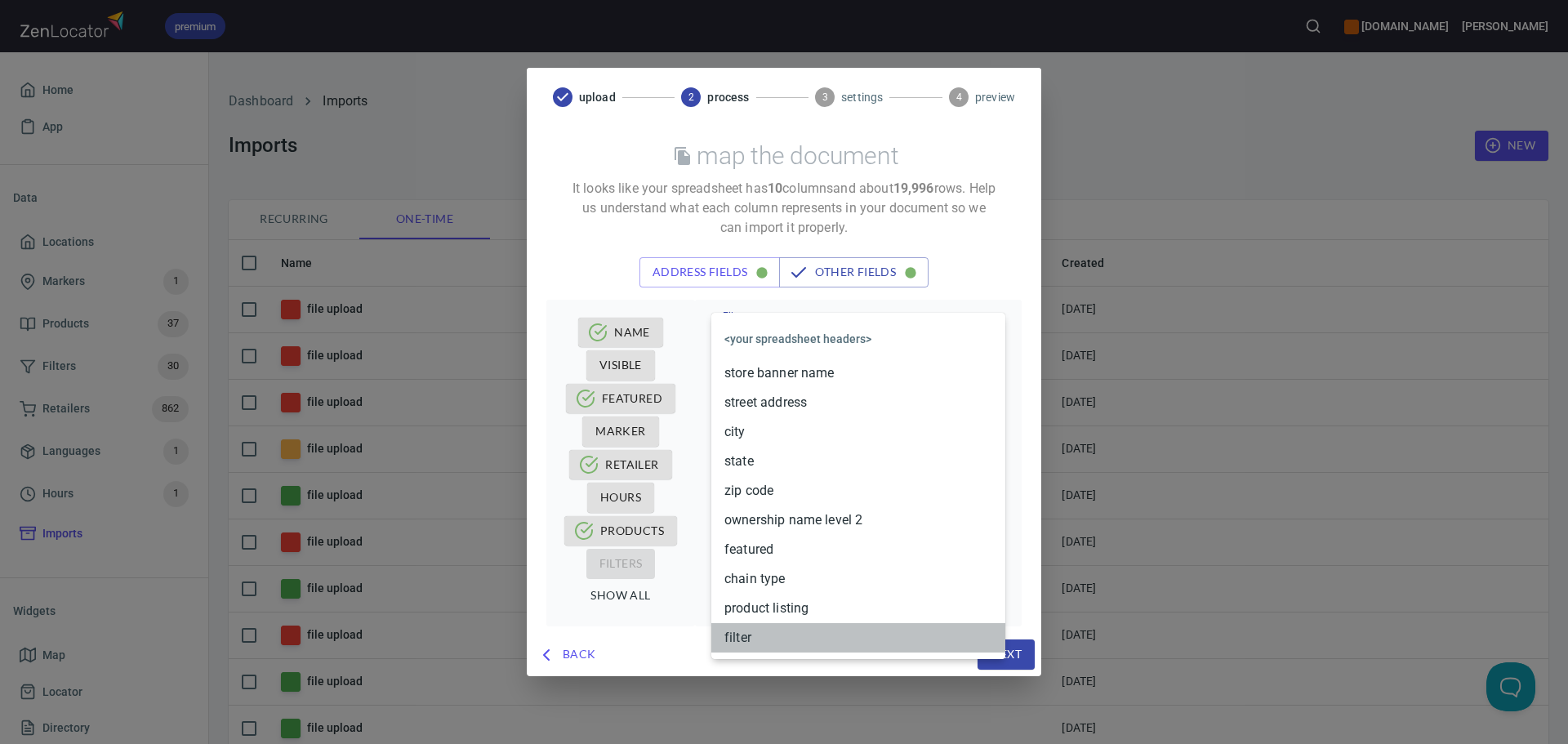
click at [752, 632] on li "filter" at bounding box center [859, 638] width 294 height 30
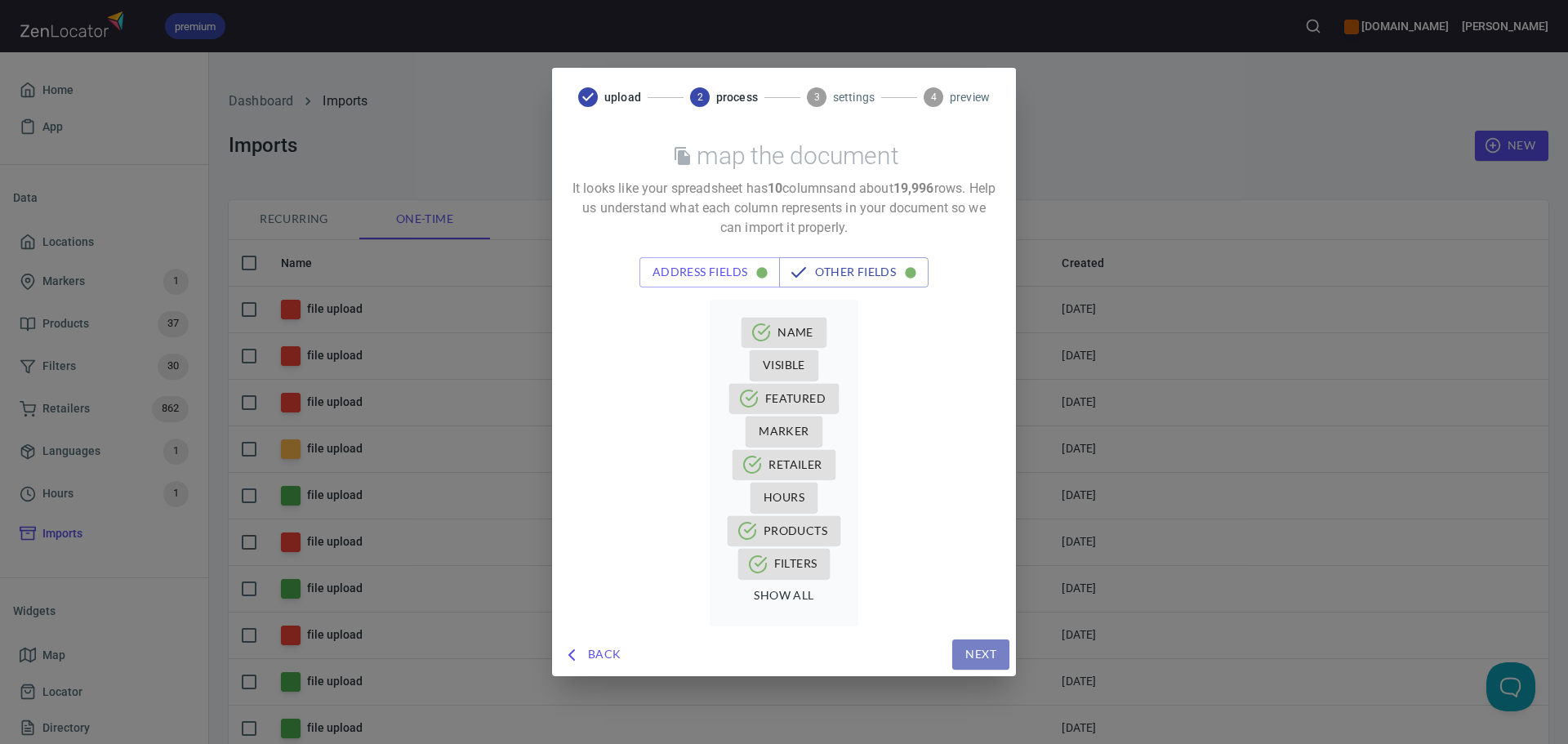
click at [965, 647] on span "Next" at bounding box center [981, 654] width 31 height 21
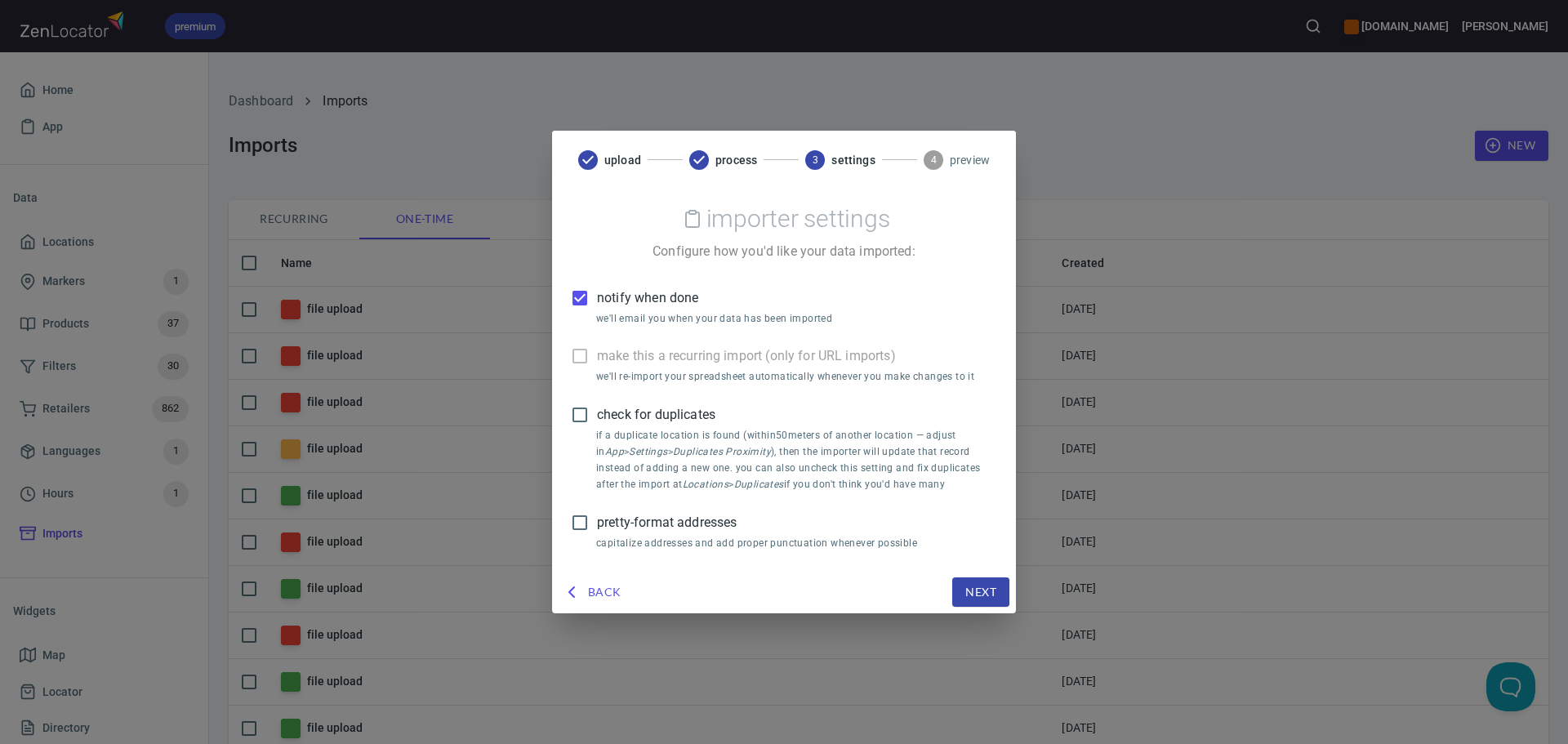
click at [619, 287] on label "notify when done" at bounding box center [773, 298] width 421 height 34
click at [597, 287] on input "notify when done" at bounding box center [579, 298] width 34 height 34
click at [667, 537] on p "capitalize addresses and add proper punctuation whenever possible" at bounding box center [790, 544] width 388 height 17
click at [669, 529] on span "pretty-format addresses" at bounding box center [666, 522] width 140 height 20
click at [597, 529] on input "pretty-format addresses" at bounding box center [579, 522] width 34 height 34
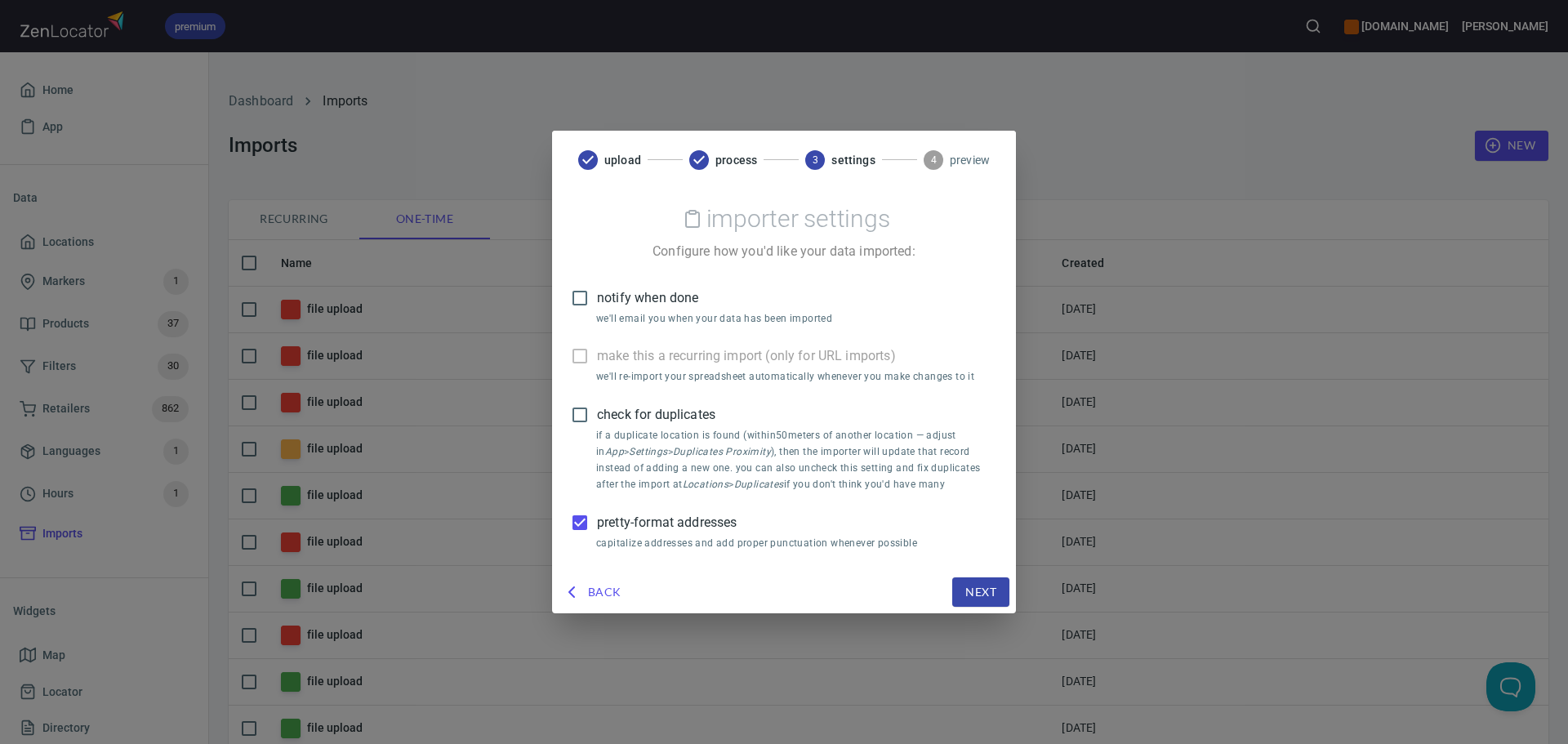
click at [977, 600] on span "Next" at bounding box center [981, 592] width 31 height 21
